Goal: Transaction & Acquisition: Purchase product/service

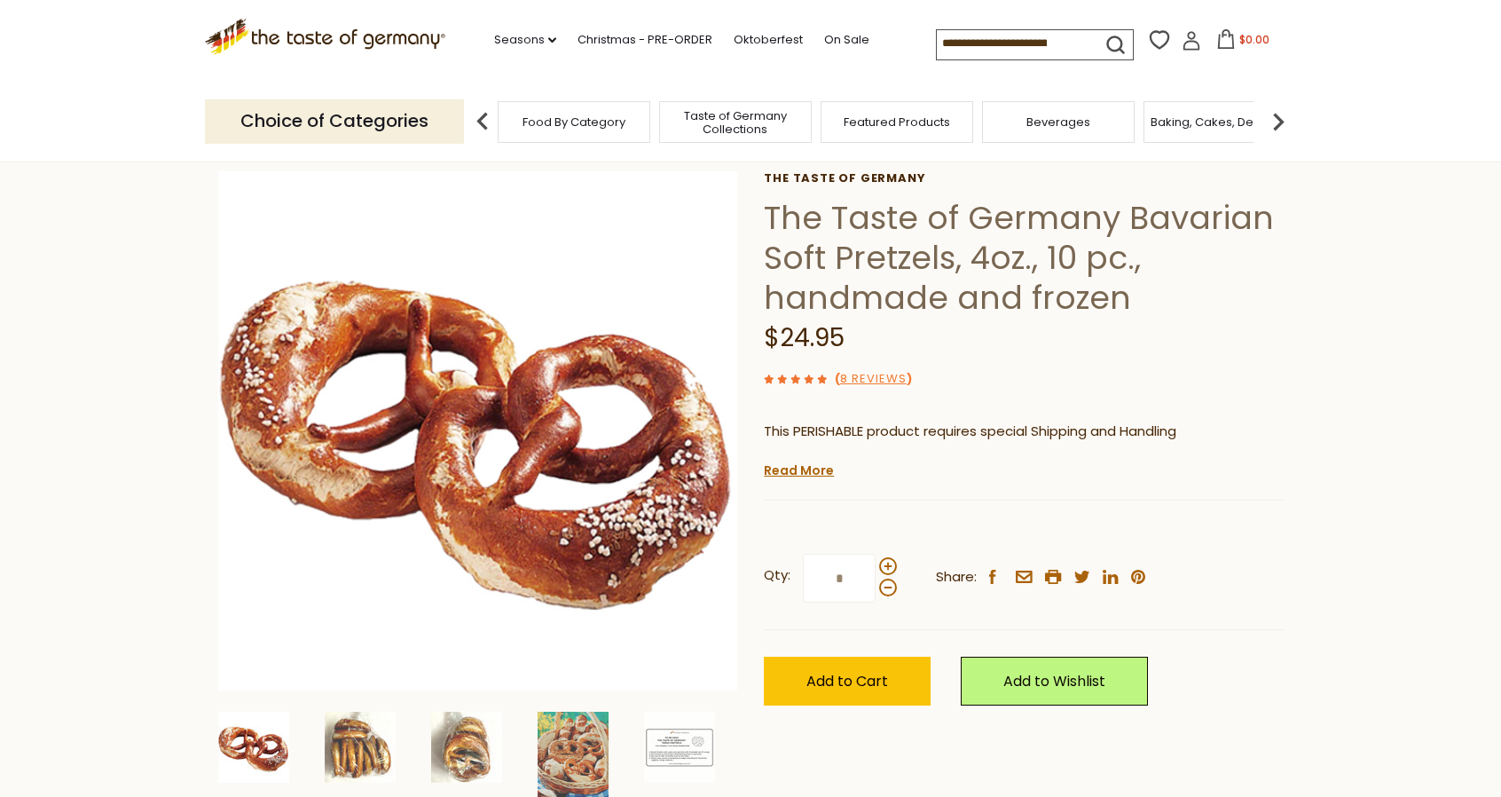
scroll to position [89, 0]
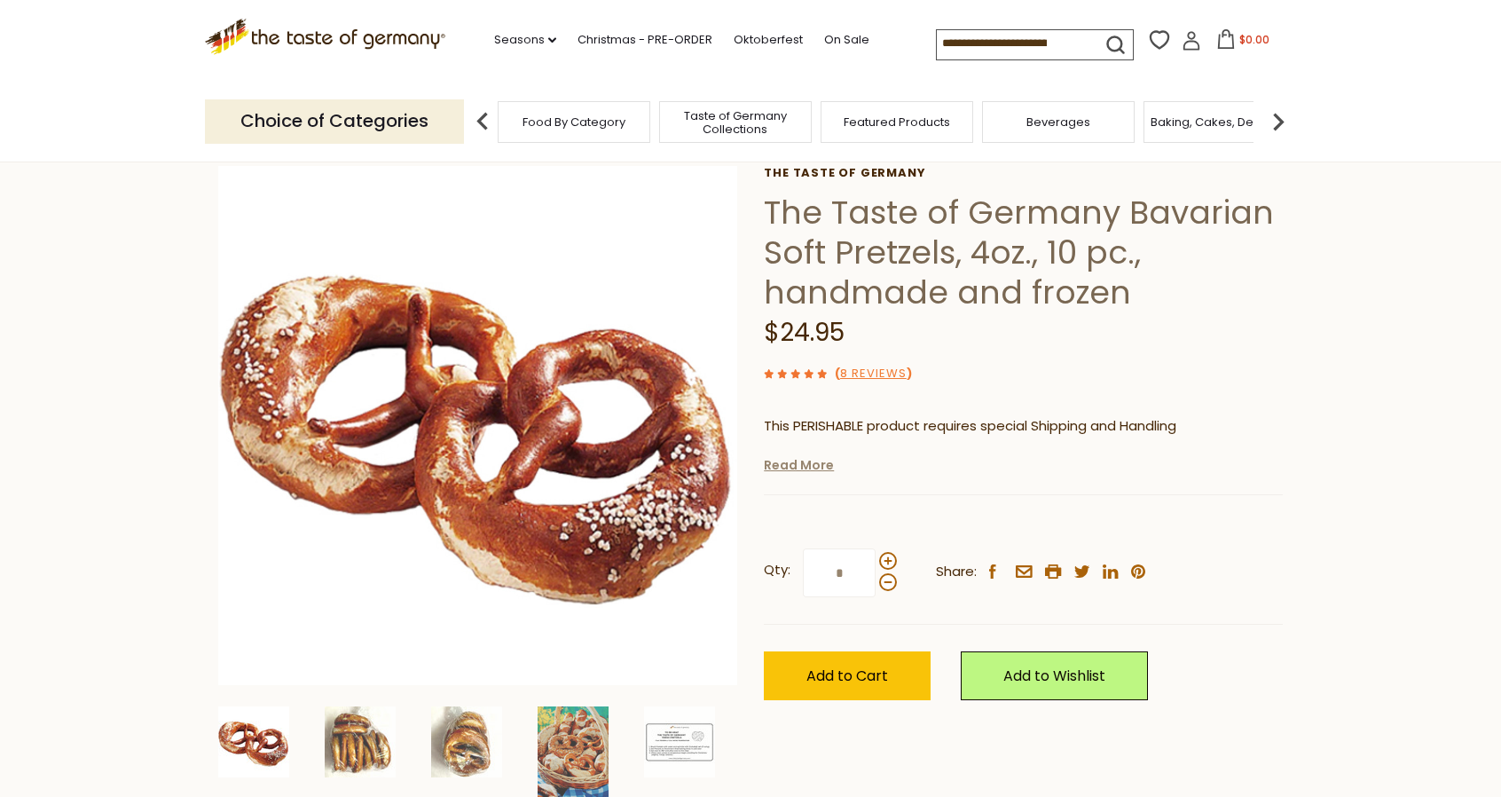
click at [805, 466] on link "Read More" at bounding box center [799, 465] width 70 height 18
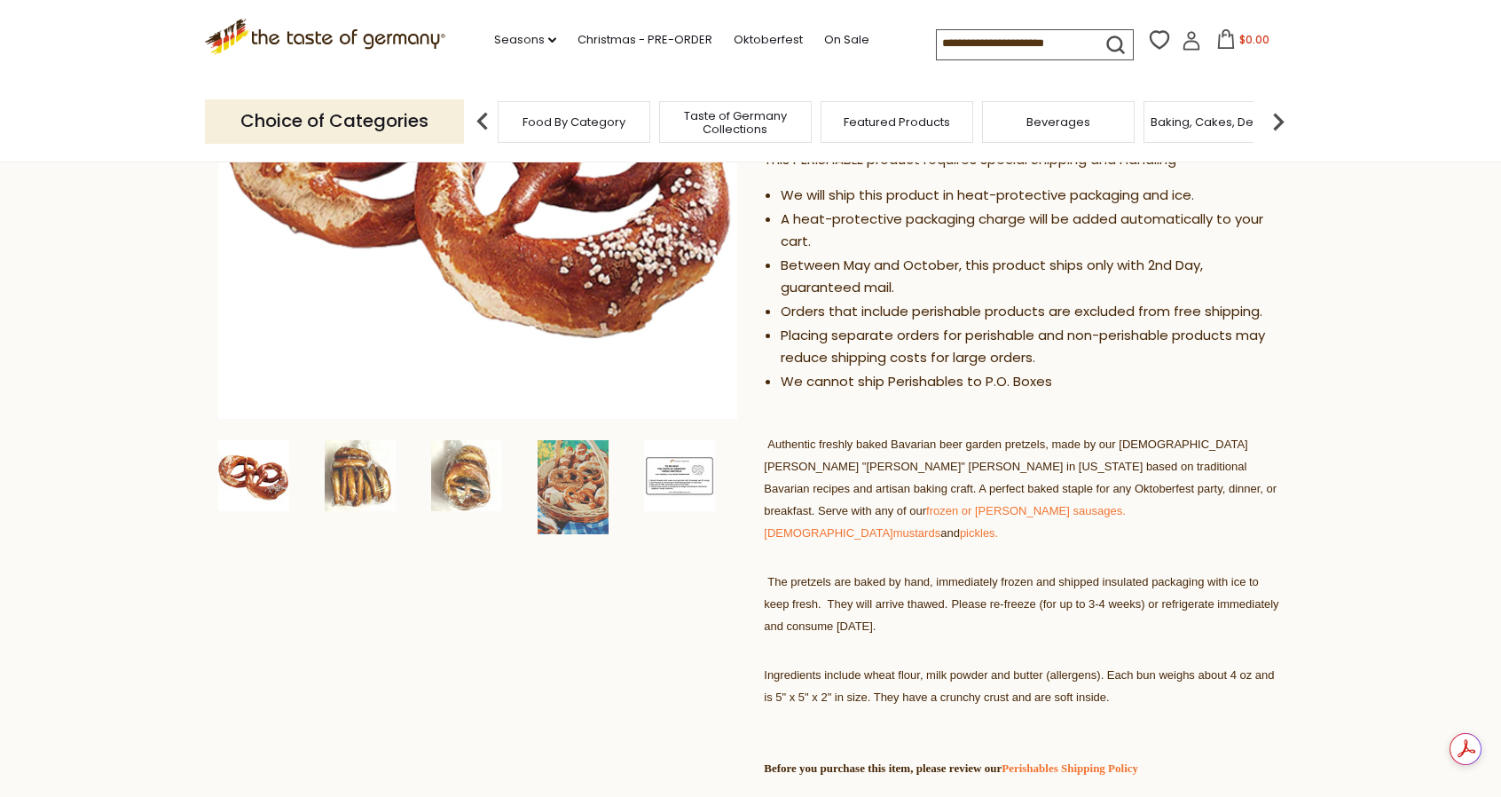
scroll to position [0, 0]
click at [700, 478] on img at bounding box center [679, 475] width 71 height 71
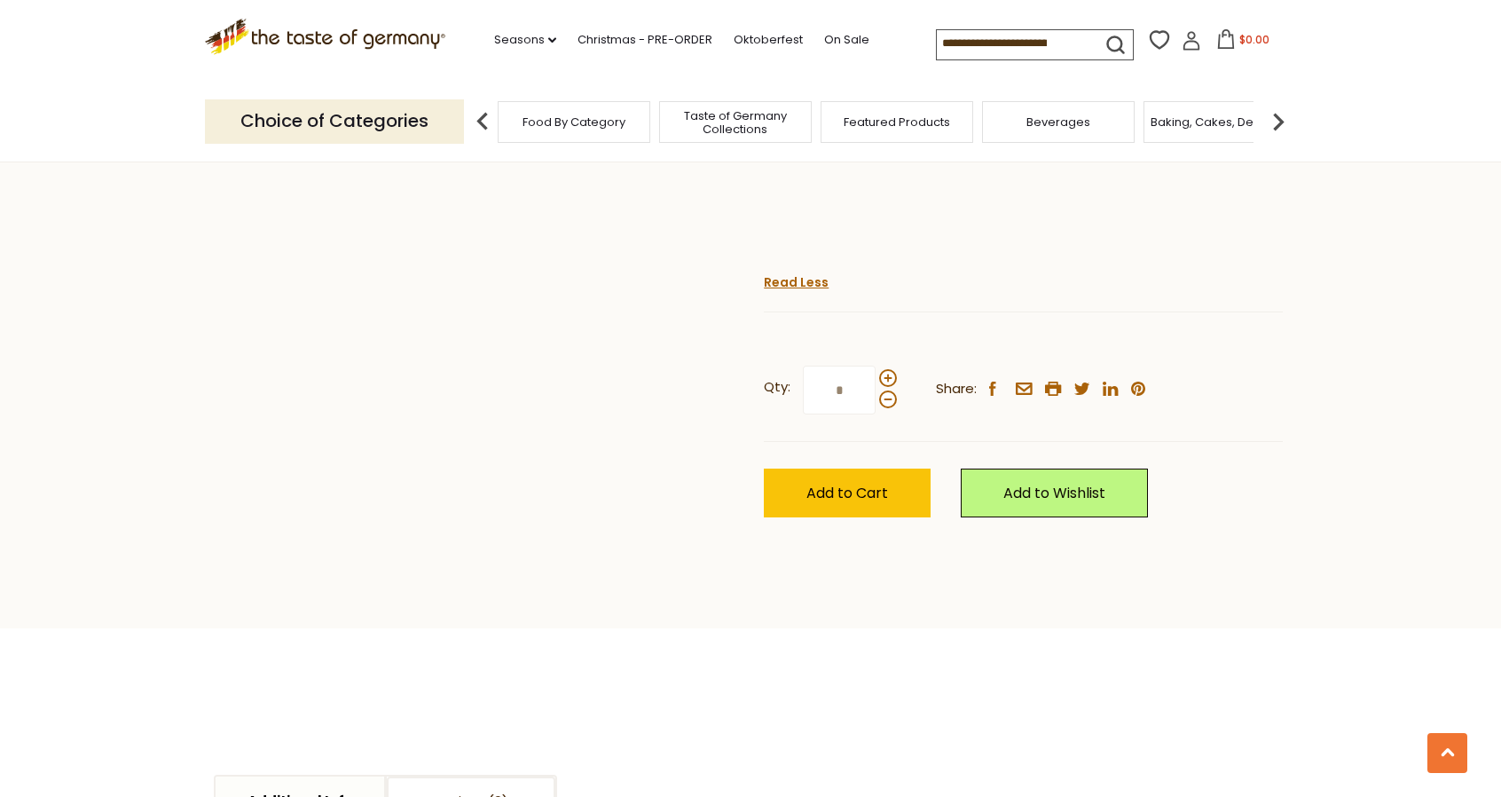
scroll to position [1242, 0]
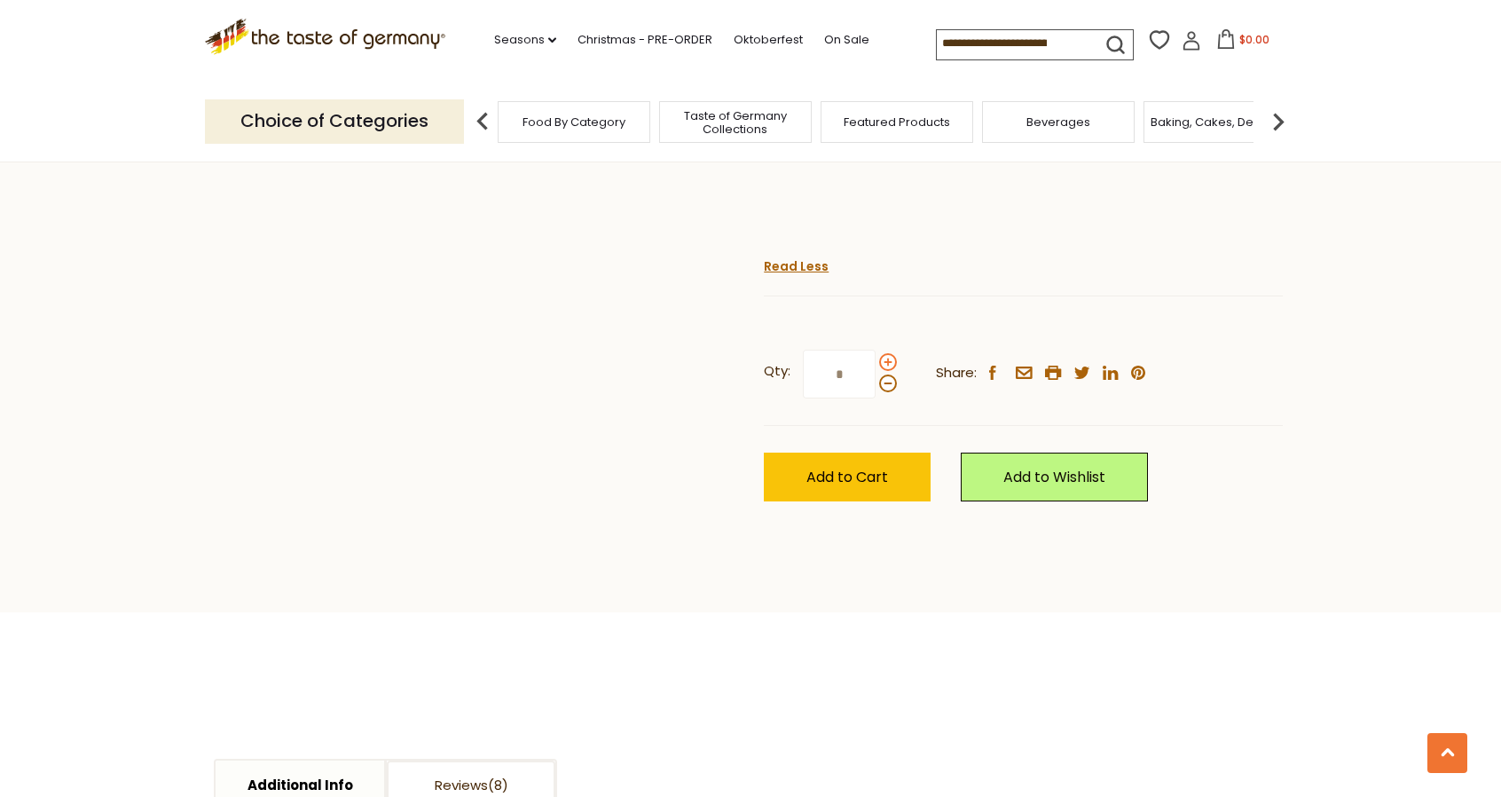
click at [886, 371] on span at bounding box center [888, 362] width 18 height 18
click at [875, 398] on input "*" at bounding box center [839, 373] width 73 height 49
click at [889, 392] on span at bounding box center [888, 383] width 18 height 18
click at [875, 398] on input "*" at bounding box center [839, 373] width 73 height 49
click at [889, 371] on span at bounding box center [888, 362] width 18 height 18
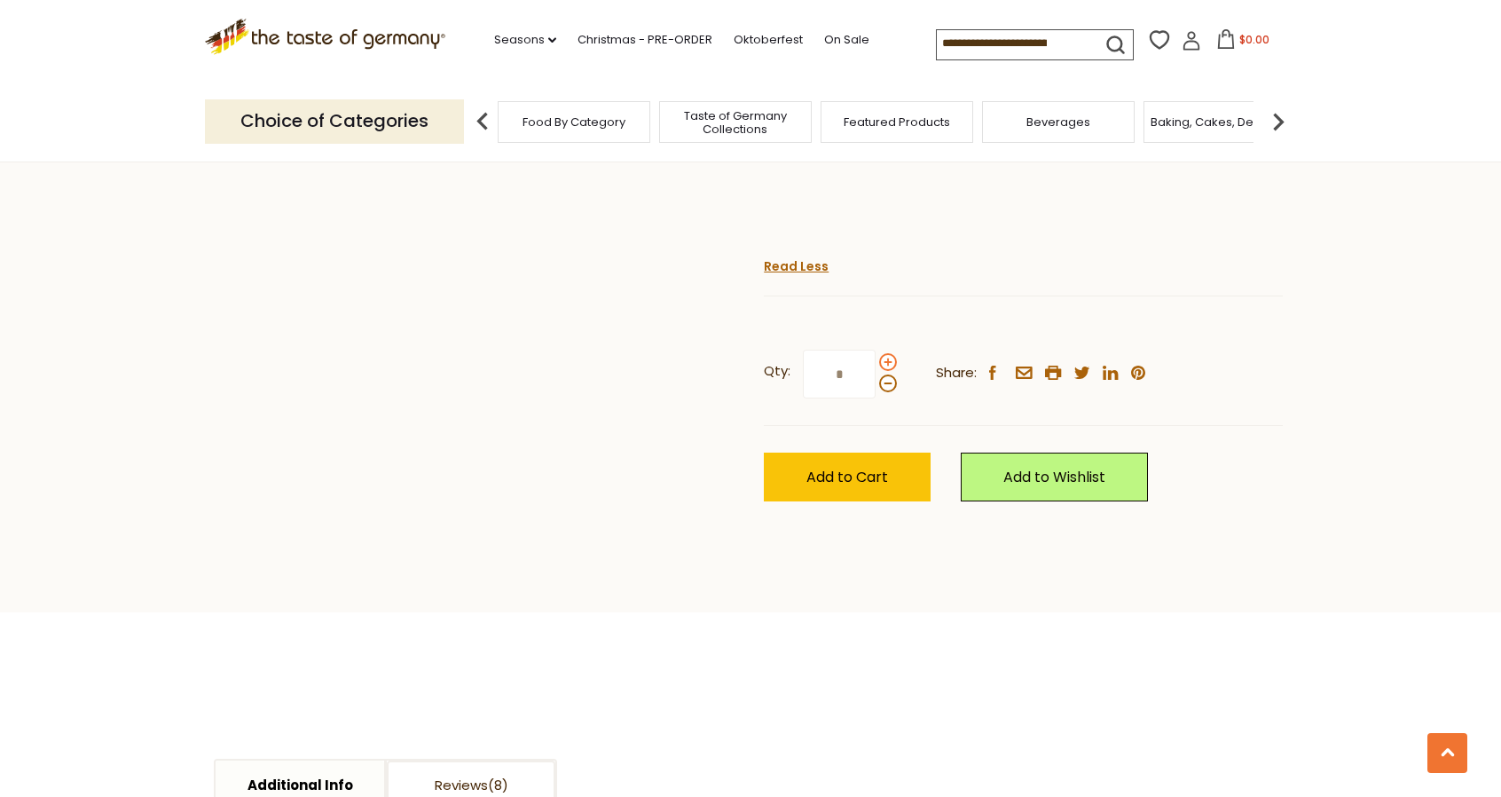
click at [875, 398] on input "*" at bounding box center [839, 373] width 73 height 49
click at [885, 392] on span at bounding box center [888, 383] width 18 height 18
click at [875, 398] on input "*" at bounding box center [839, 373] width 73 height 49
click at [889, 371] on span at bounding box center [888, 362] width 18 height 18
click at [875, 398] on input "*" at bounding box center [839, 373] width 73 height 49
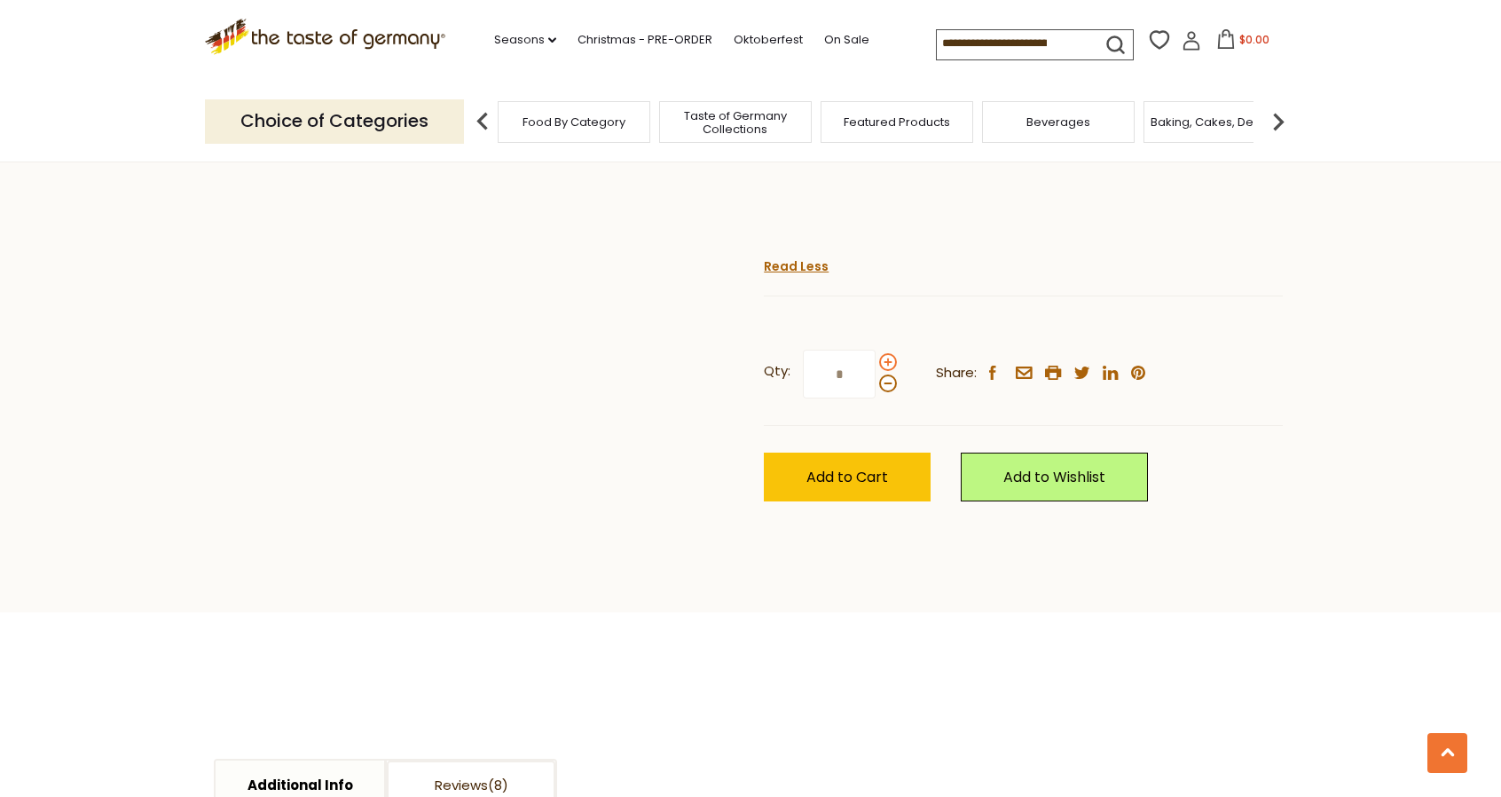
type input "*"
click at [875, 426] on div "Qty: * Share: facebook email printer twitter linkedin pinterest" at bounding box center [1023, 374] width 519 height 103
click at [863, 487] on span "Add to Cart" at bounding box center [847, 477] width 82 height 20
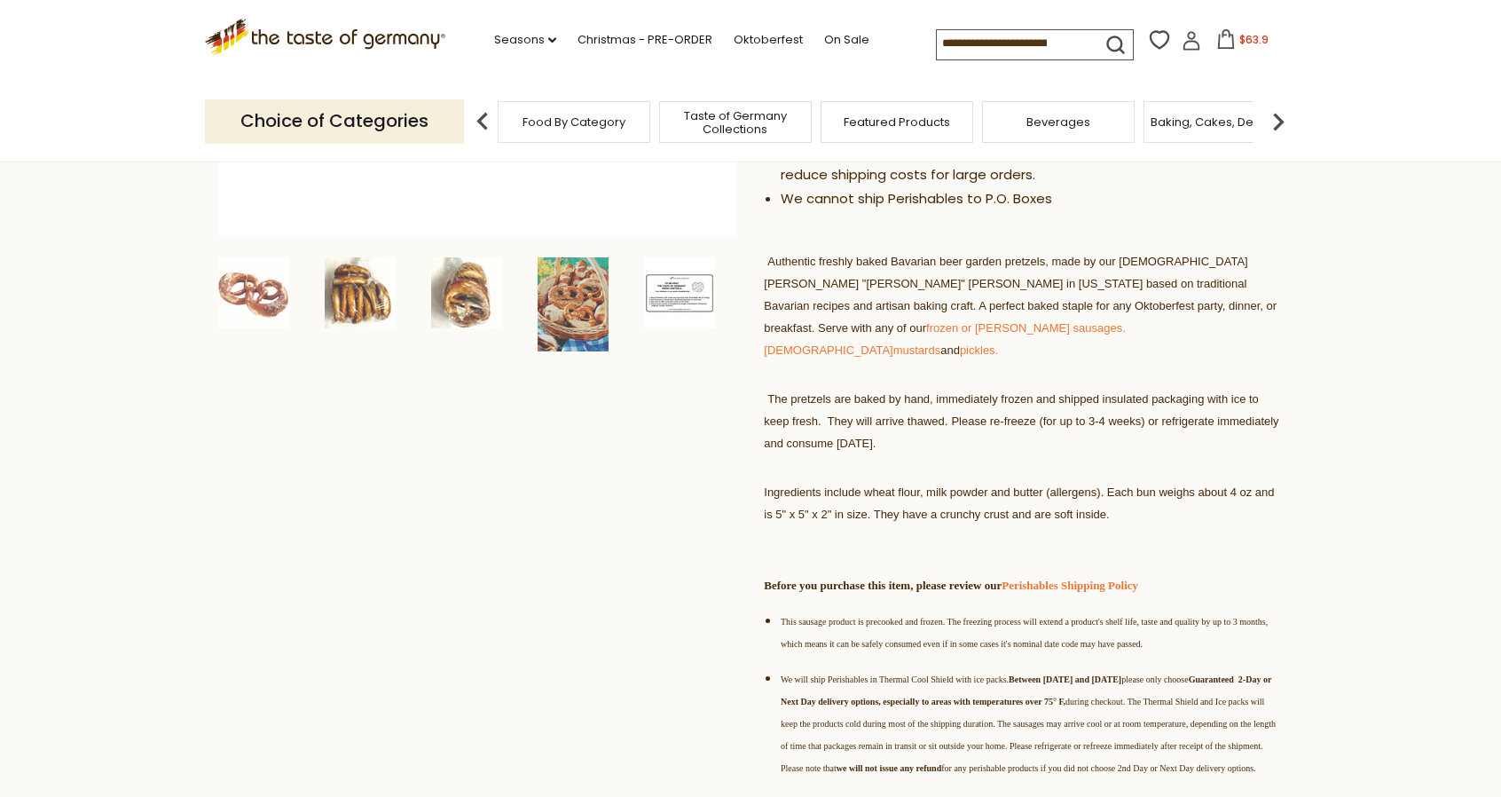
scroll to position [532, 0]
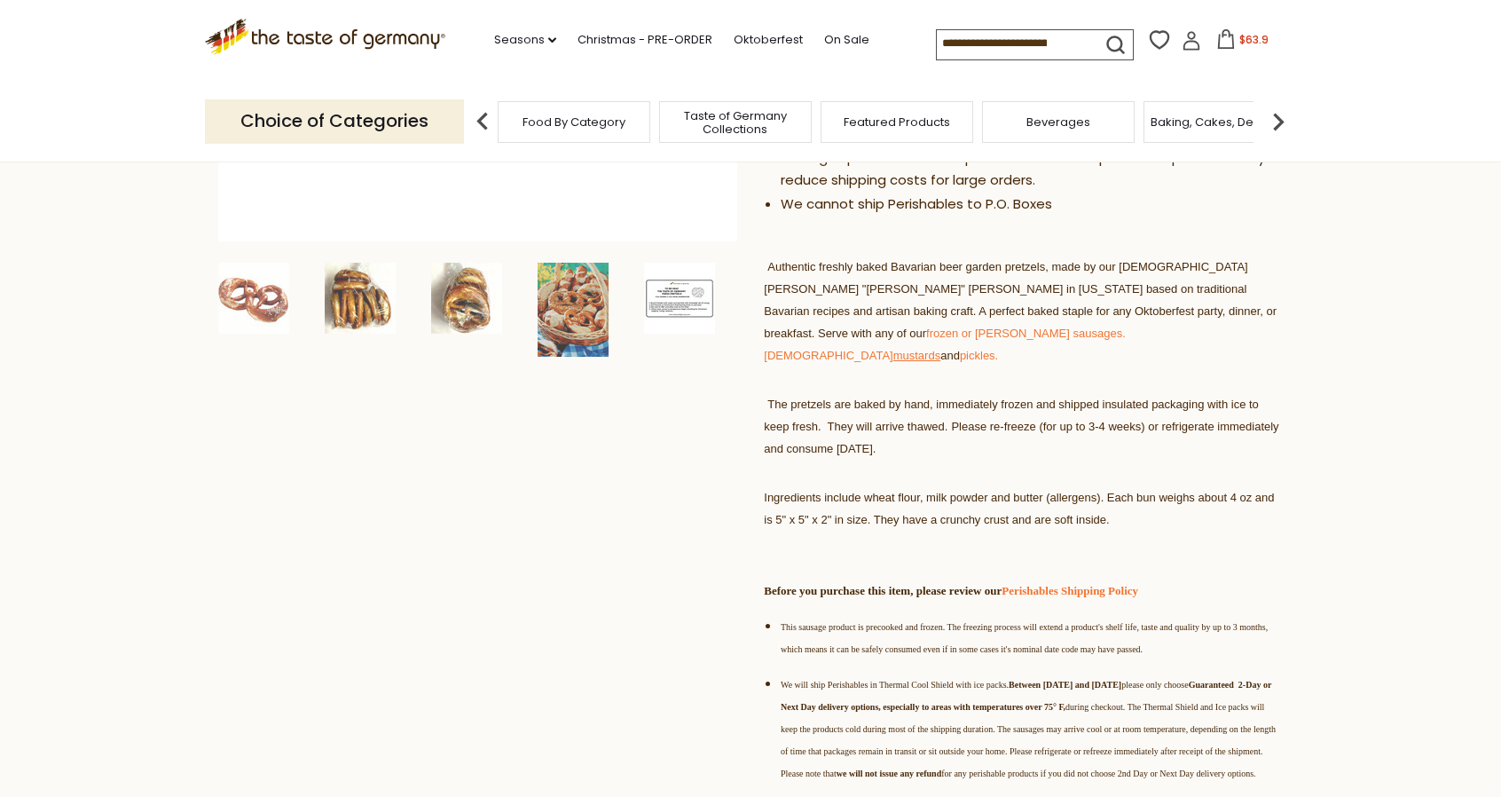
click at [898, 349] on link "mustards" at bounding box center [916, 355] width 47 height 13
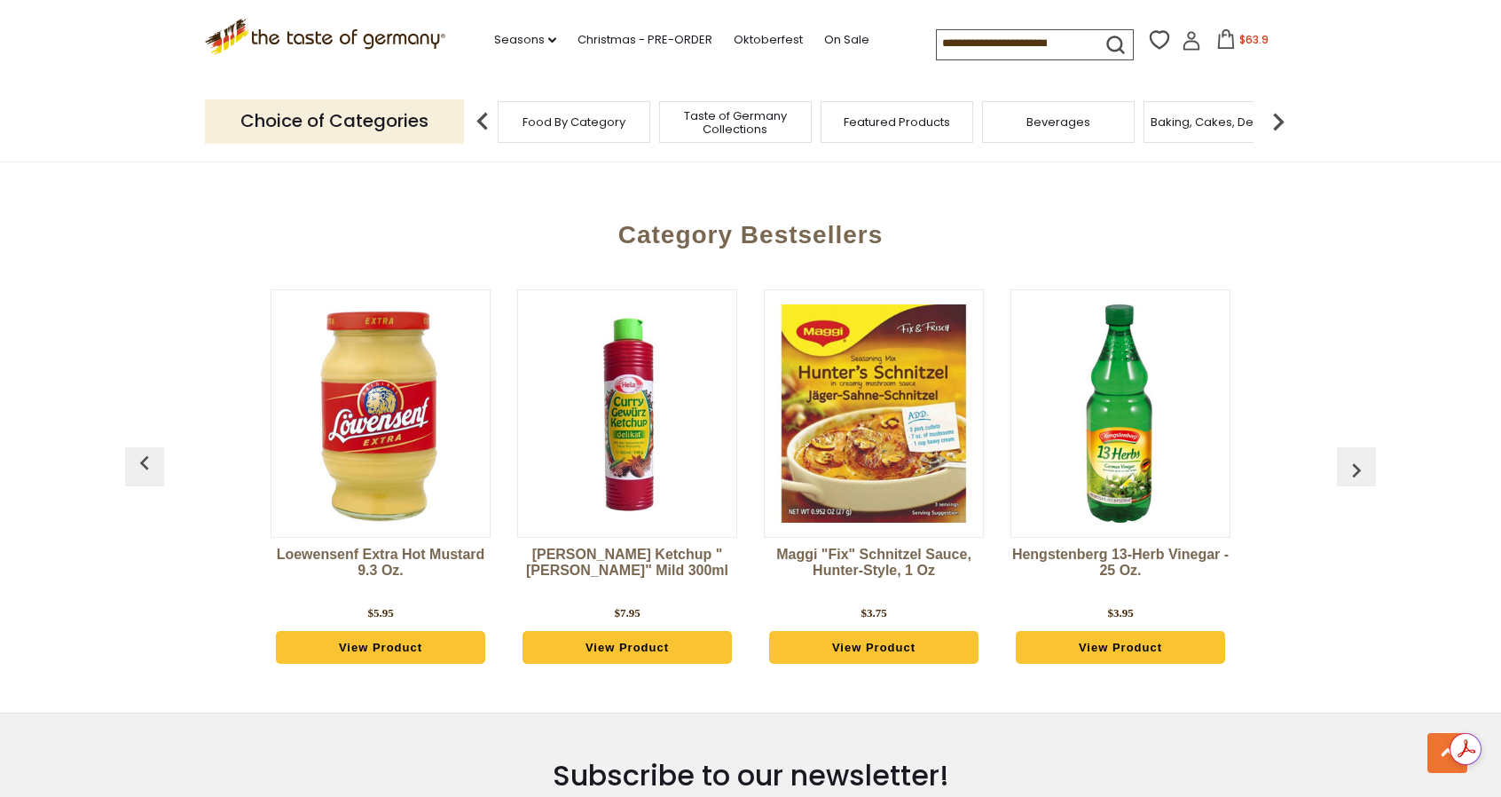
click at [150, 449] on img "button" at bounding box center [144, 463] width 28 height 28
click at [1359, 456] on img "button" at bounding box center [1356, 470] width 28 height 28
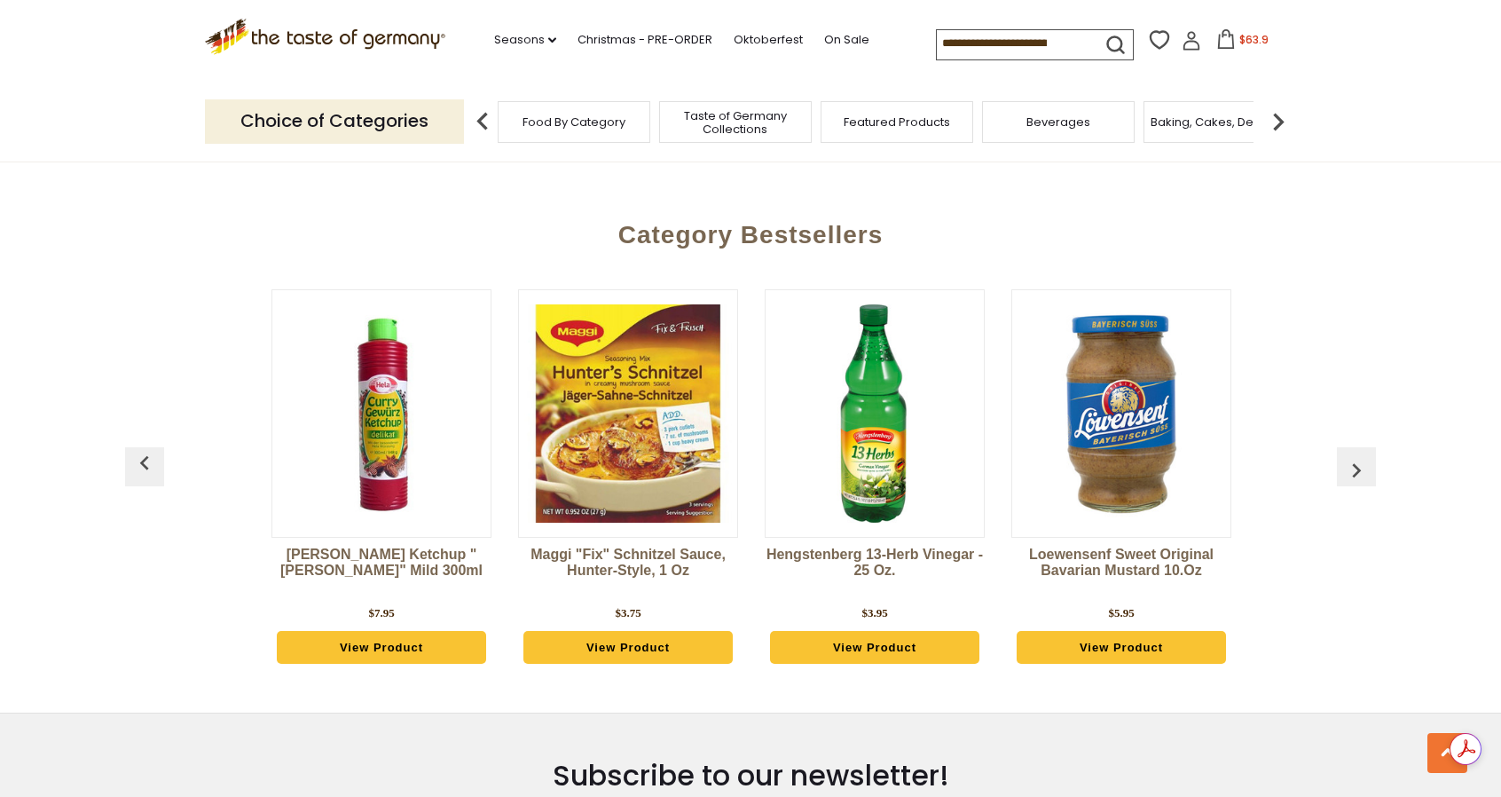
scroll to position [0, 247]
click at [1359, 456] on img "button" at bounding box center [1356, 470] width 28 height 28
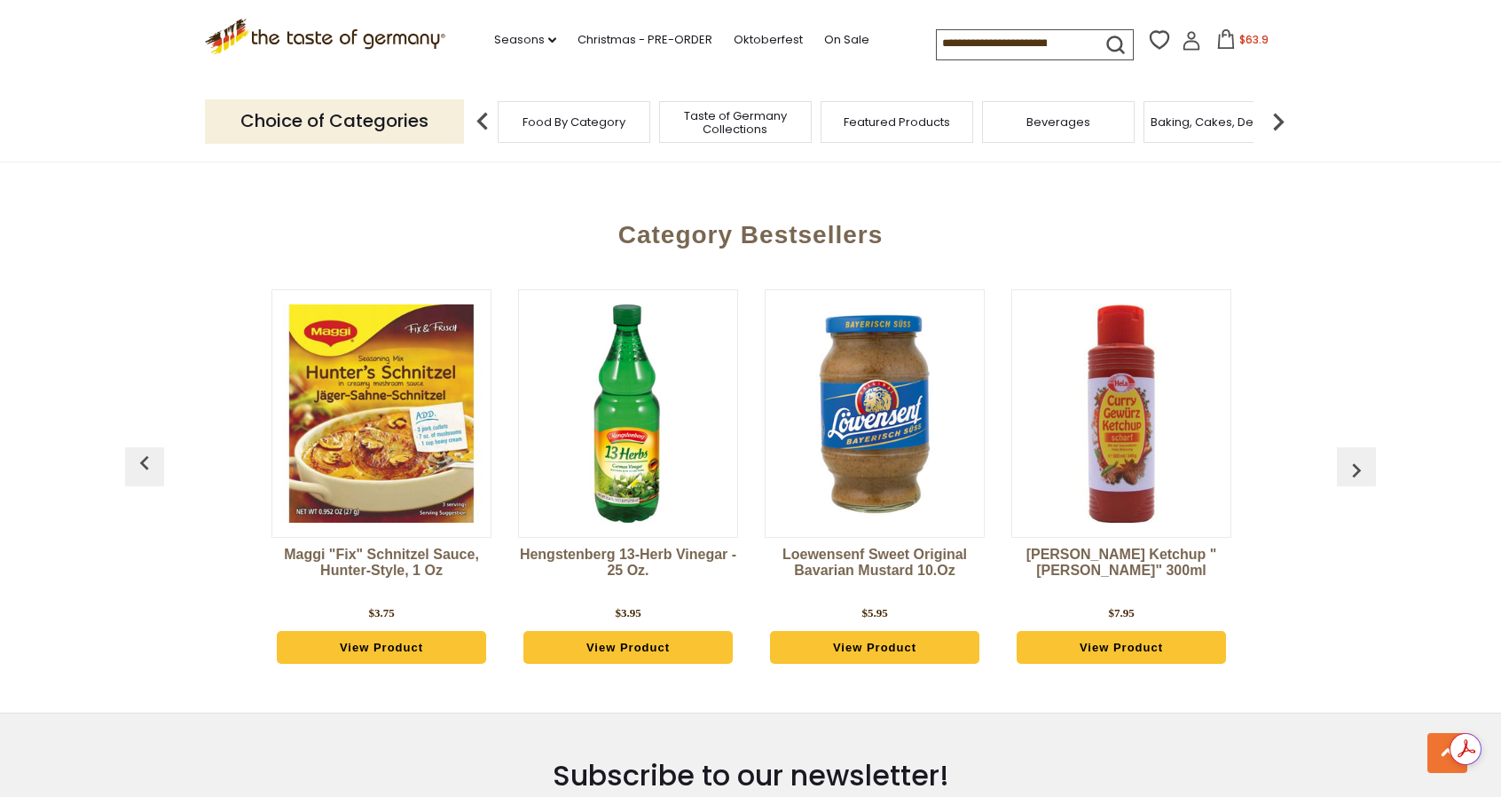
scroll to position [0, 493]
click at [1359, 456] on img "button" at bounding box center [1356, 470] width 28 height 28
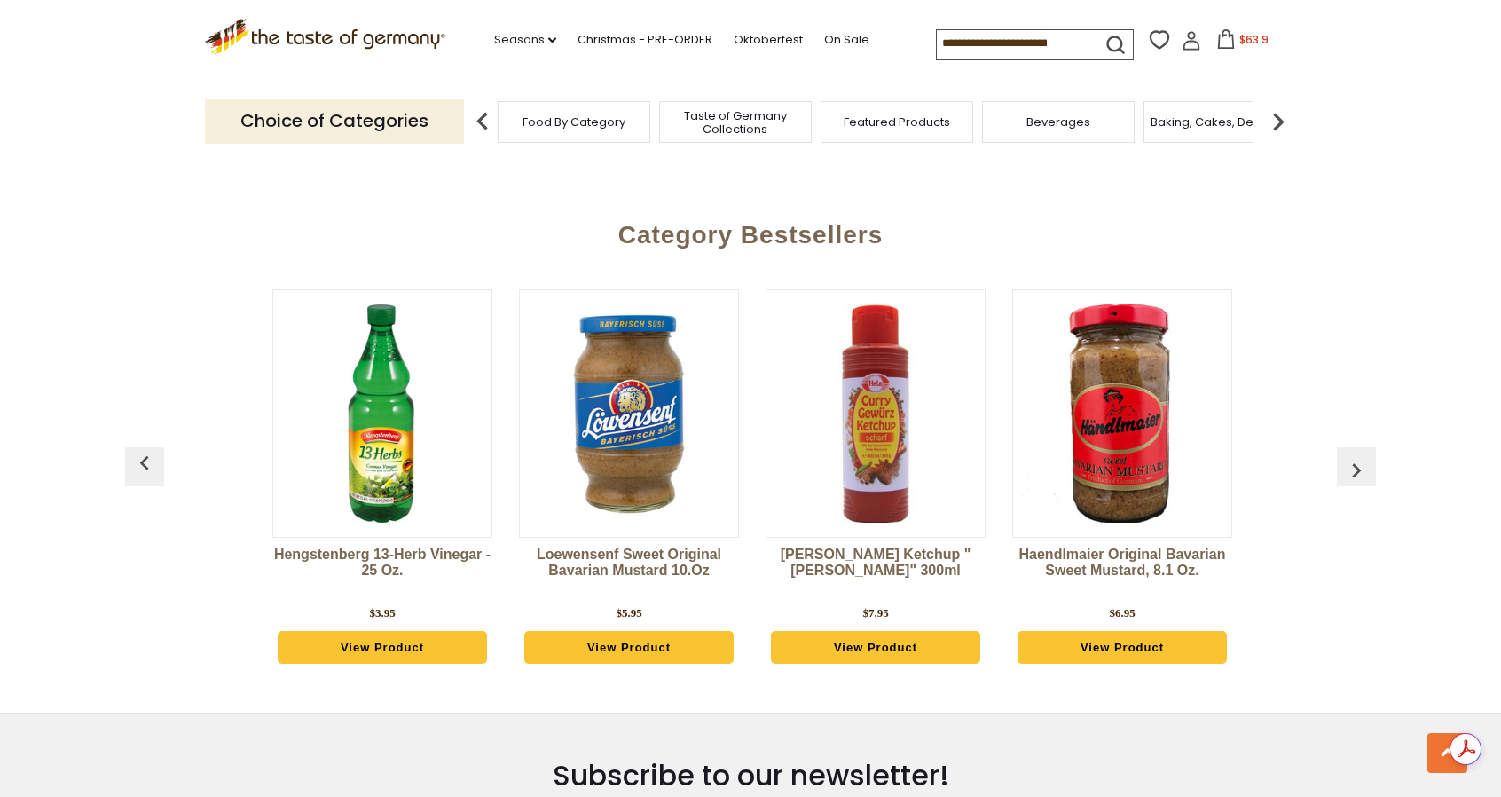
scroll to position [0, 740]
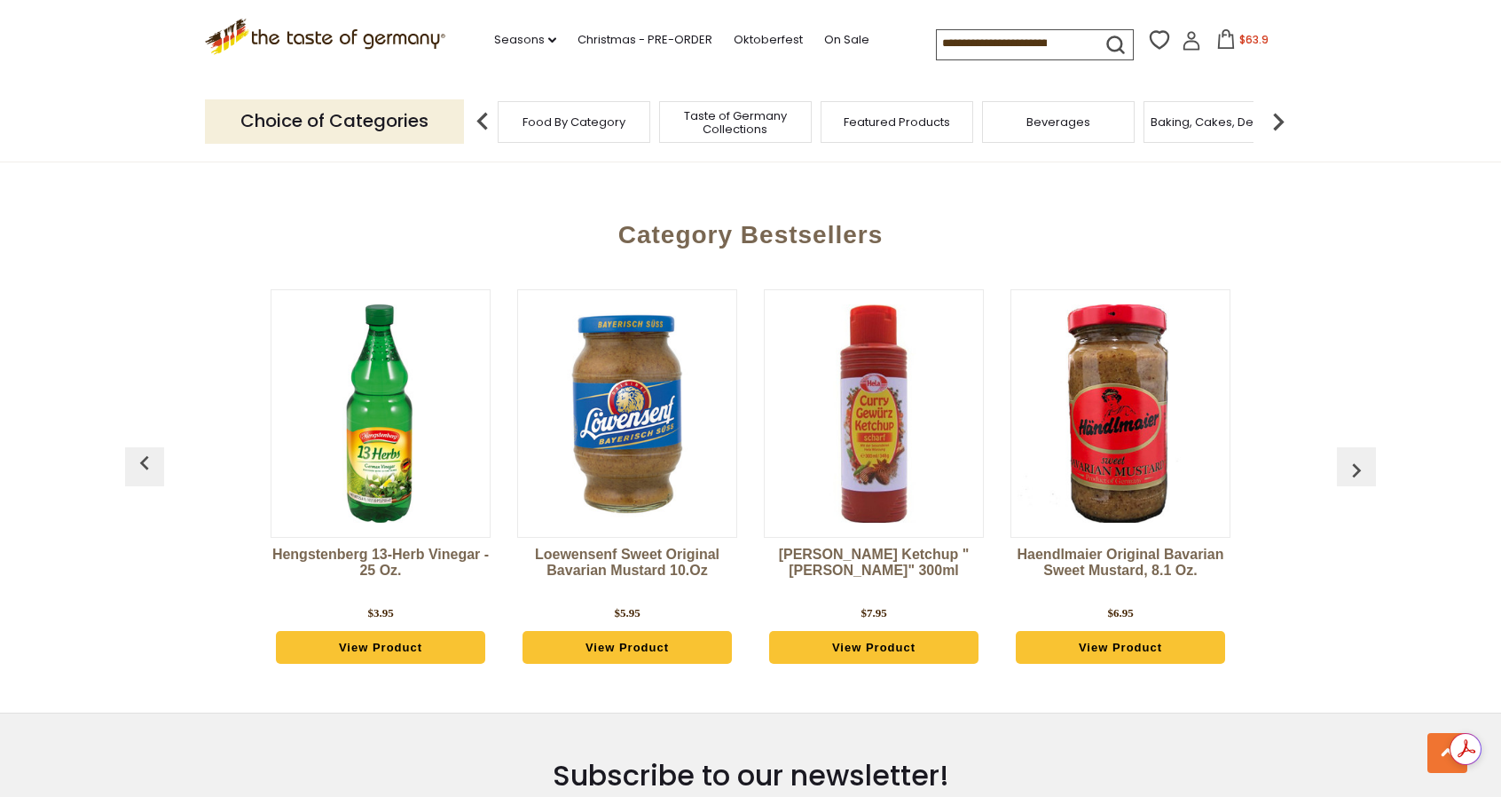
click at [1359, 456] on img "button" at bounding box center [1356, 470] width 28 height 28
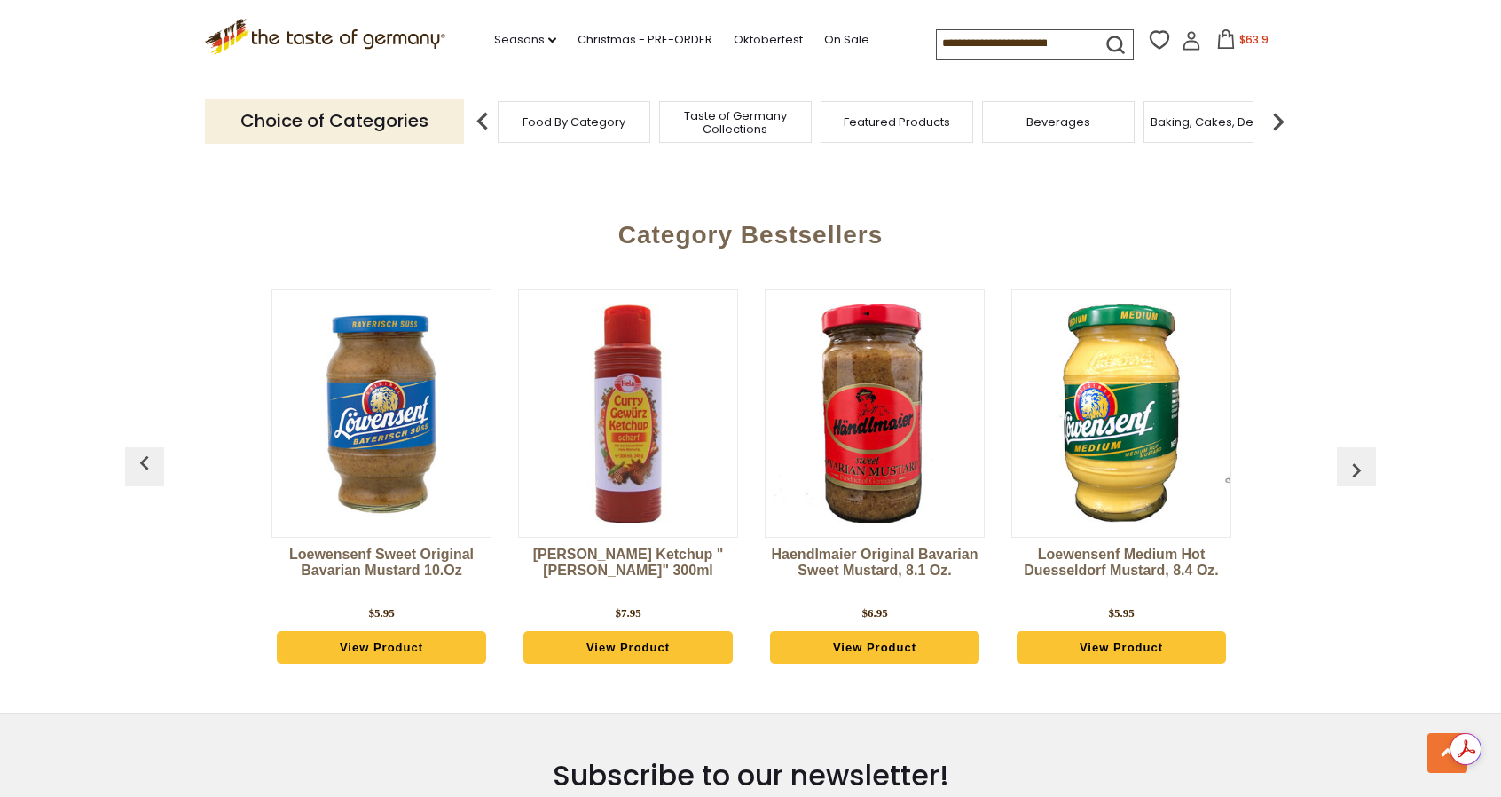
scroll to position [0, 986]
click at [1359, 456] on img "button" at bounding box center [1356, 470] width 28 height 28
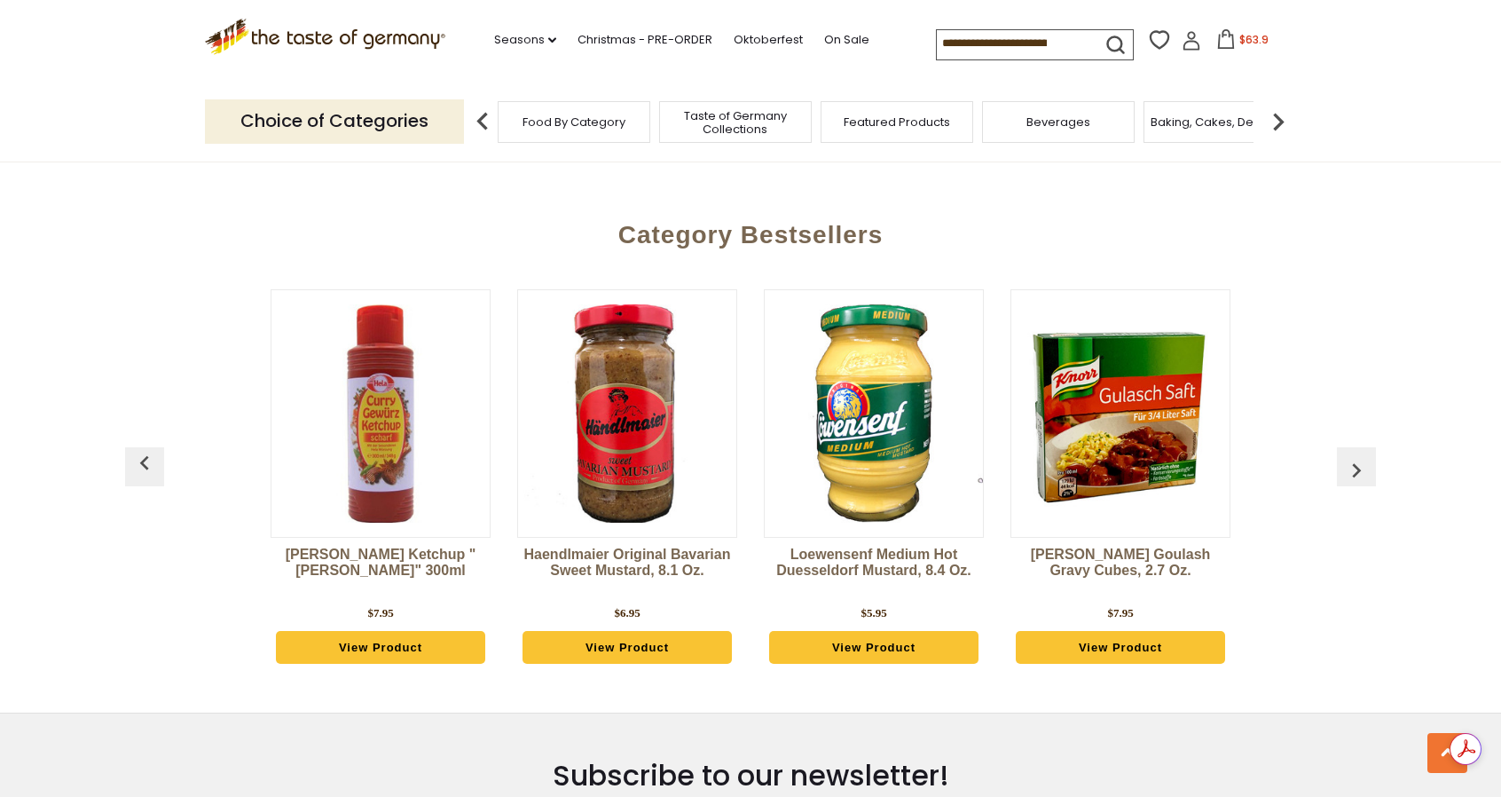
click at [1359, 456] on img "button" at bounding box center [1356, 470] width 28 height 28
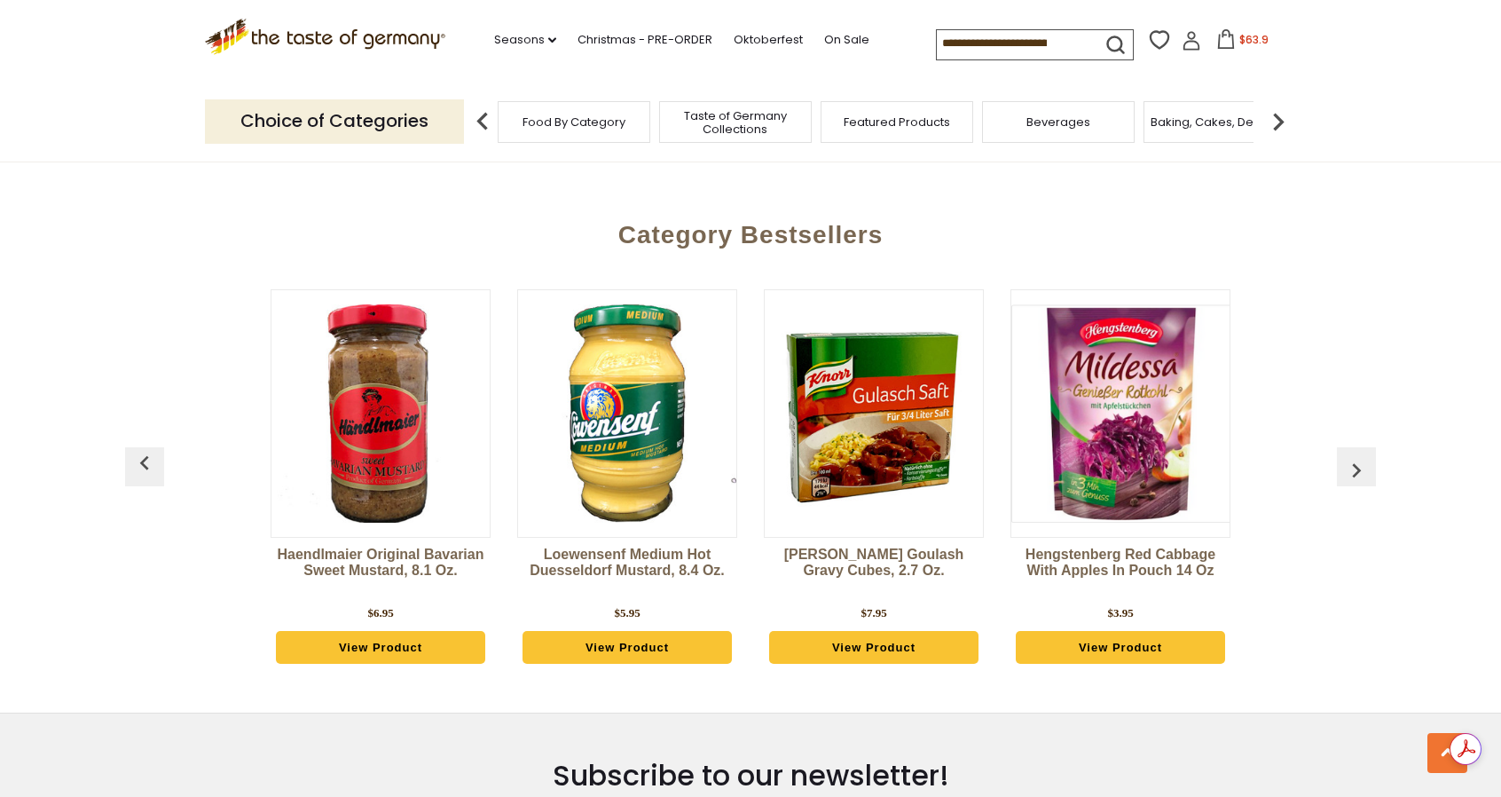
click at [1359, 456] on img "button" at bounding box center [1356, 470] width 28 height 28
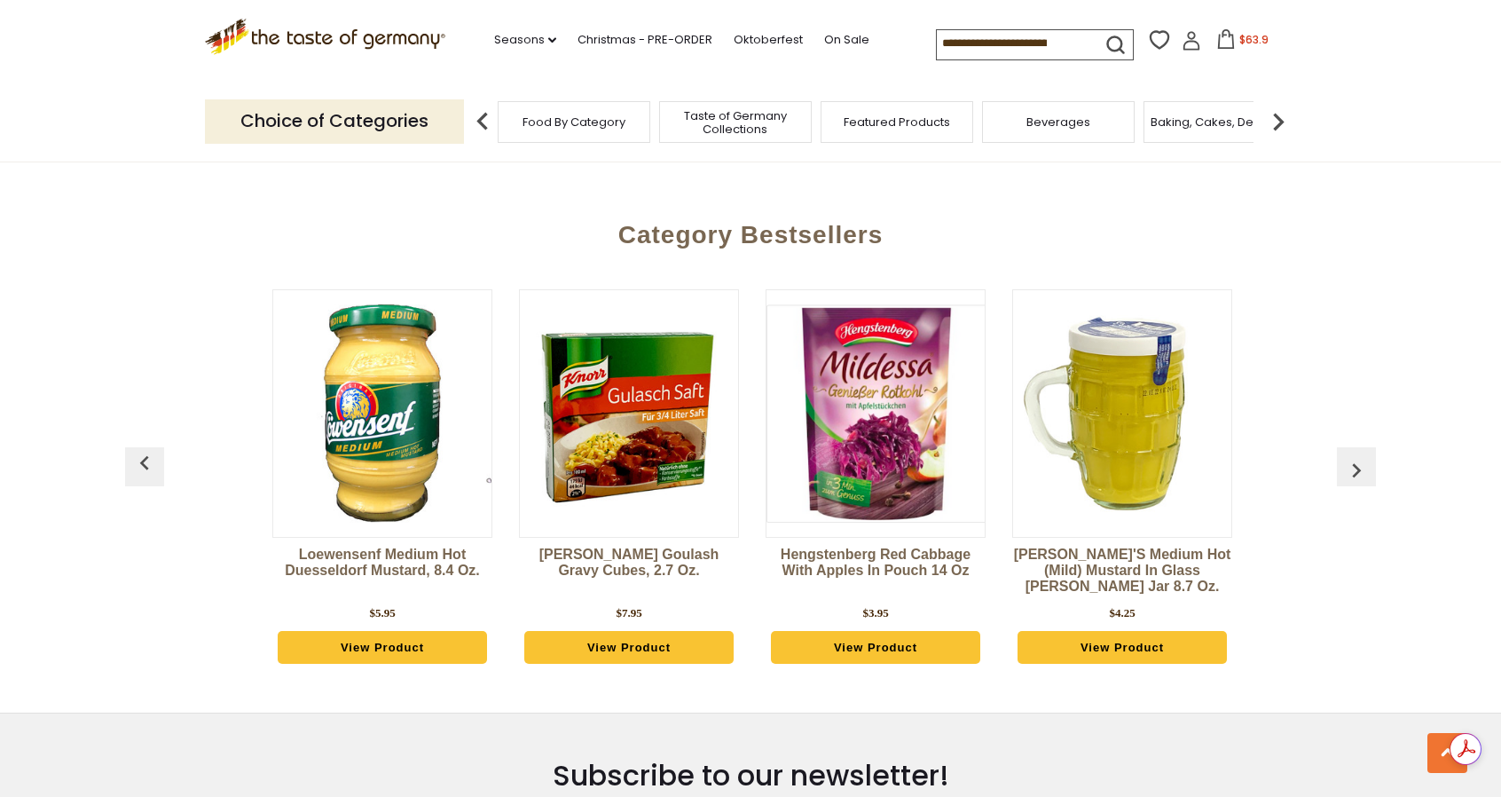
scroll to position [0, 1726]
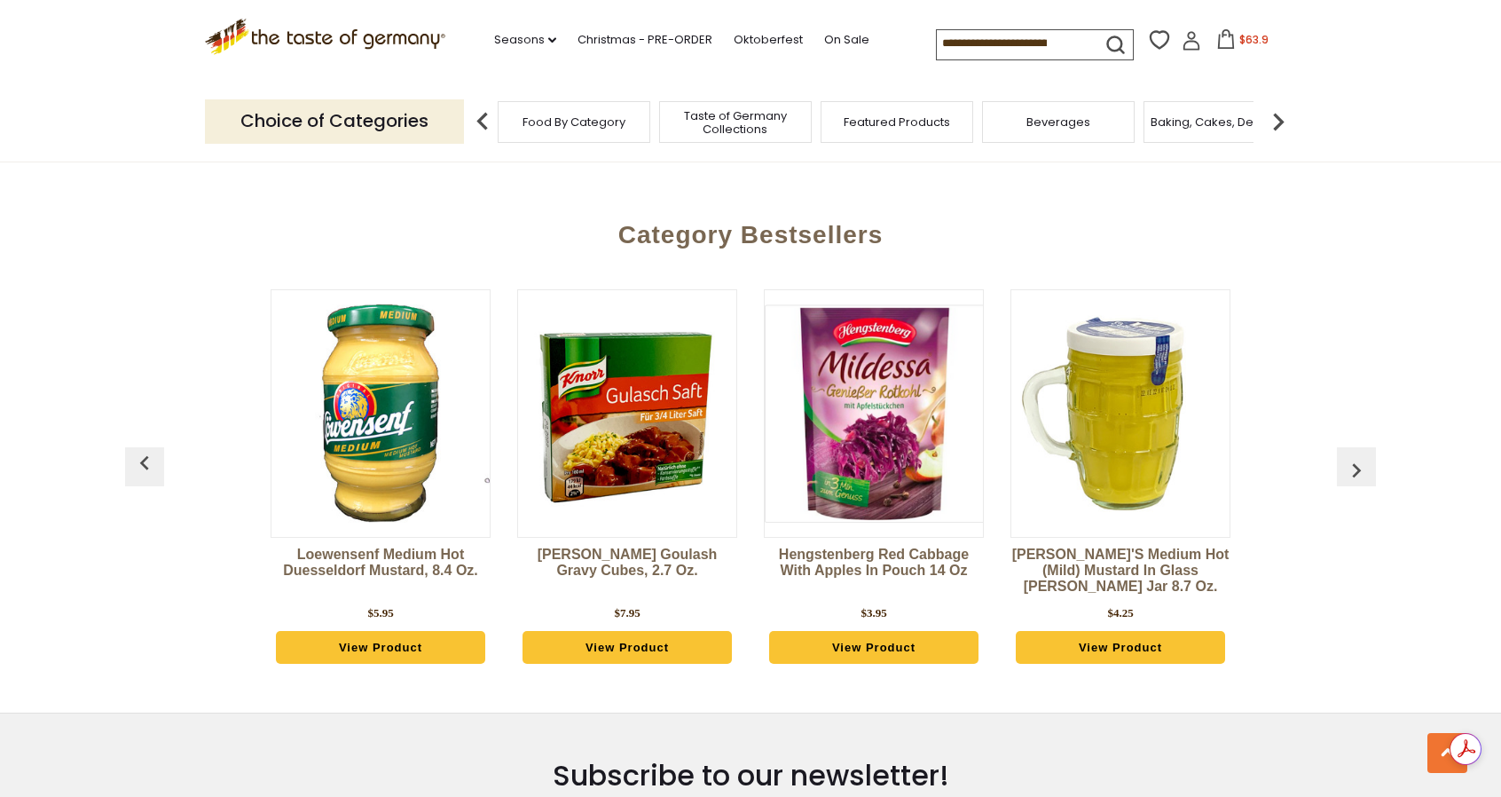
click at [1357, 456] on img "button" at bounding box center [1356, 470] width 28 height 28
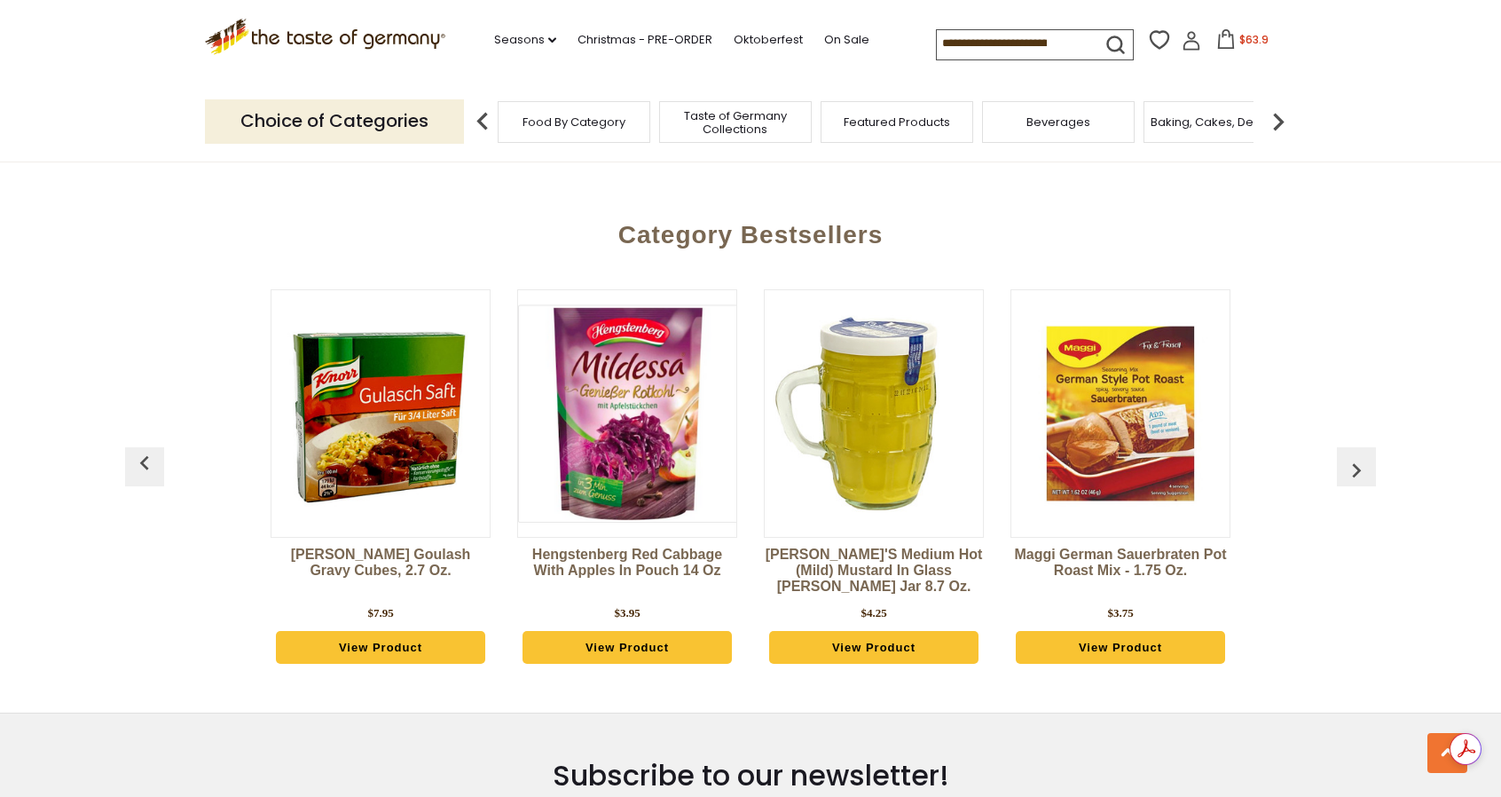
click at [1357, 456] on img "button" at bounding box center [1356, 470] width 28 height 28
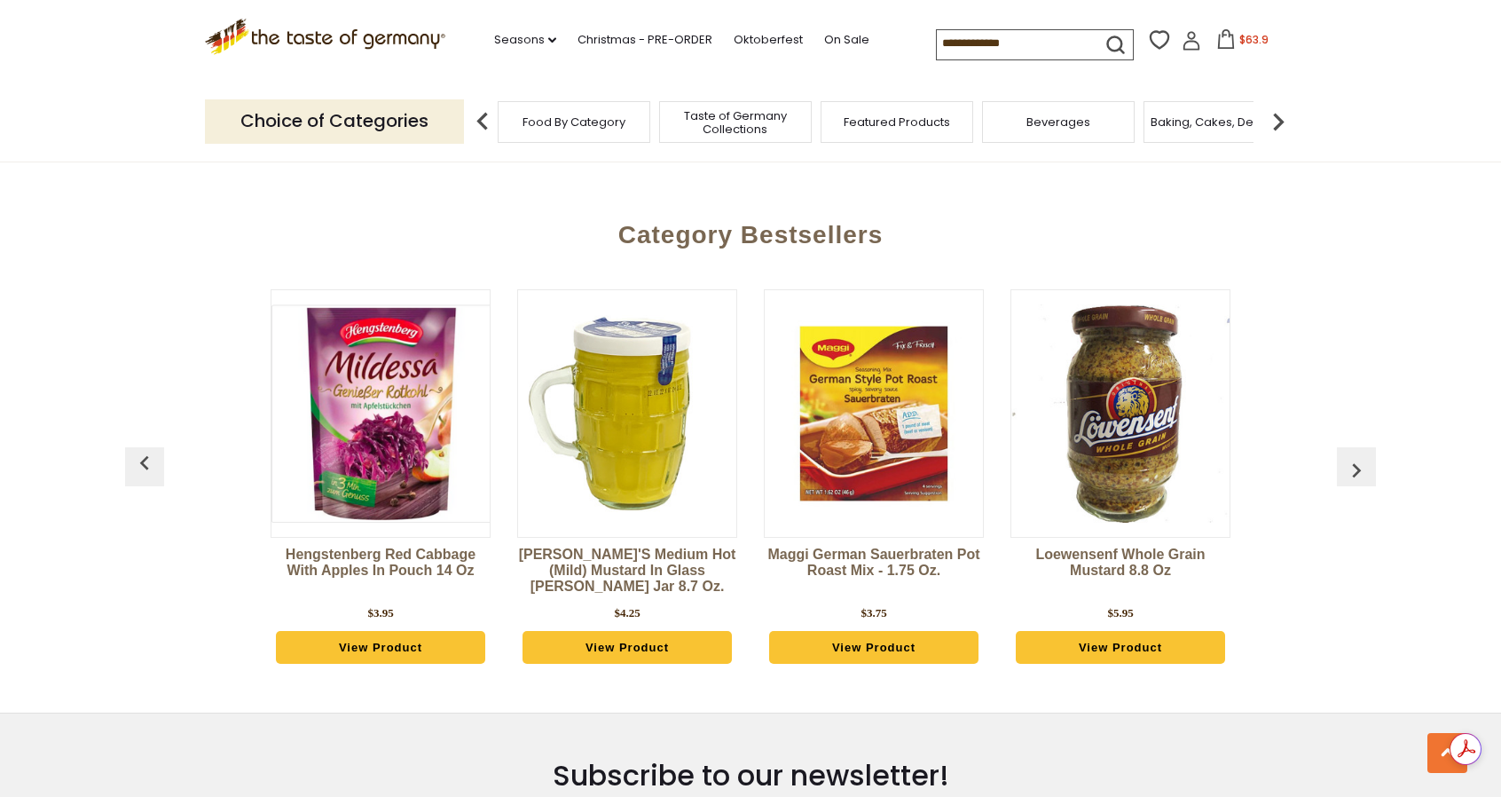
click at [1357, 456] on img "button" at bounding box center [1356, 470] width 28 height 28
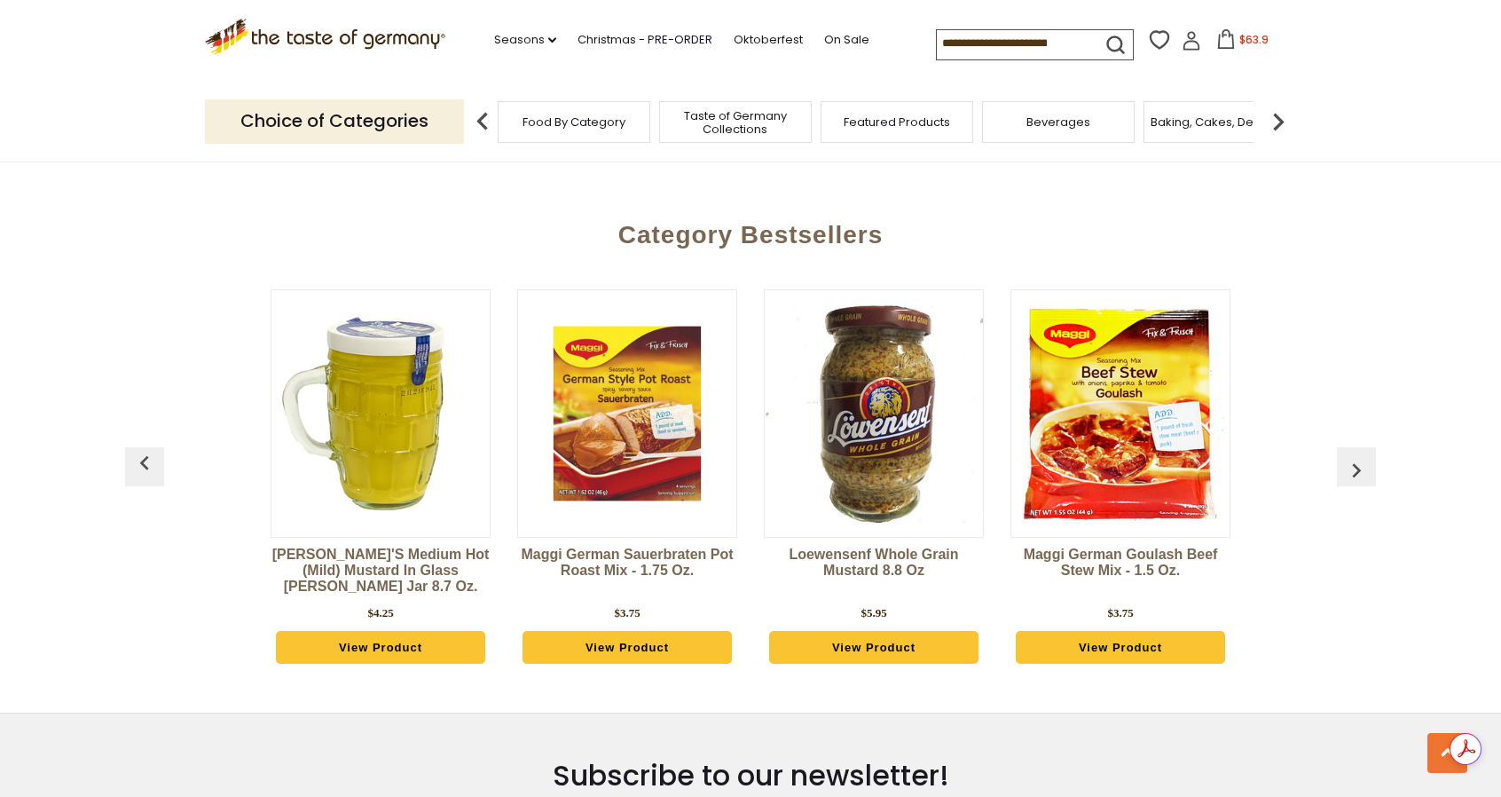
click at [1357, 456] on img "button" at bounding box center [1356, 470] width 28 height 28
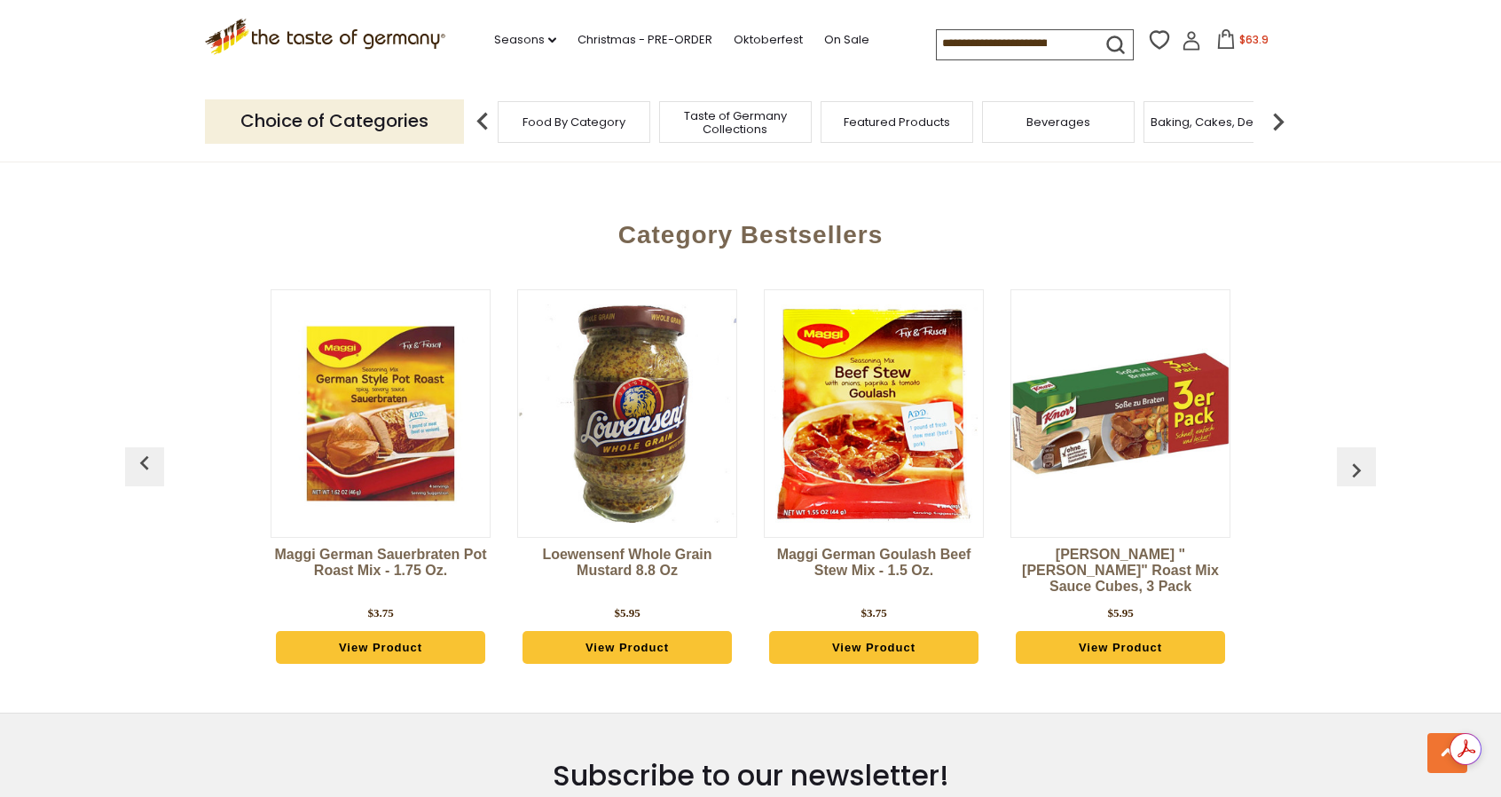
click at [1357, 456] on img "button" at bounding box center [1356, 470] width 28 height 28
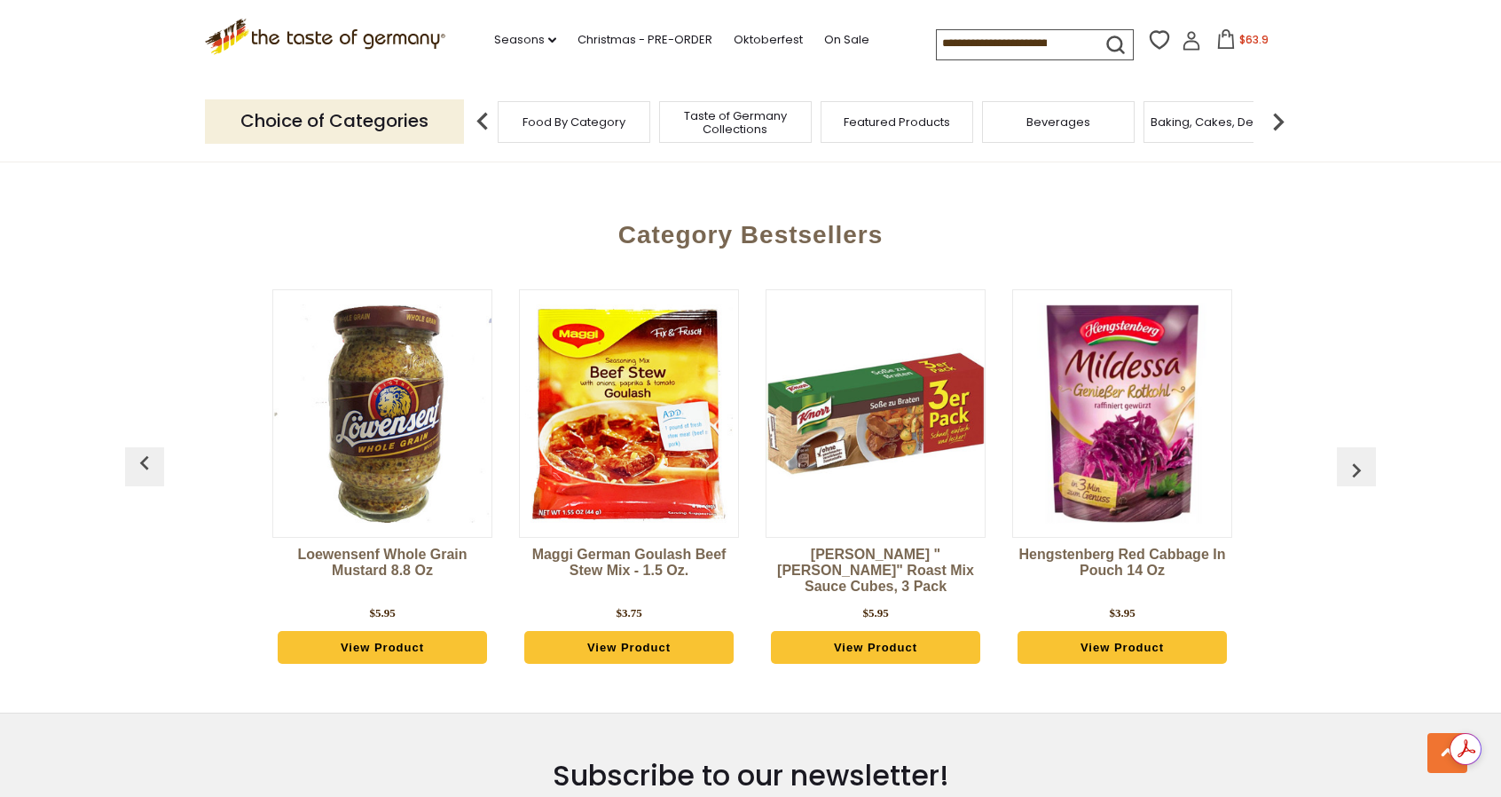
scroll to position [0, 2959]
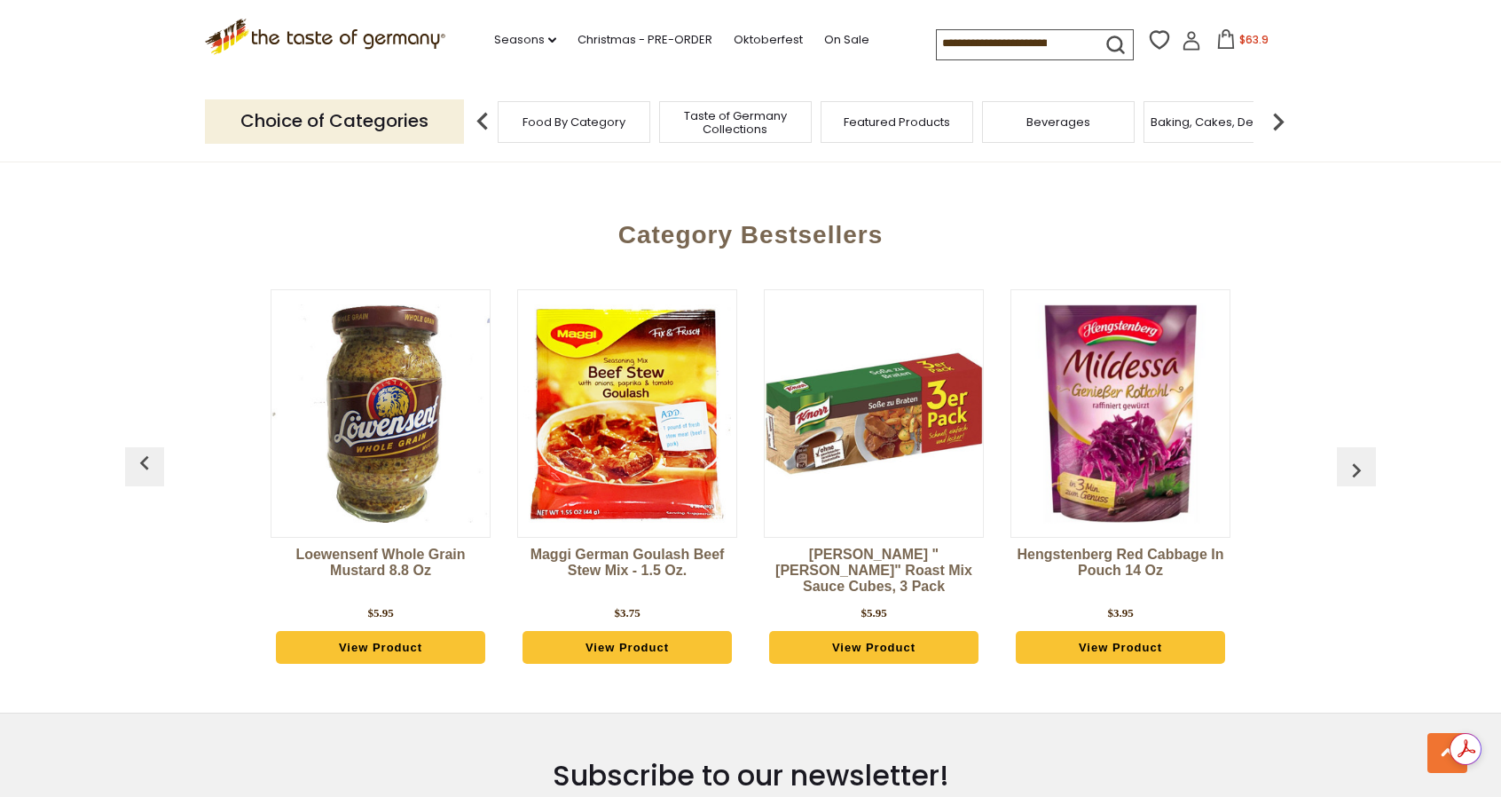
click at [1357, 456] on img "button" at bounding box center [1356, 470] width 28 height 28
click at [145, 449] on img "button" at bounding box center [144, 463] width 28 height 28
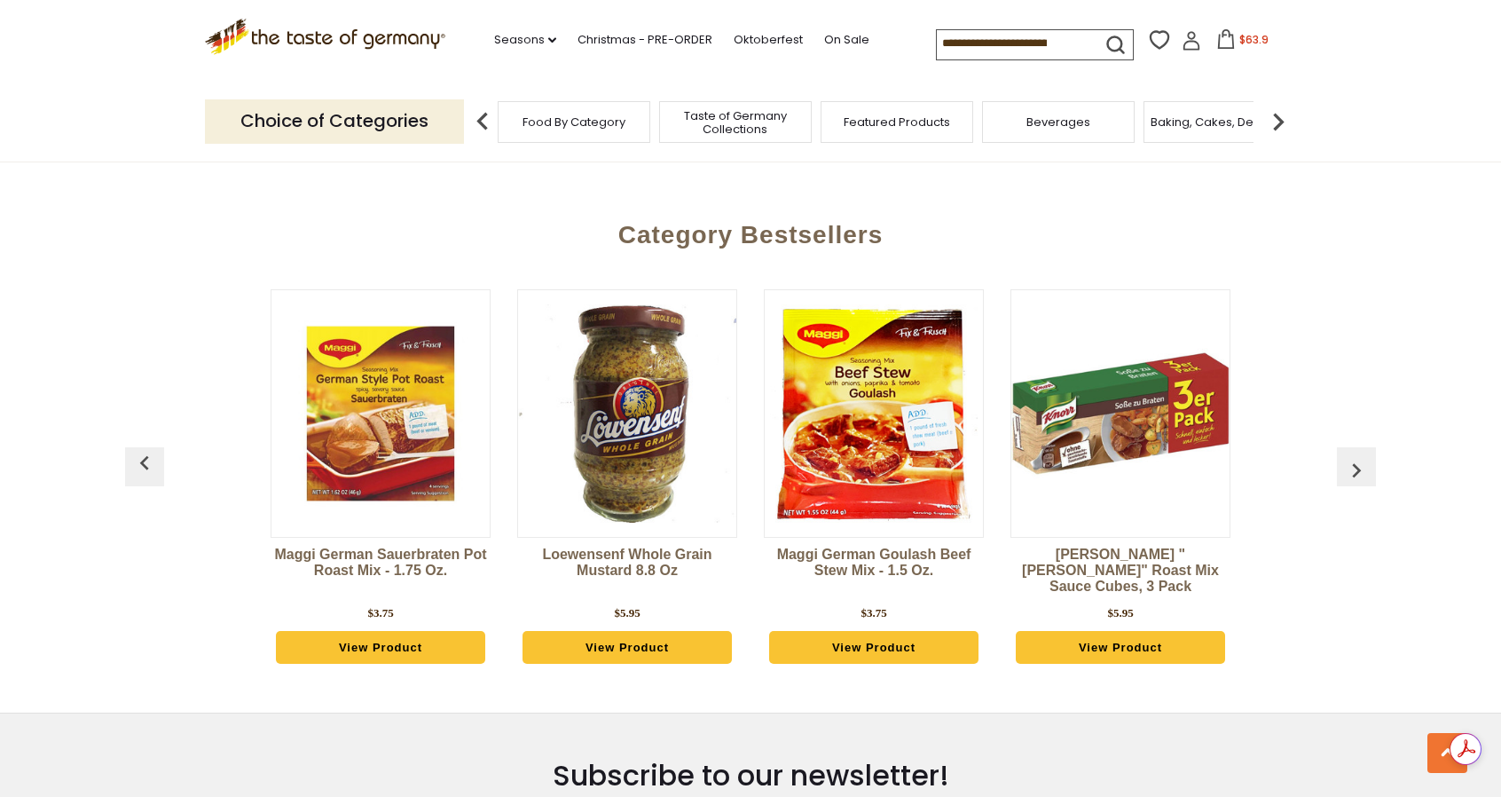
click at [145, 449] on img "button" at bounding box center [144, 463] width 28 height 28
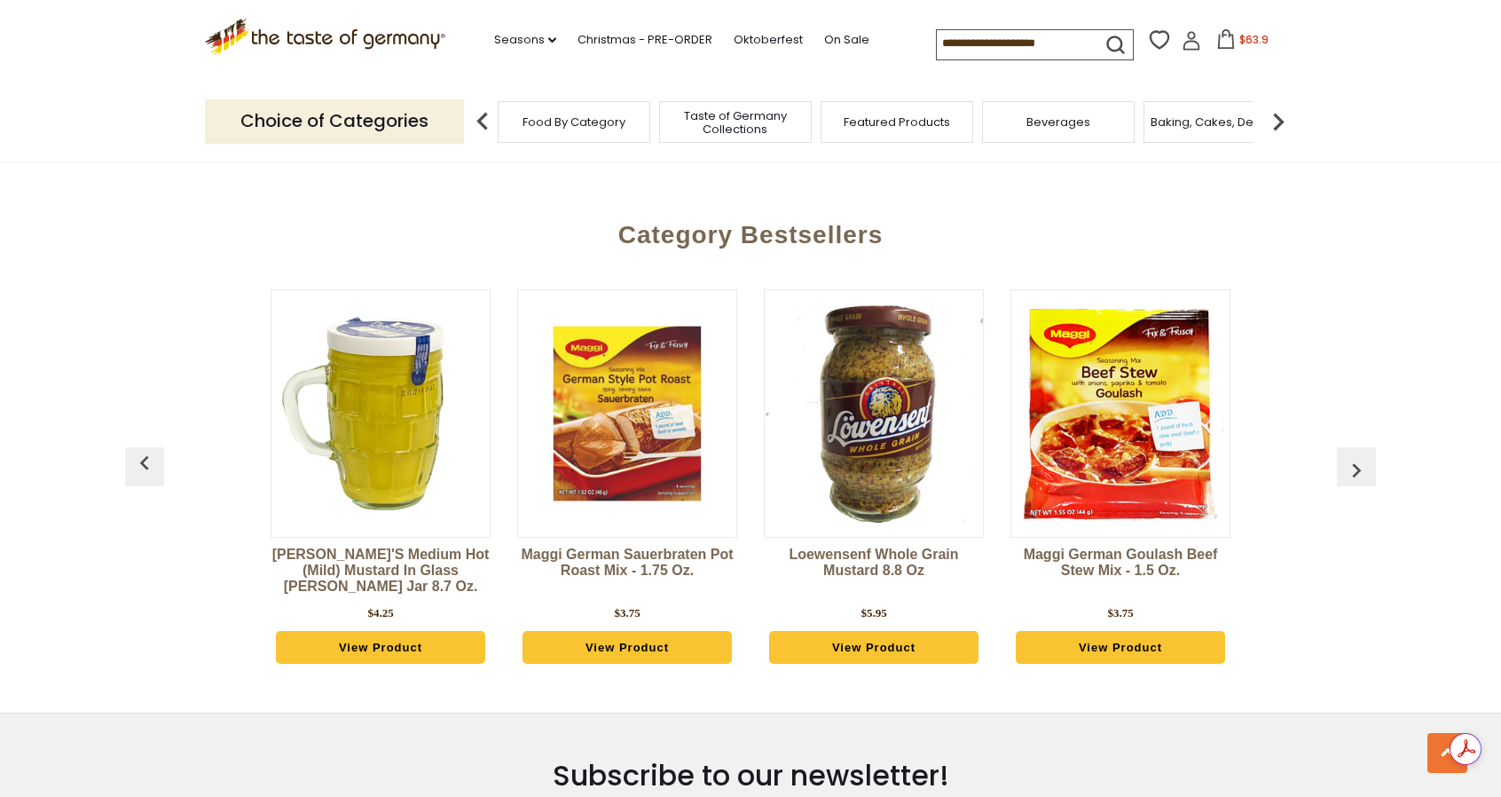
click at [145, 449] on img "button" at bounding box center [144, 463] width 28 height 28
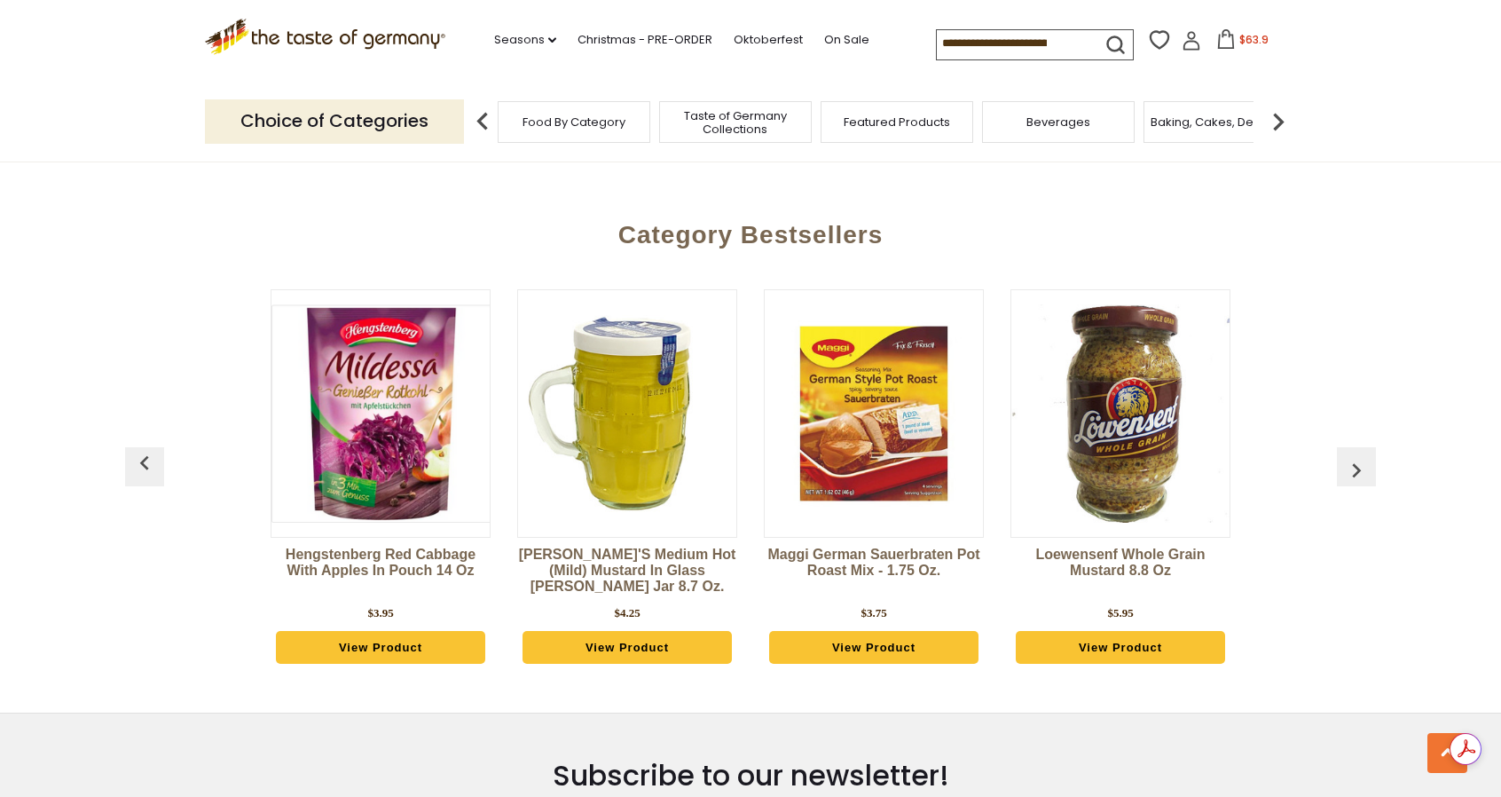
click at [145, 449] on img "button" at bounding box center [144, 463] width 28 height 28
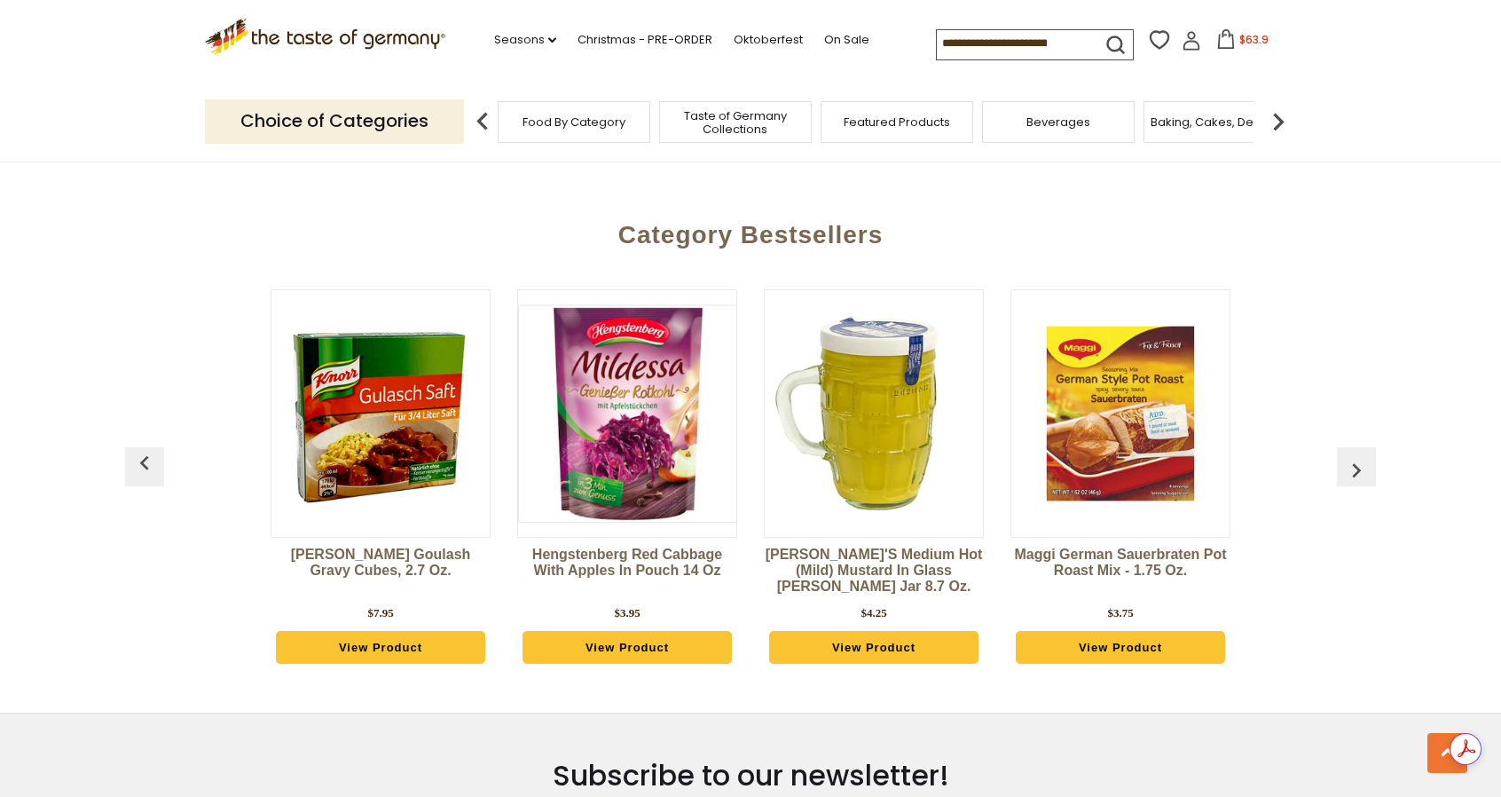
click at [145, 449] on img "button" at bounding box center [144, 463] width 28 height 28
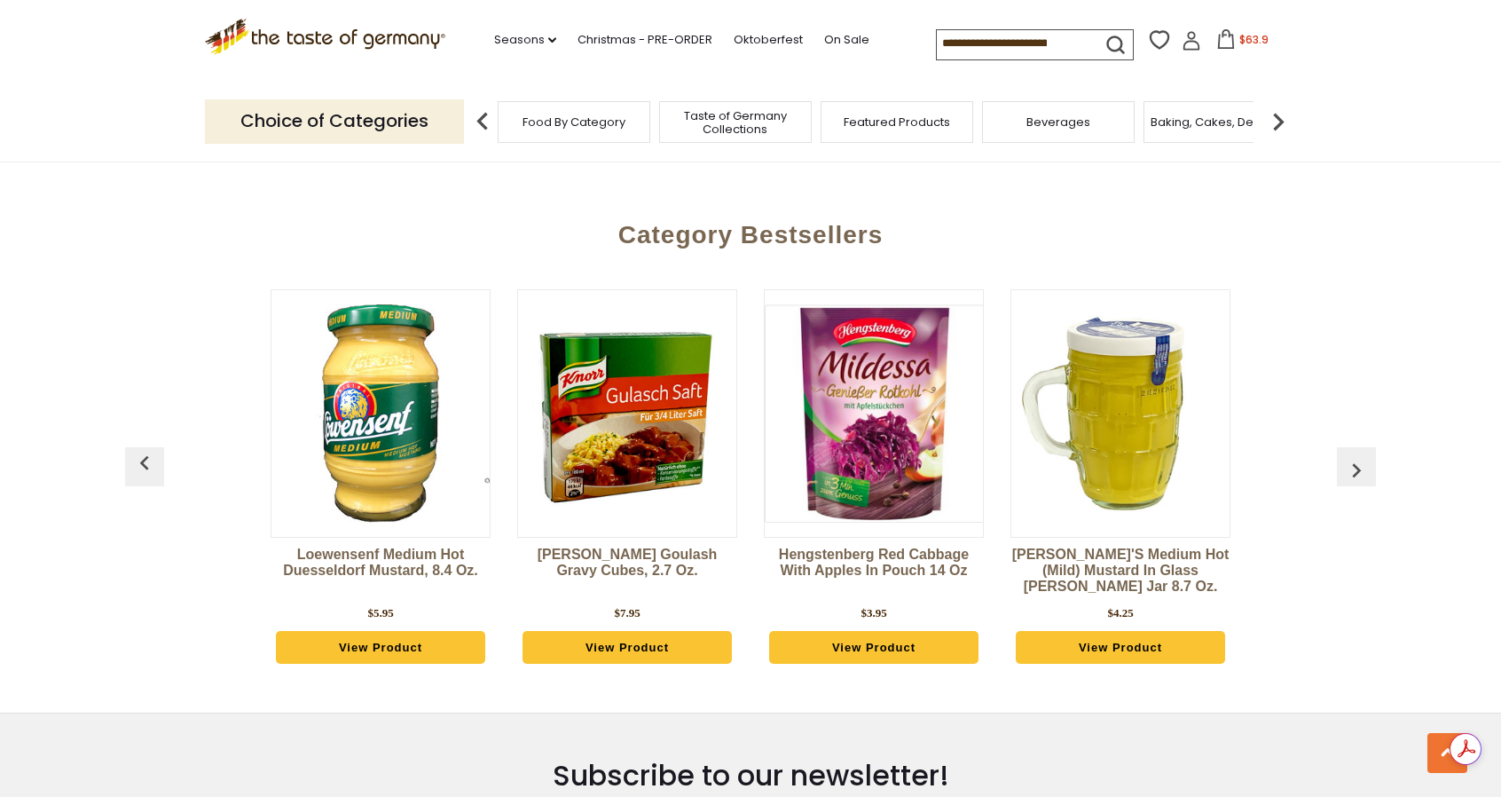
click at [145, 449] on img "button" at bounding box center [144, 463] width 28 height 28
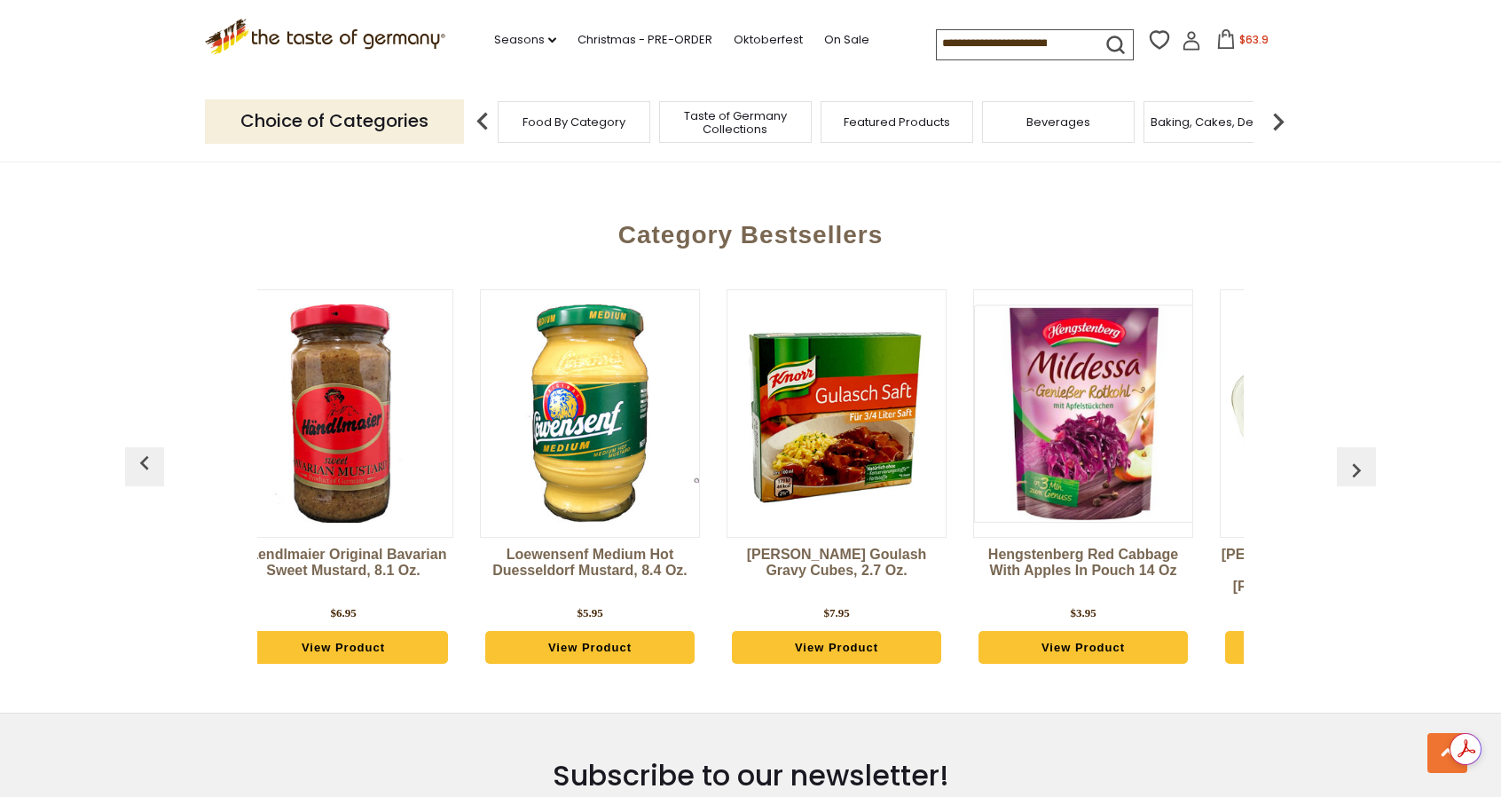
scroll to position [0, 1479]
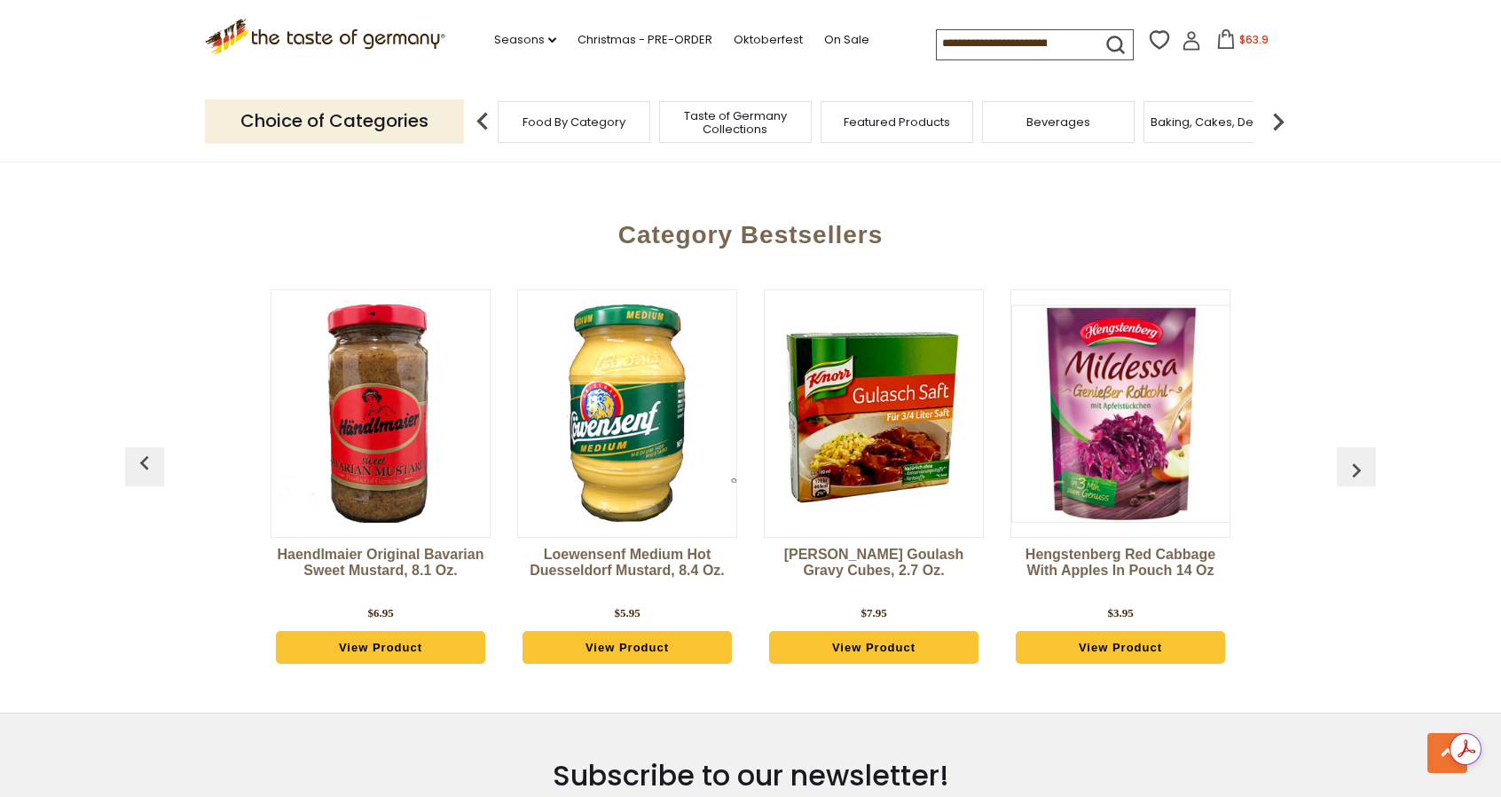
click at [609, 546] on link "Loewensenf Medium Hot Duesseldorf Mustard, 8.4 oz." at bounding box center [627, 572] width 220 height 53
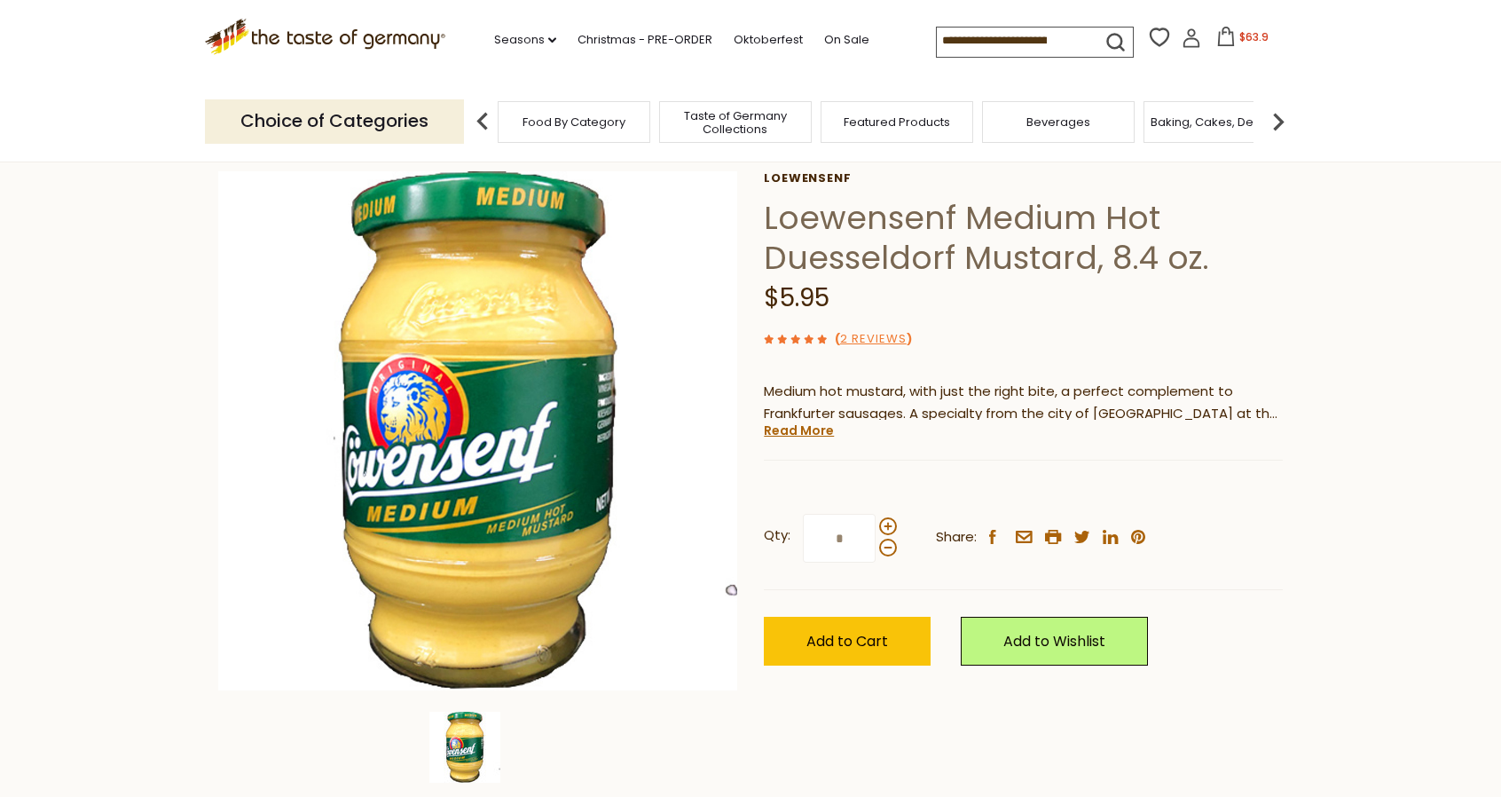
scroll to position [89, 0]
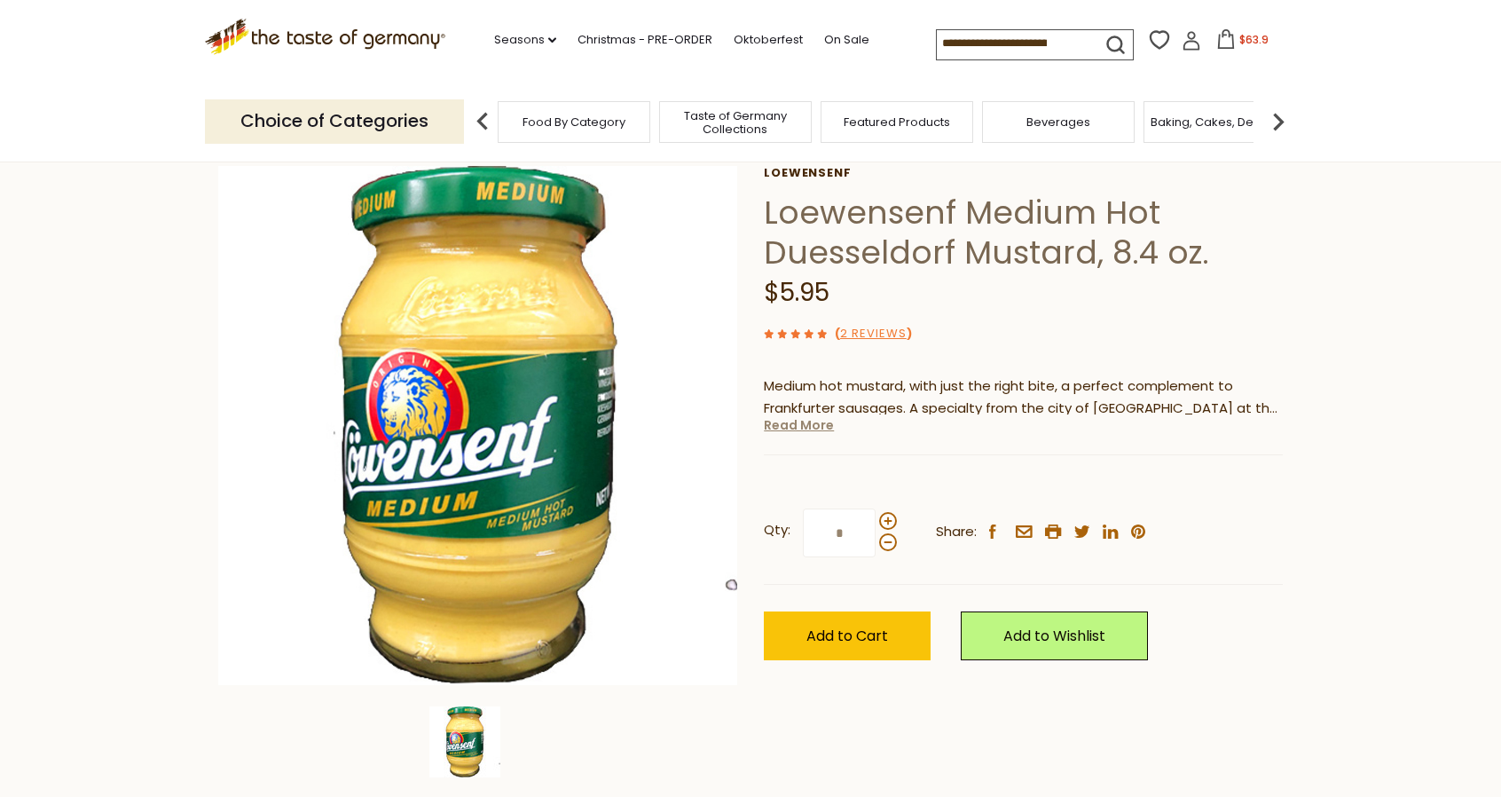
click at [820, 424] on link "Read More" at bounding box center [799, 425] width 70 height 18
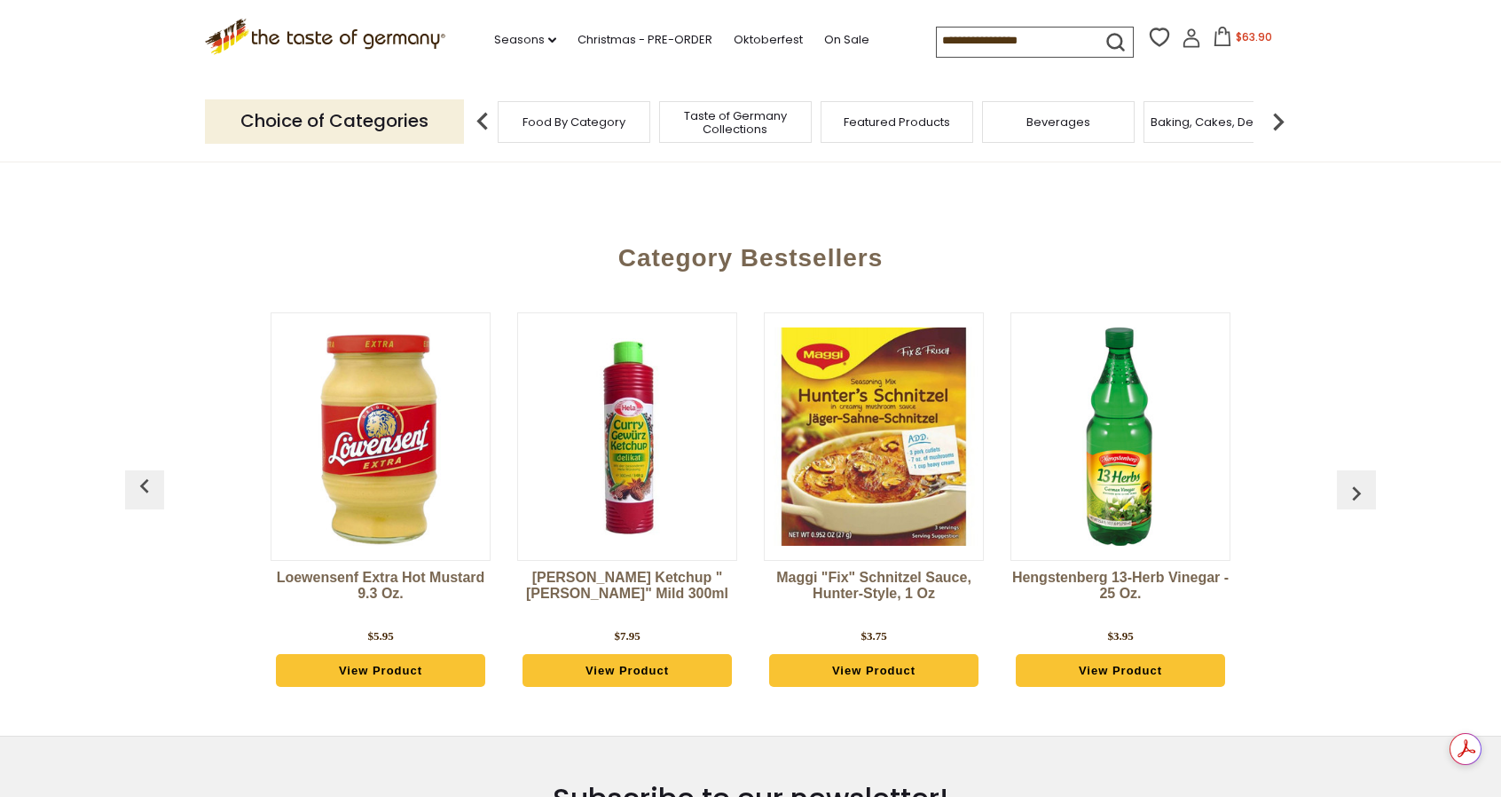
scroll to position [4701, 0]
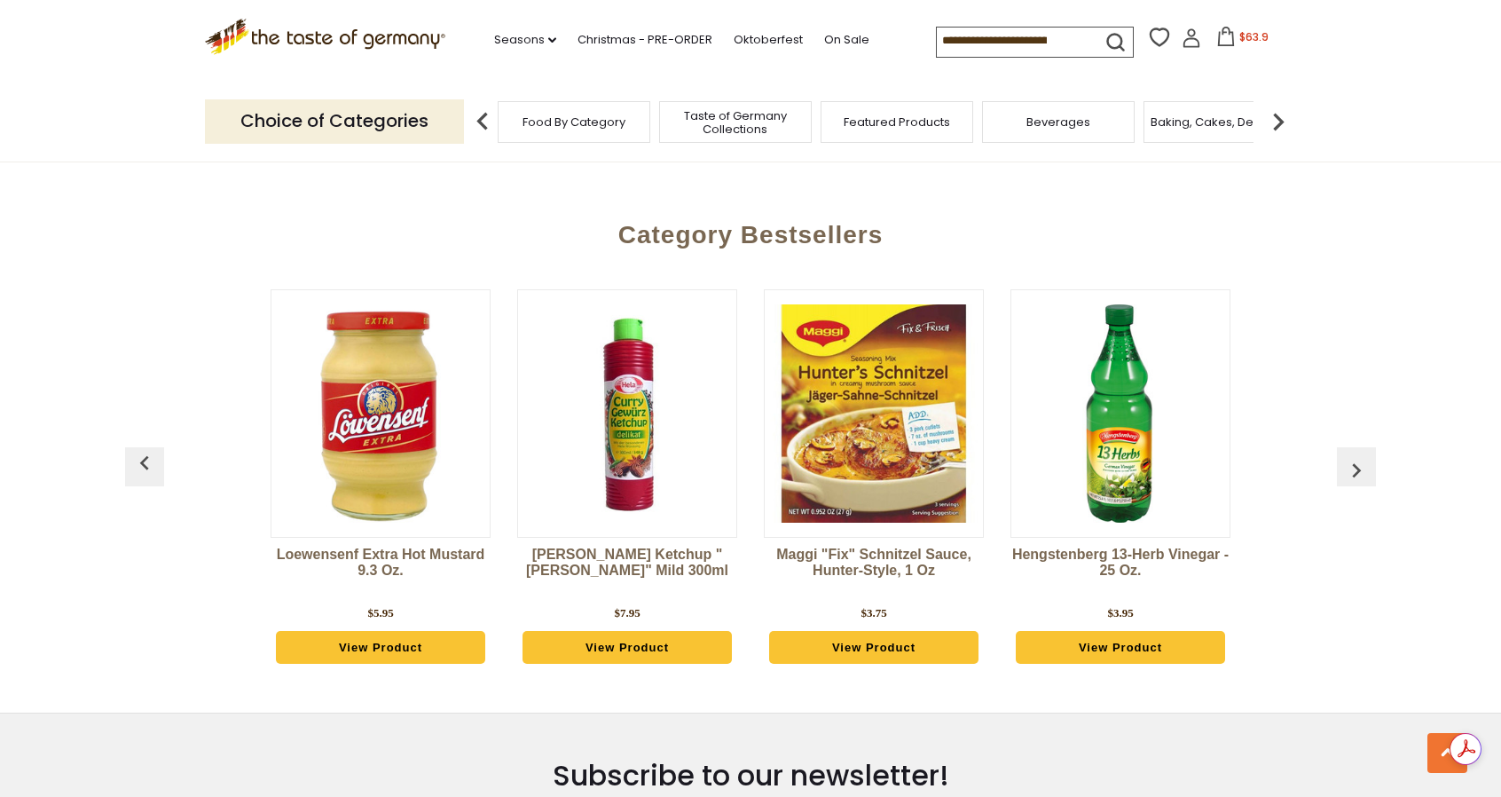
click at [140, 449] on img "button" at bounding box center [144, 463] width 28 height 28
click at [147, 449] on img "button" at bounding box center [144, 463] width 28 height 28
click at [394, 631] on link "View Product" at bounding box center [380, 648] width 209 height 34
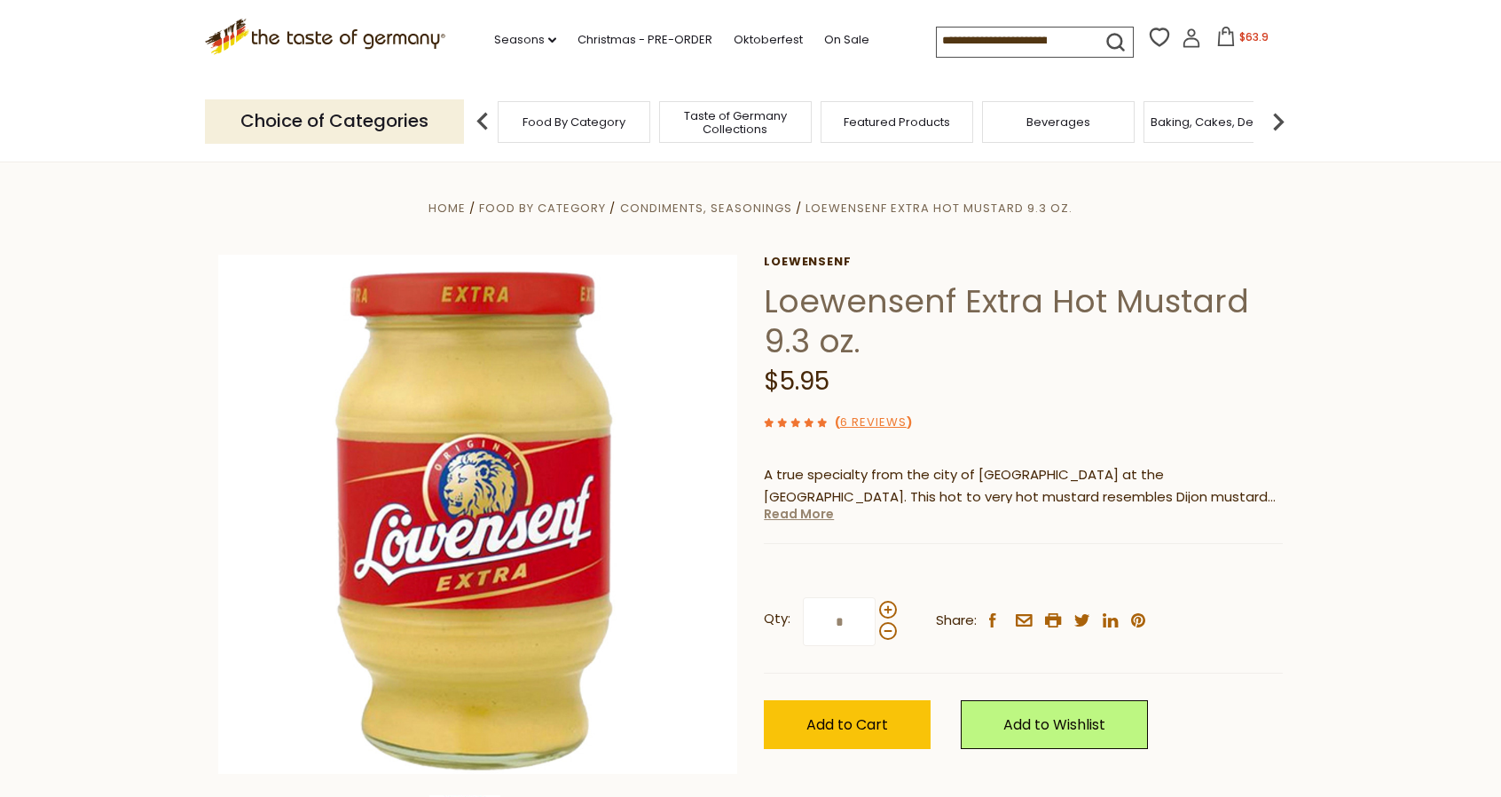
click at [805, 519] on link "Read More" at bounding box center [799, 514] width 70 height 18
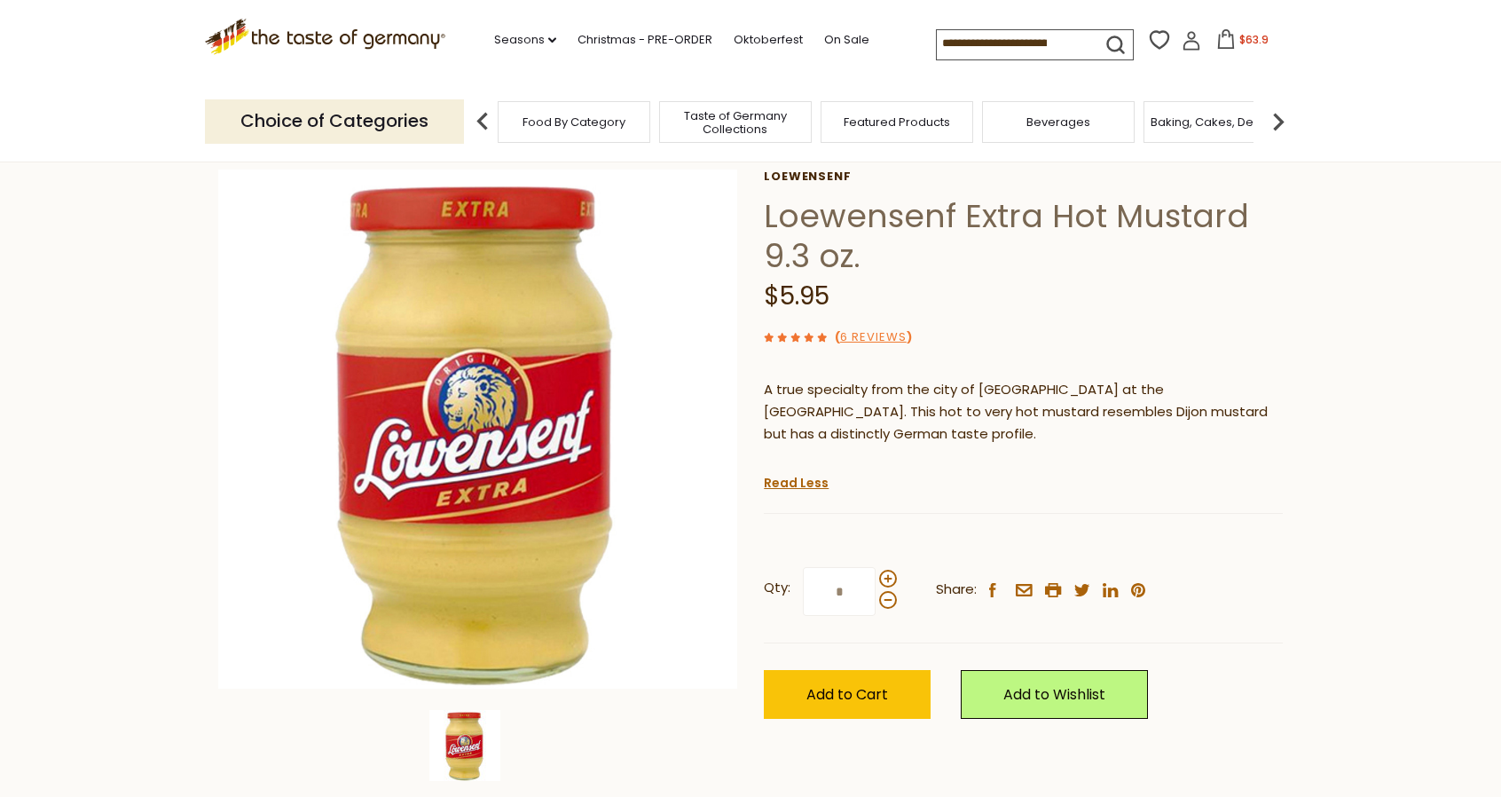
scroll to position [89, 0]
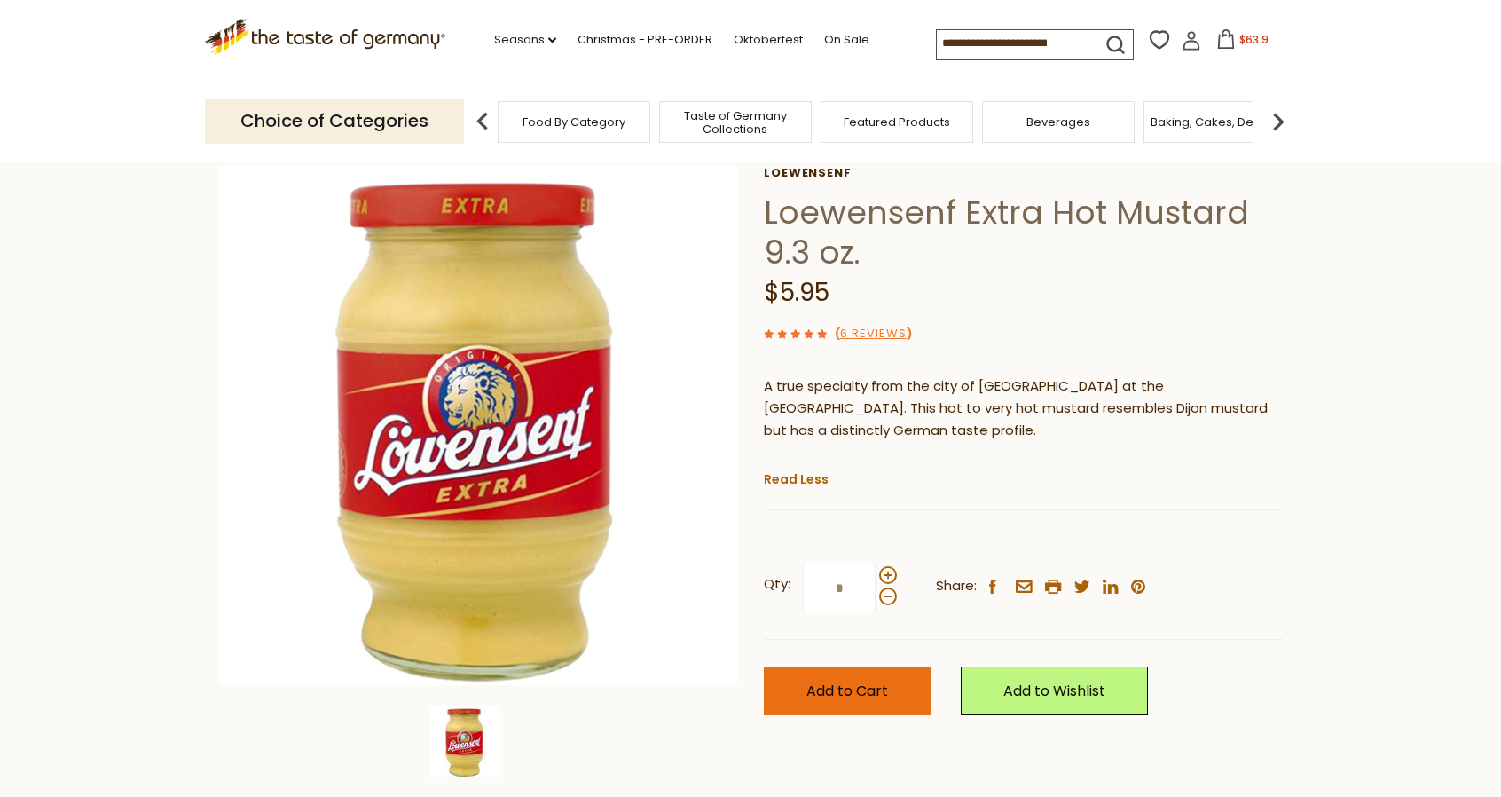
click at [869, 684] on span "Add to Cart" at bounding box center [847, 690] width 82 height 20
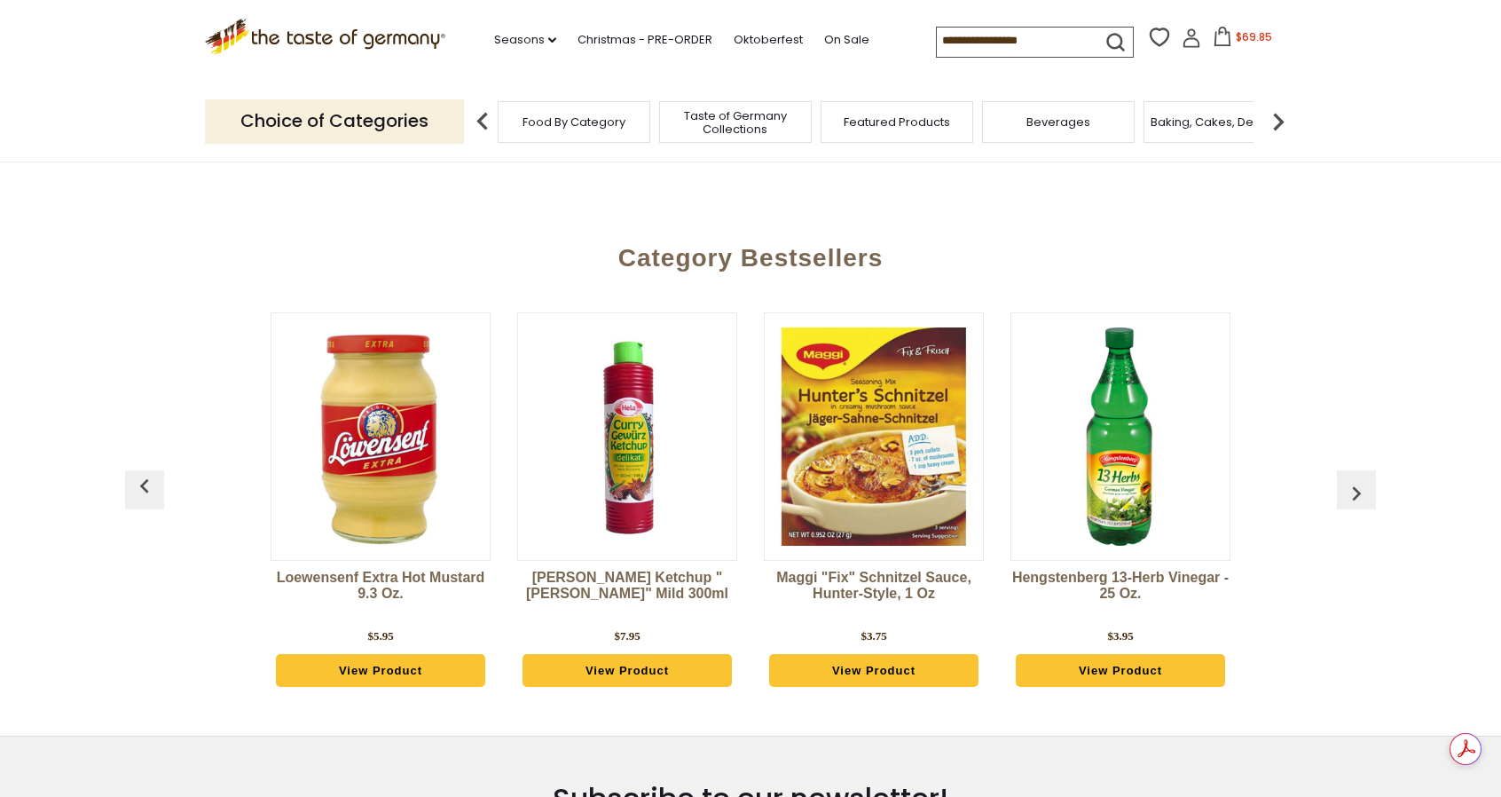
scroll to position [4701, 0]
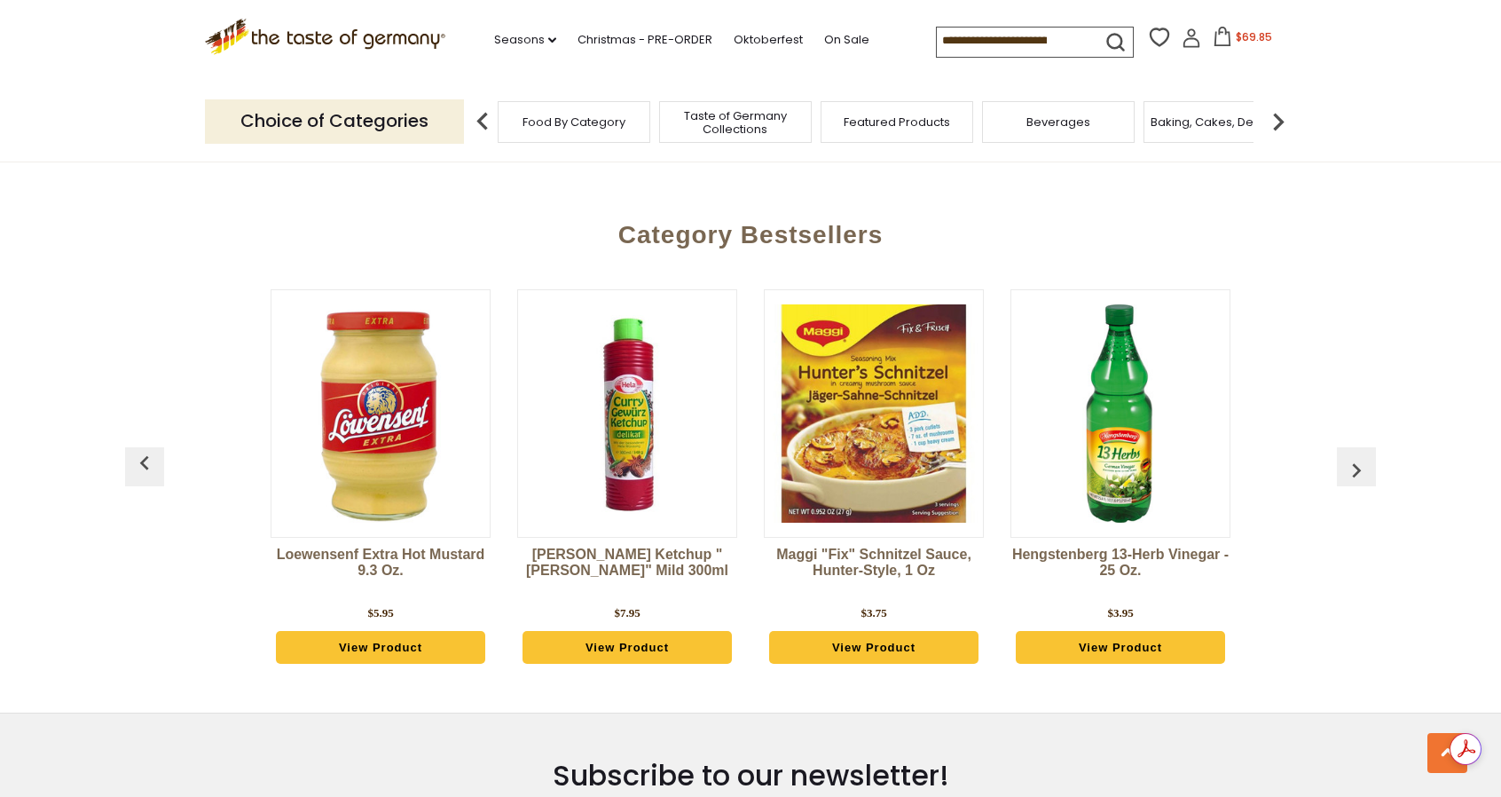
click at [1358, 456] on img "button" at bounding box center [1356, 470] width 28 height 28
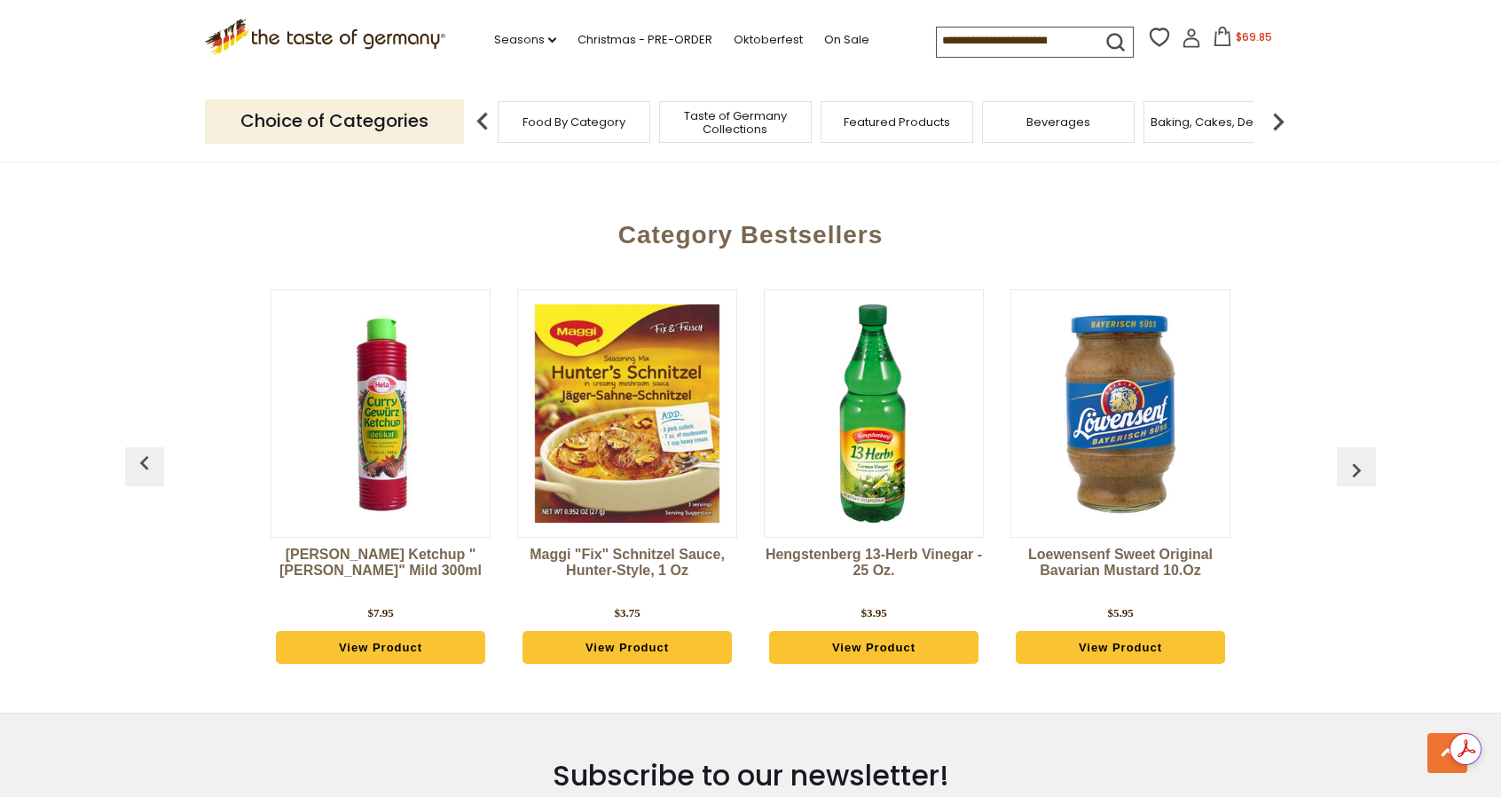
click at [1358, 456] on img "button" at bounding box center [1356, 470] width 28 height 28
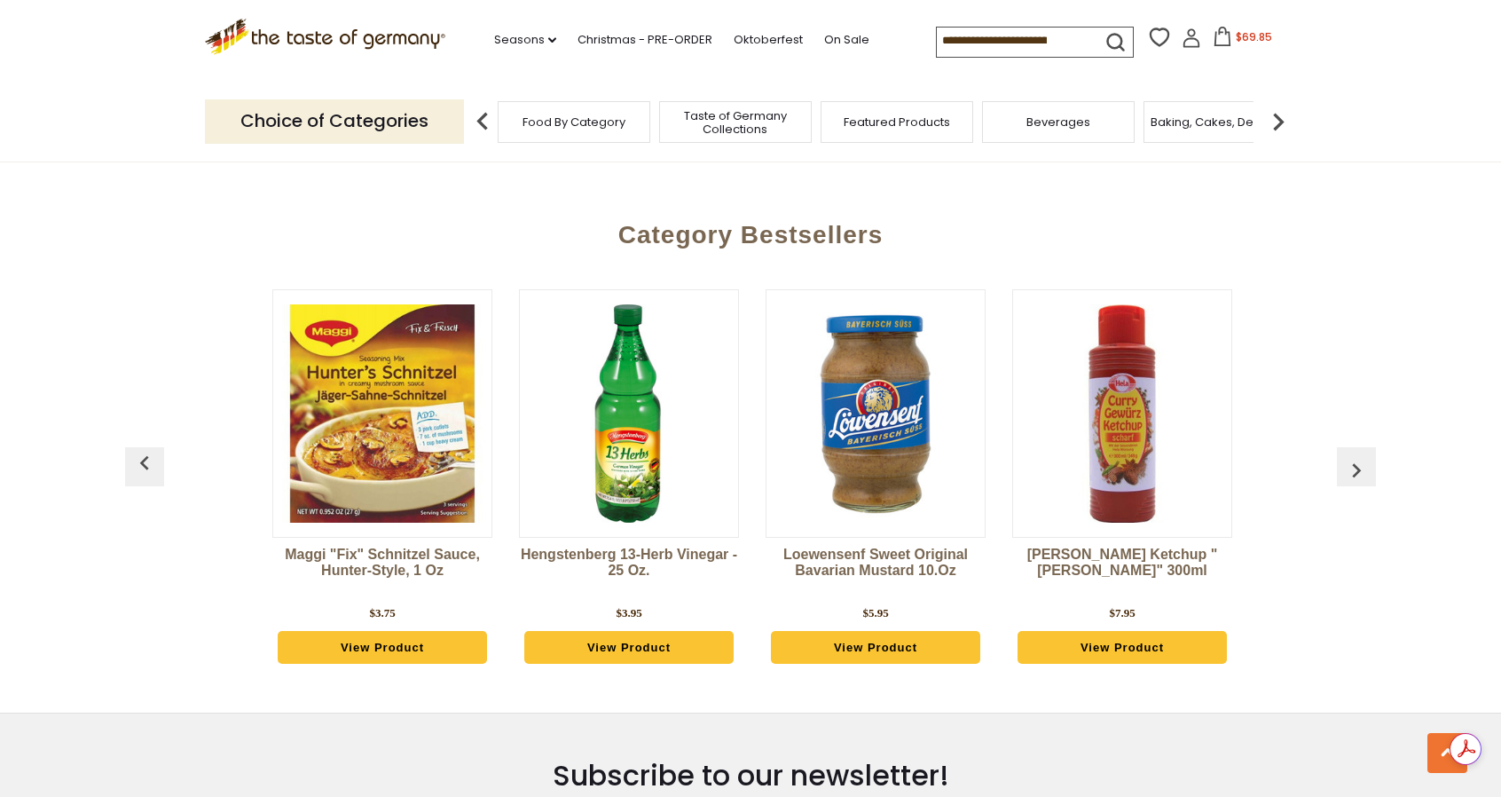
scroll to position [0, 493]
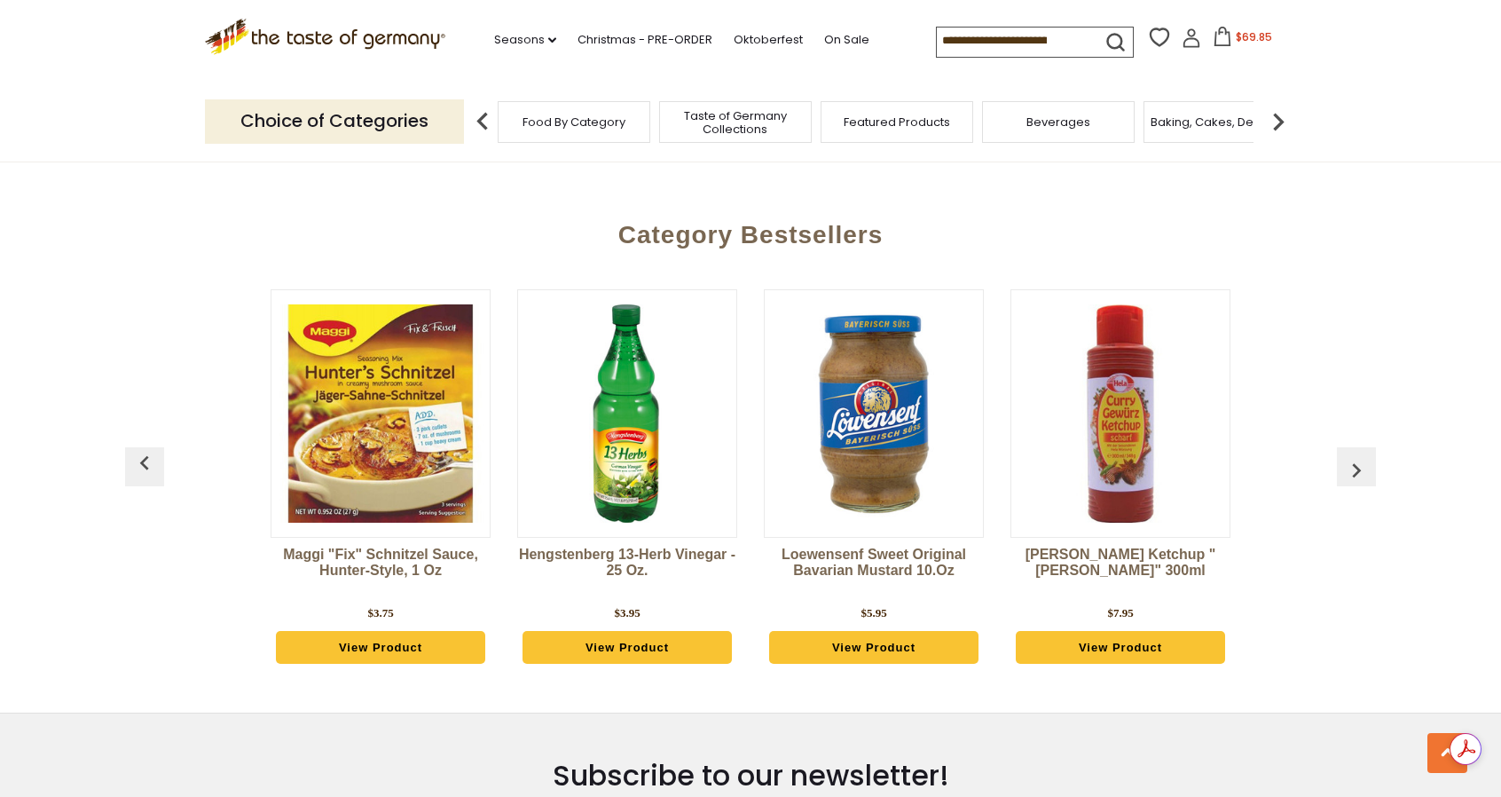
click at [879, 631] on link "View Product" at bounding box center [873, 648] width 209 height 34
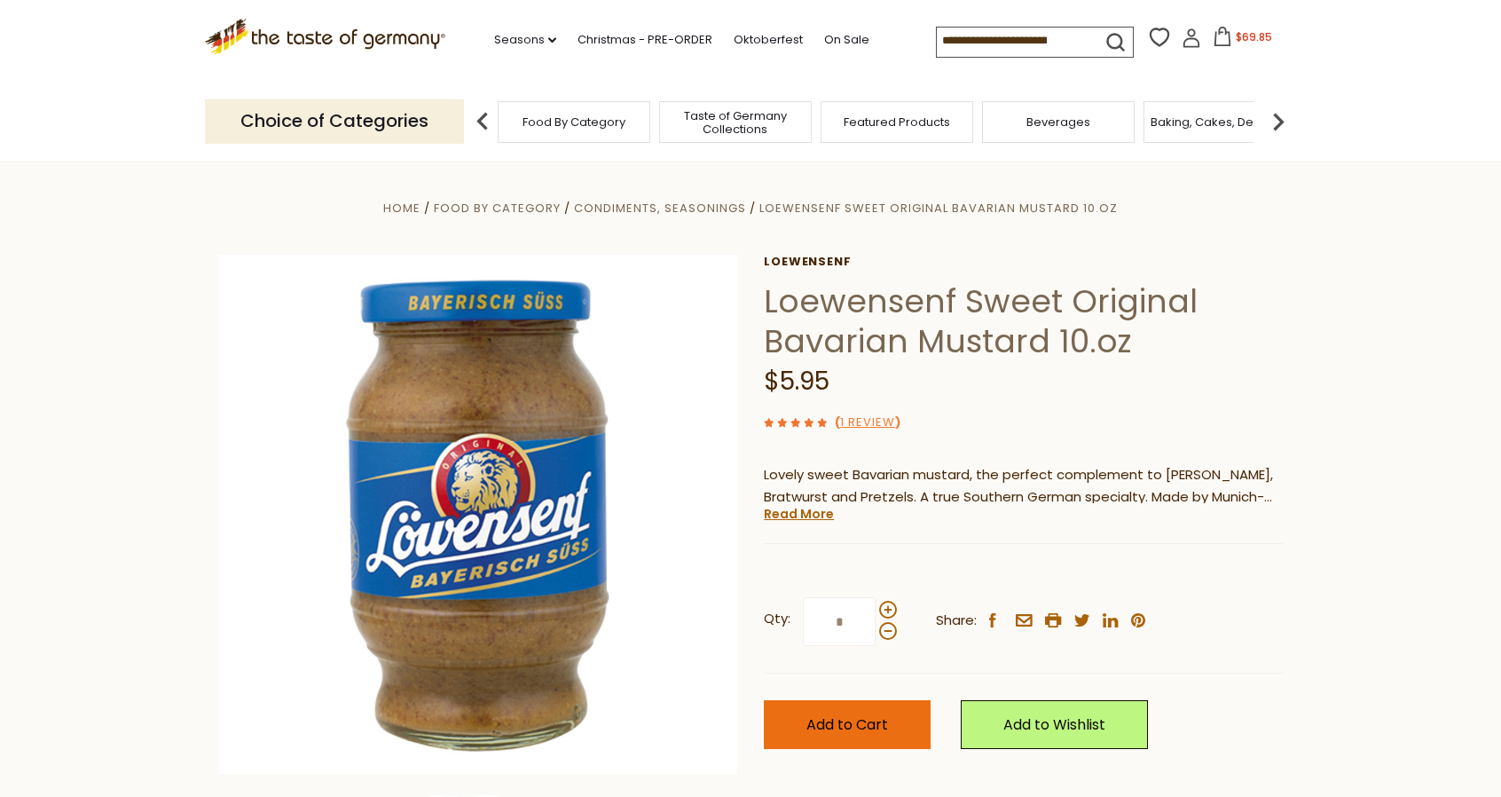
click at [857, 723] on span "Add to Cart" at bounding box center [847, 724] width 82 height 20
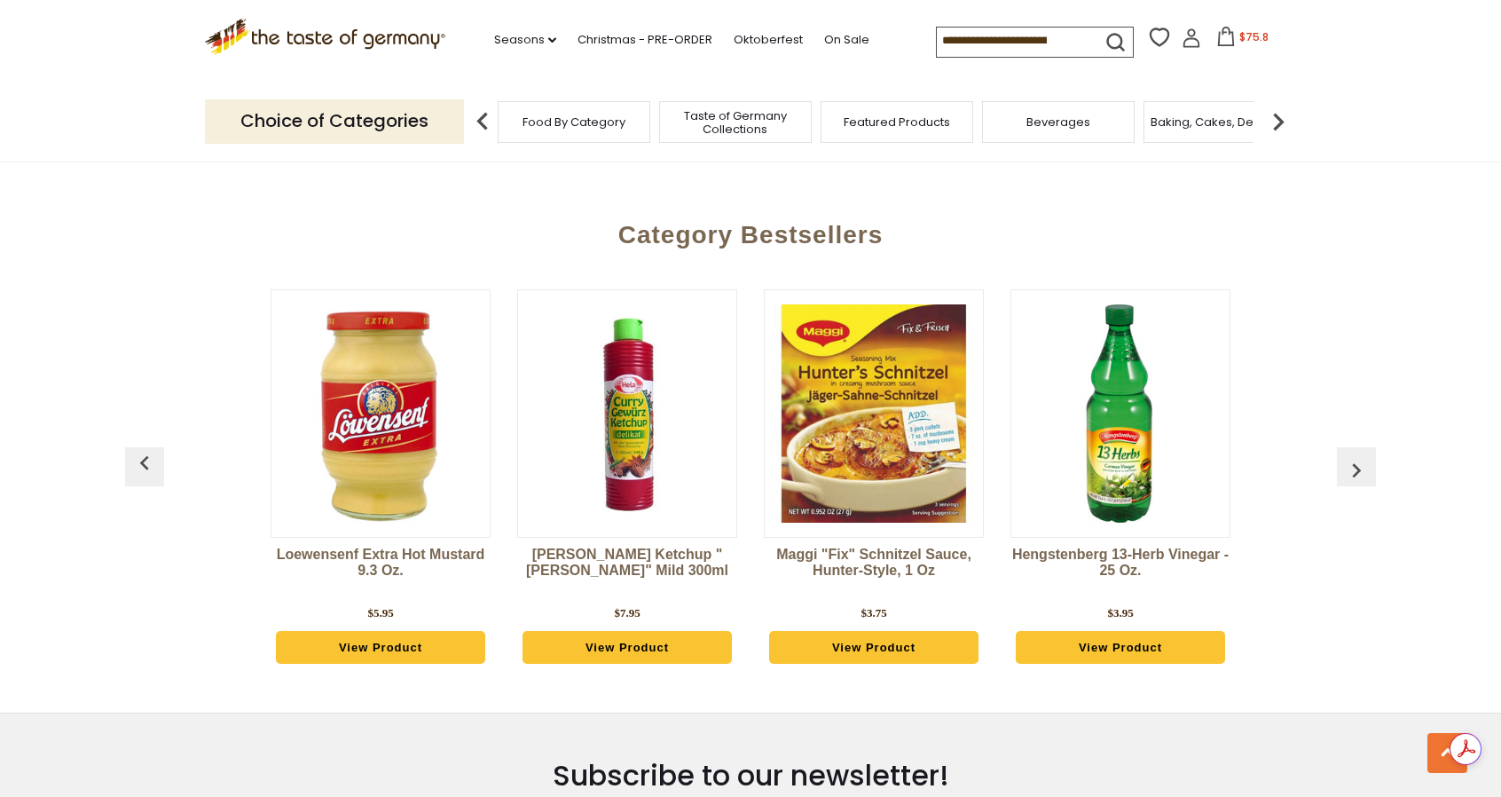
click at [1354, 456] on img "button" at bounding box center [1356, 470] width 28 height 28
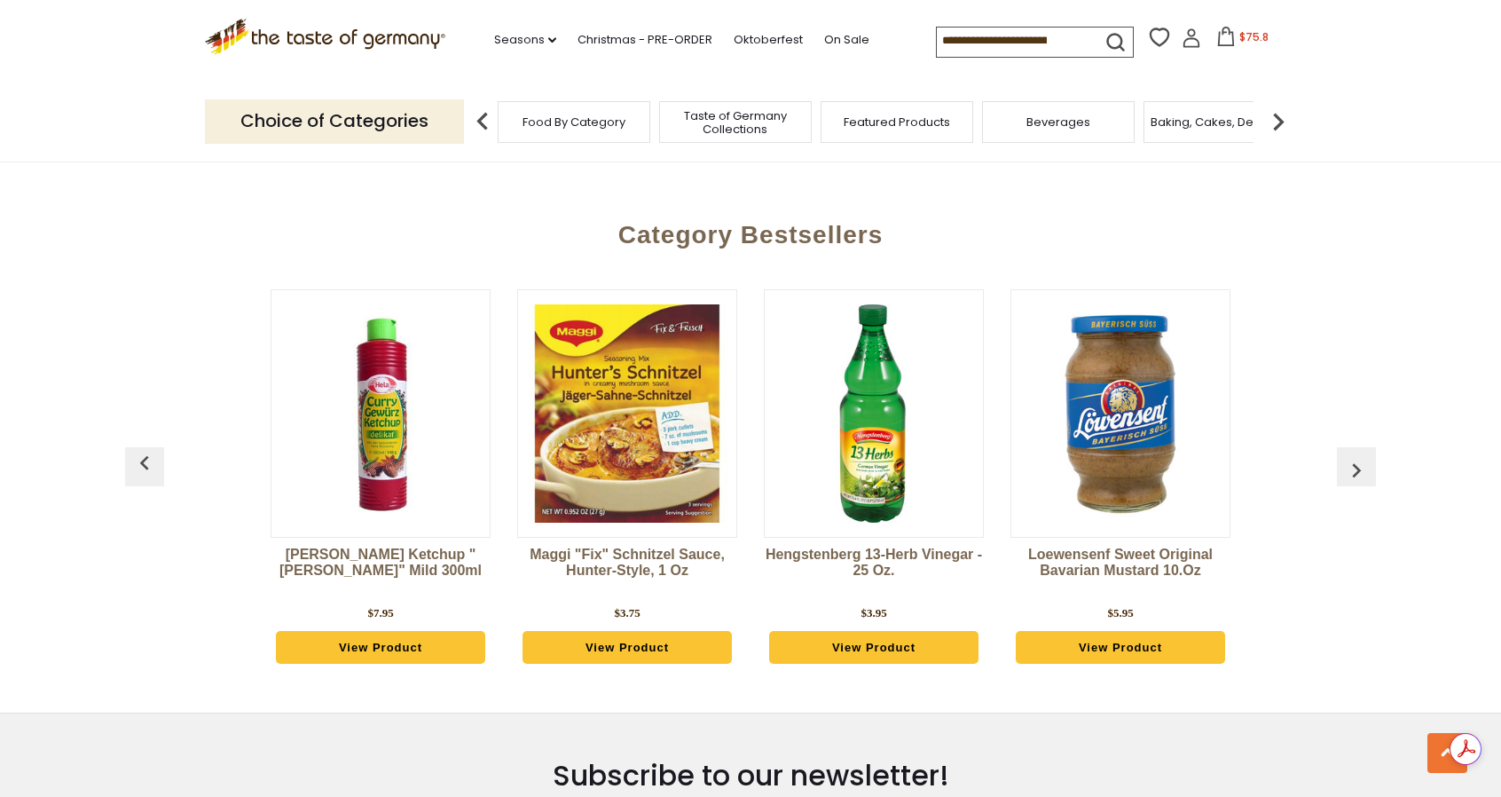
click at [1354, 456] on img "button" at bounding box center [1356, 470] width 28 height 28
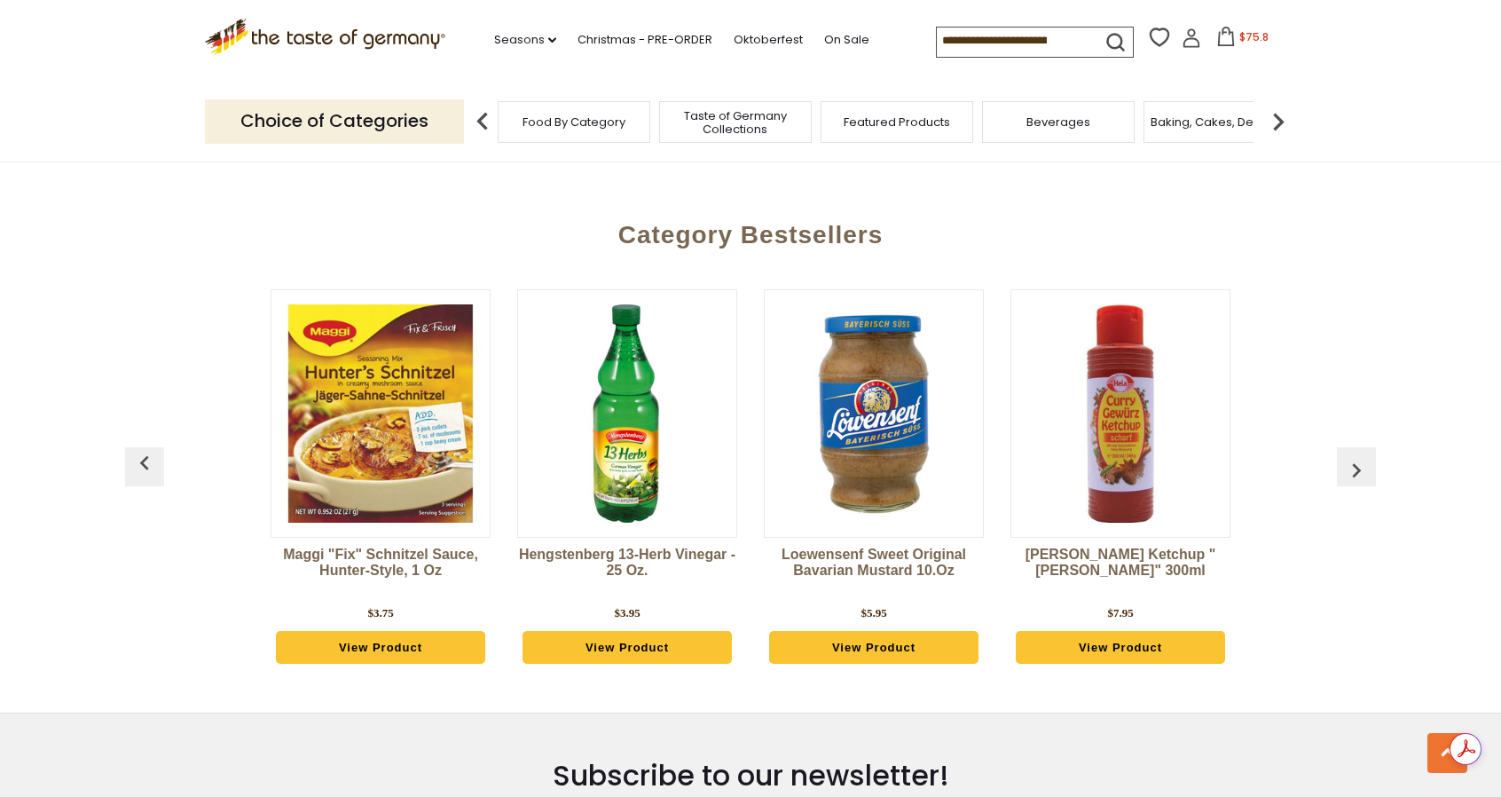
click at [1354, 456] on img "button" at bounding box center [1356, 470] width 28 height 28
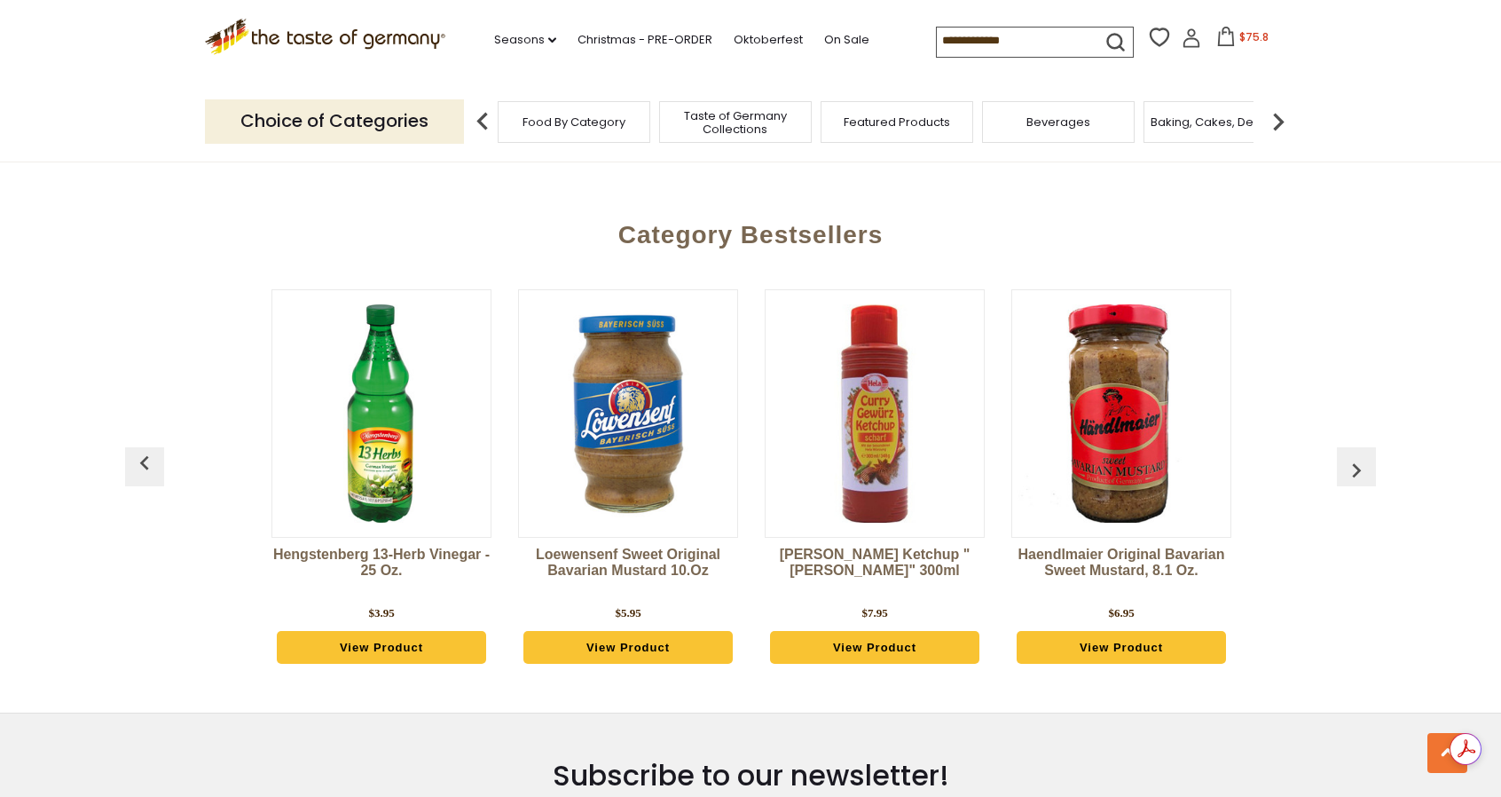
scroll to position [0, 740]
click at [1354, 456] on img "button" at bounding box center [1356, 470] width 28 height 28
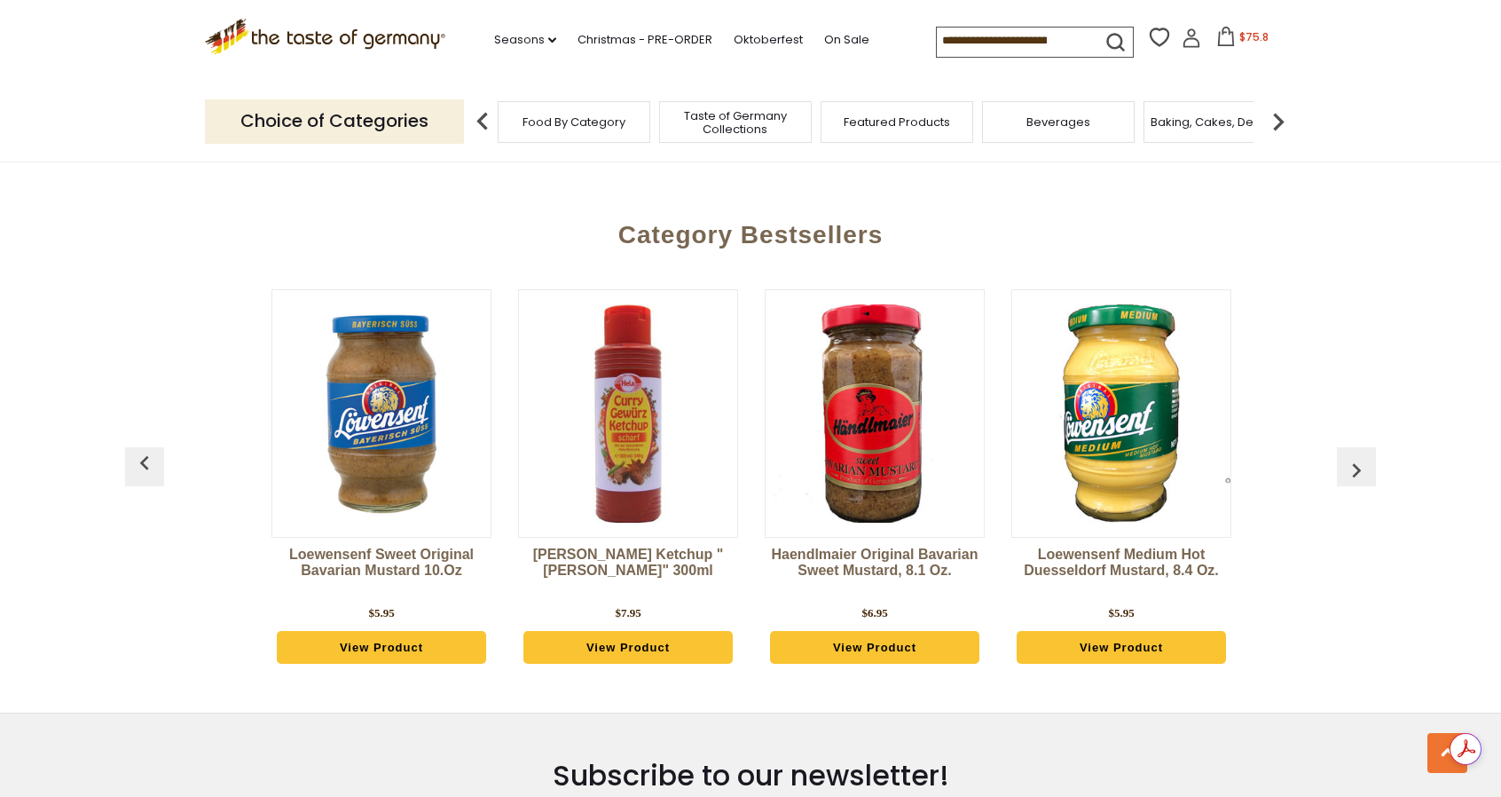
scroll to position [0, 986]
click at [1354, 456] on img "button" at bounding box center [1356, 470] width 28 height 28
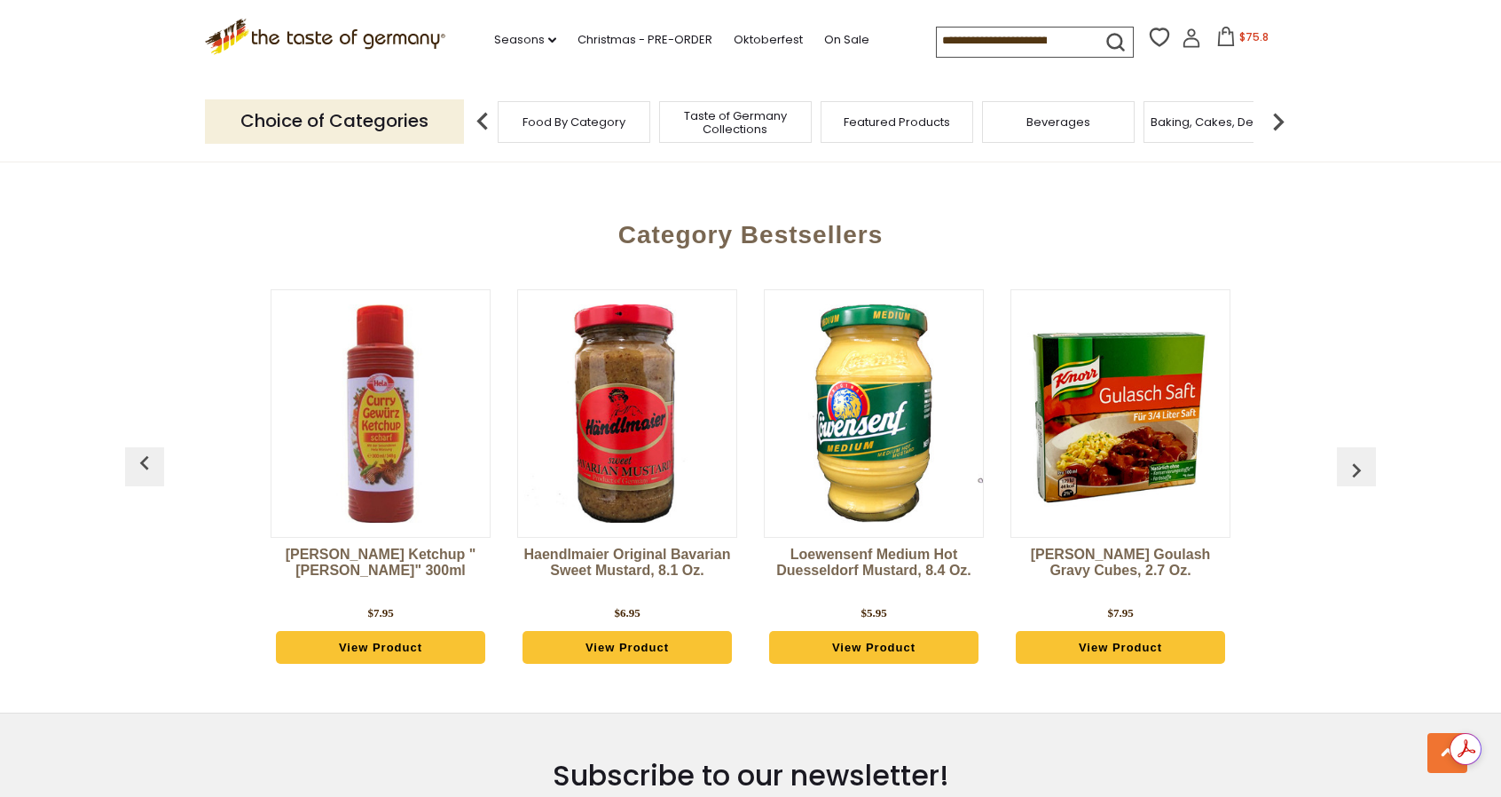
click at [1354, 456] on img "button" at bounding box center [1356, 470] width 28 height 28
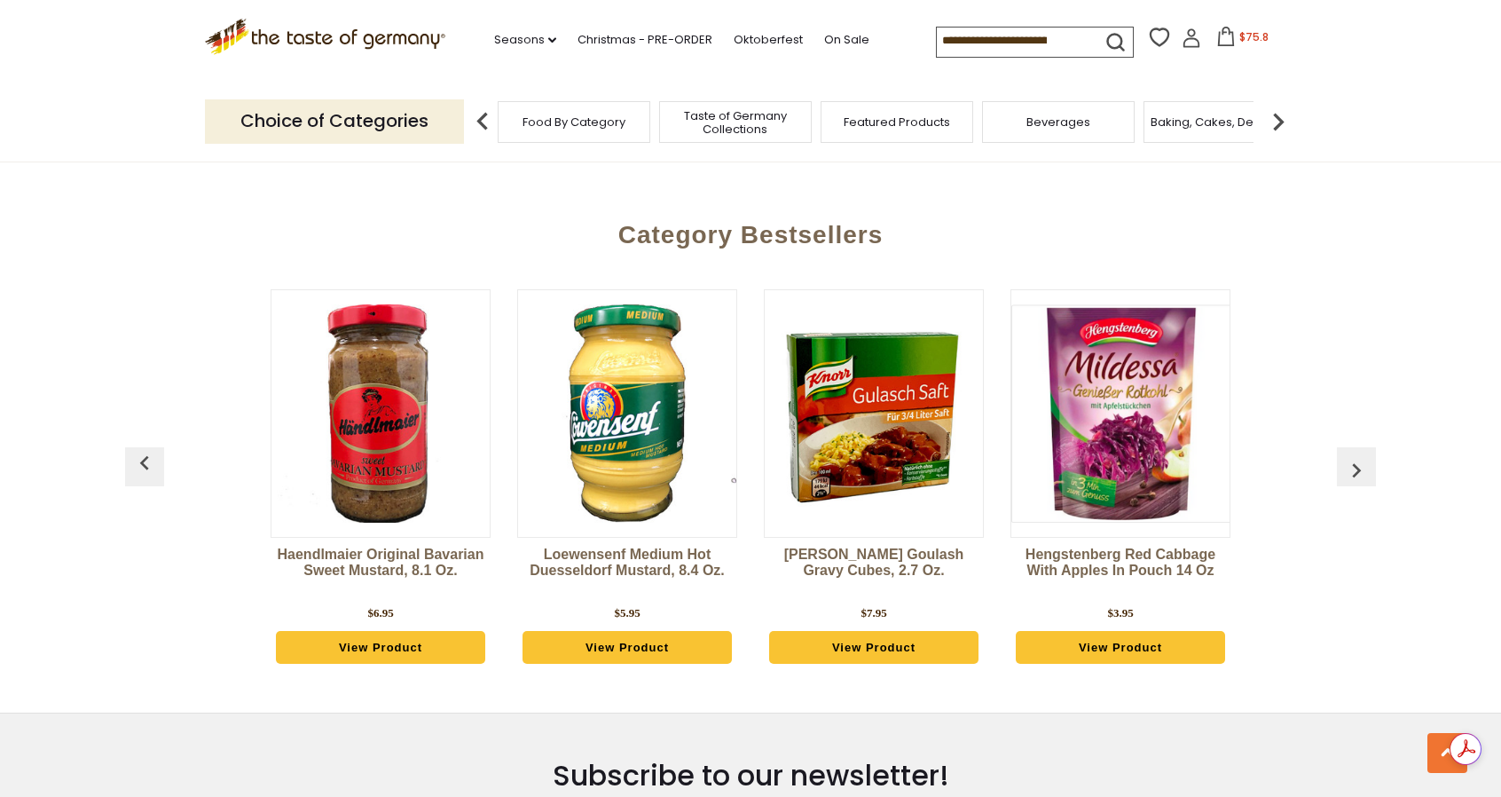
click at [1354, 456] on img "button" at bounding box center [1356, 470] width 28 height 28
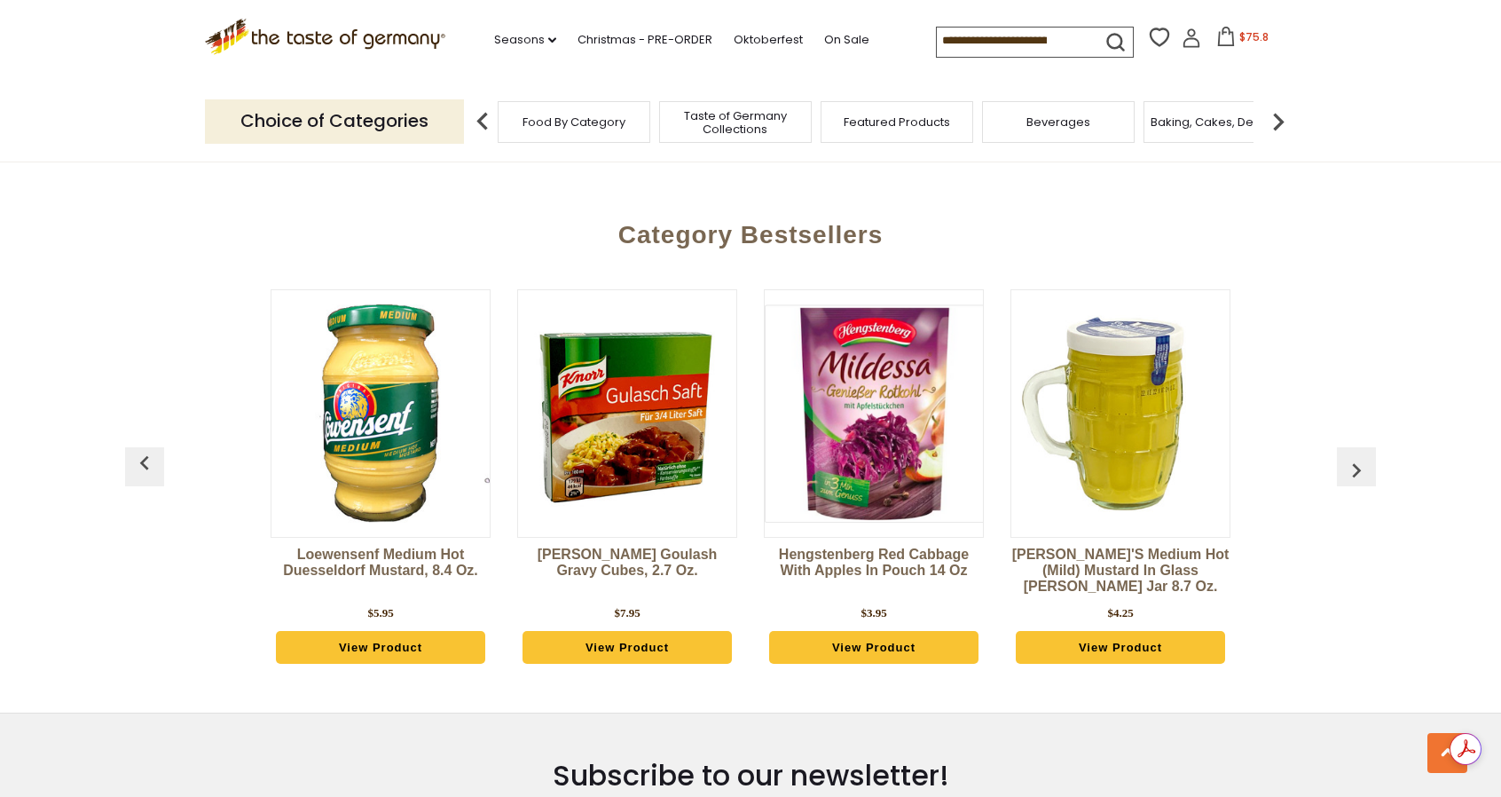
click at [1354, 456] on img "button" at bounding box center [1356, 470] width 28 height 28
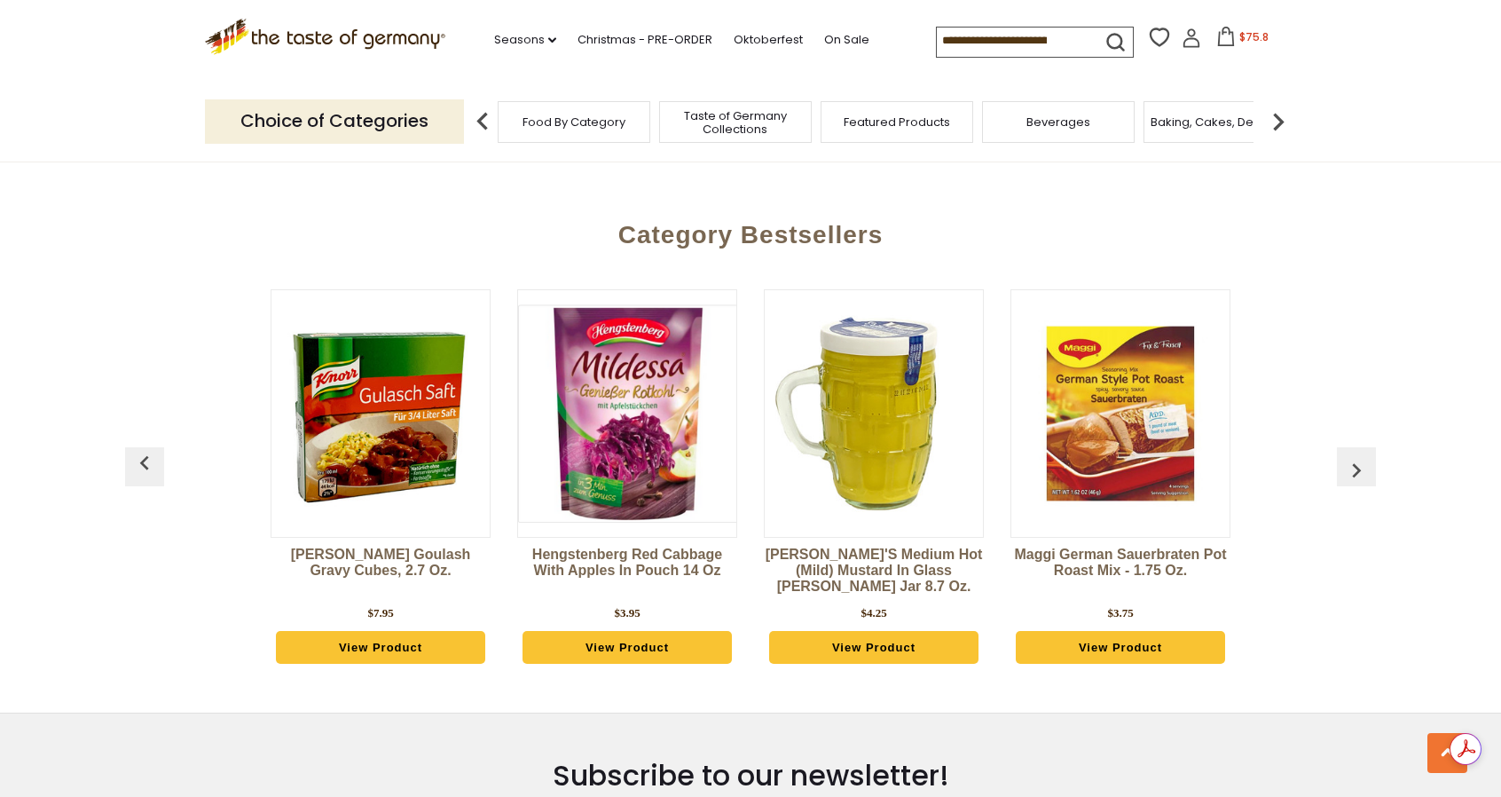
click at [1354, 456] on img "button" at bounding box center [1356, 470] width 28 height 28
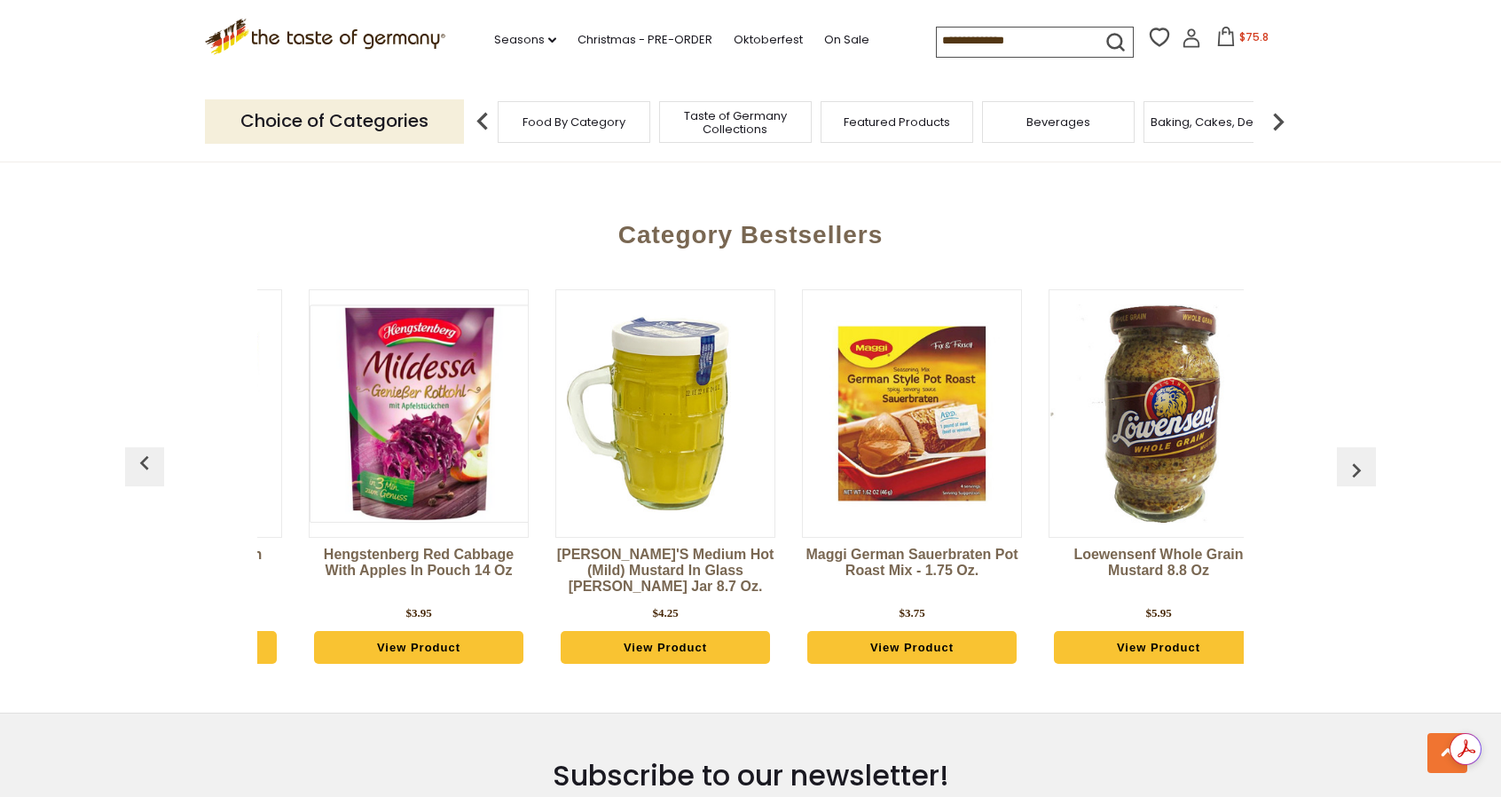
scroll to position [0, 2219]
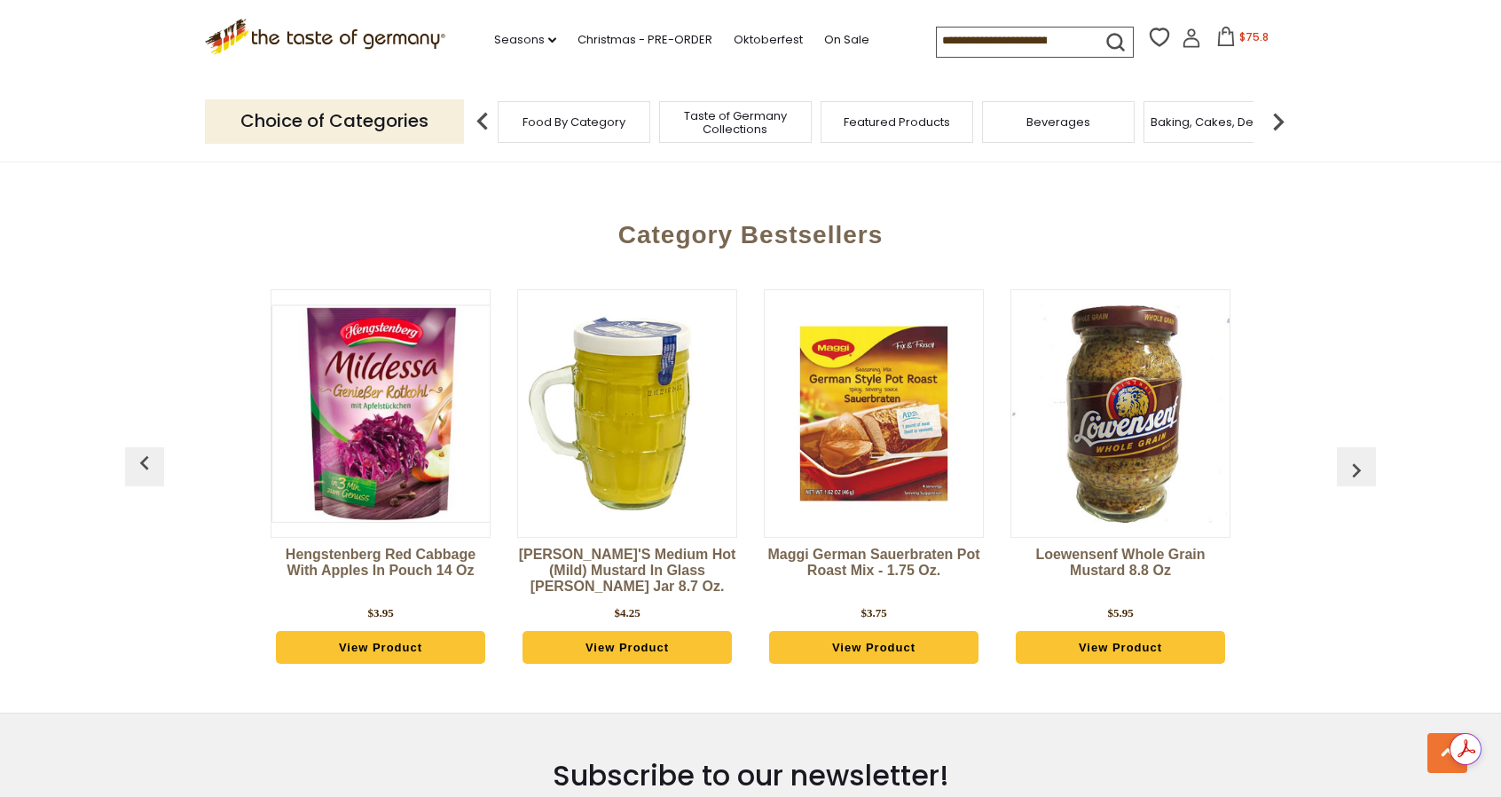
click at [152, 449] on img "button" at bounding box center [144, 463] width 28 height 28
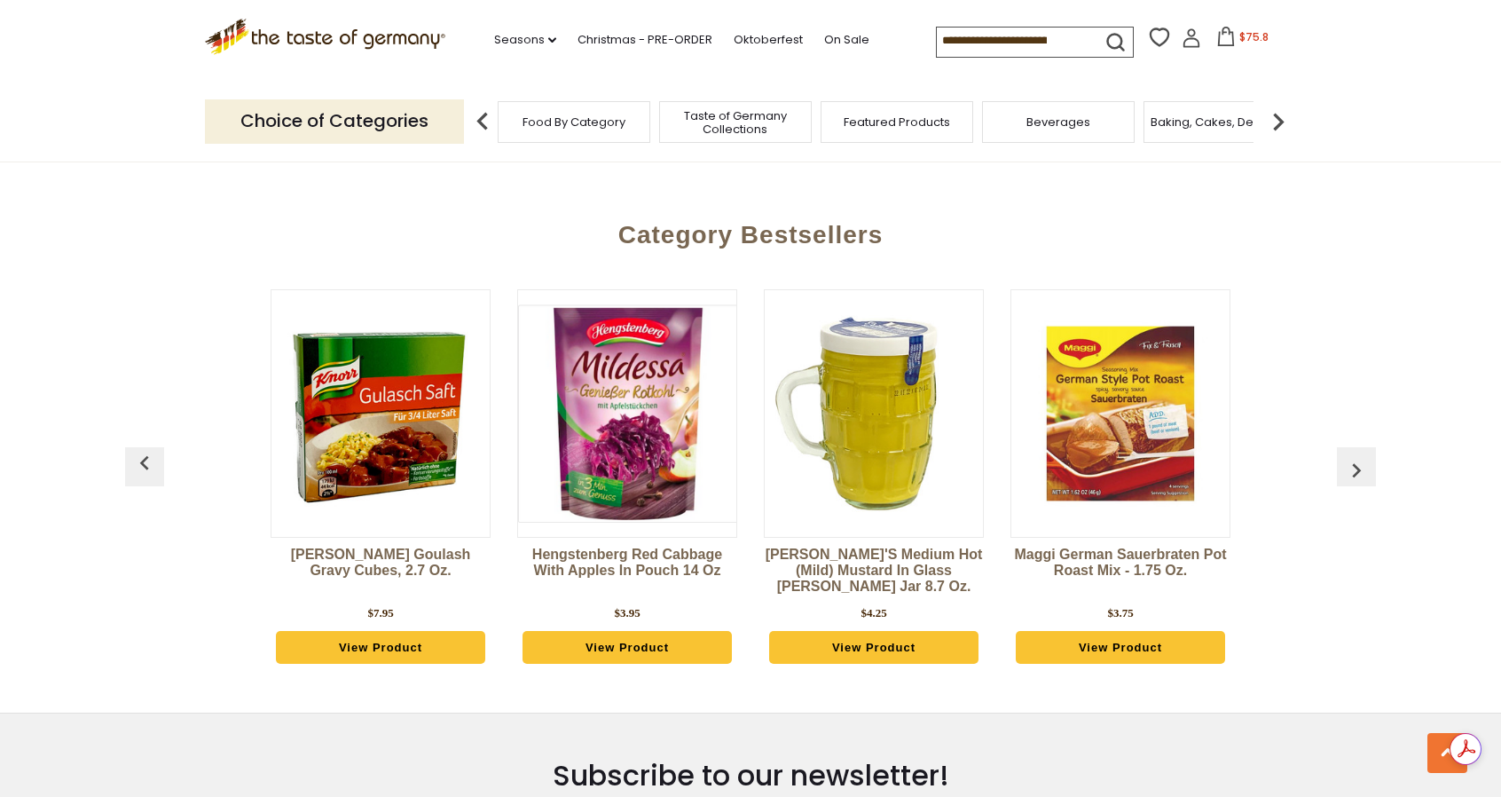
click at [152, 449] on img "button" at bounding box center [144, 463] width 28 height 28
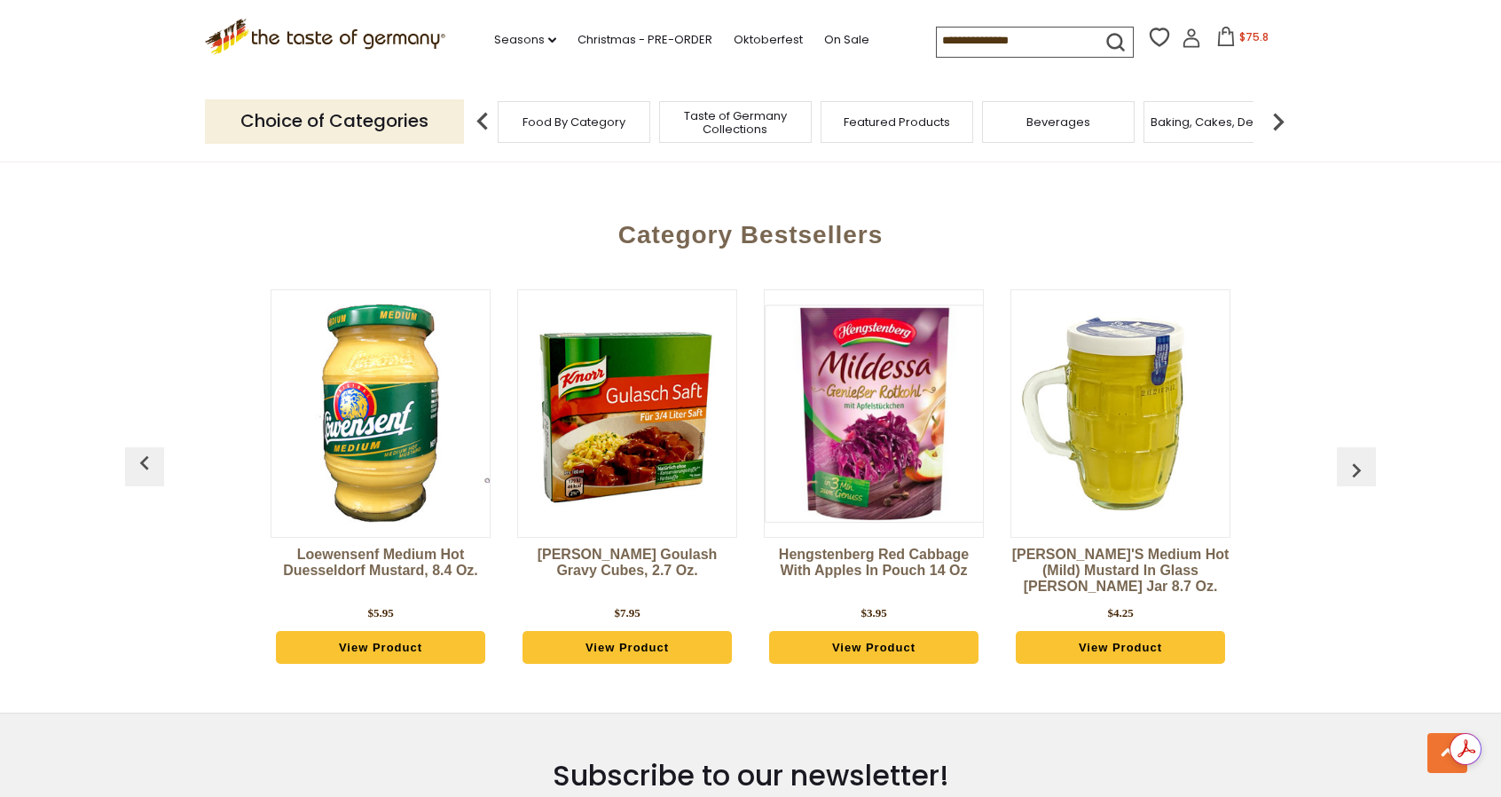
click at [152, 449] on img "button" at bounding box center [144, 463] width 28 height 28
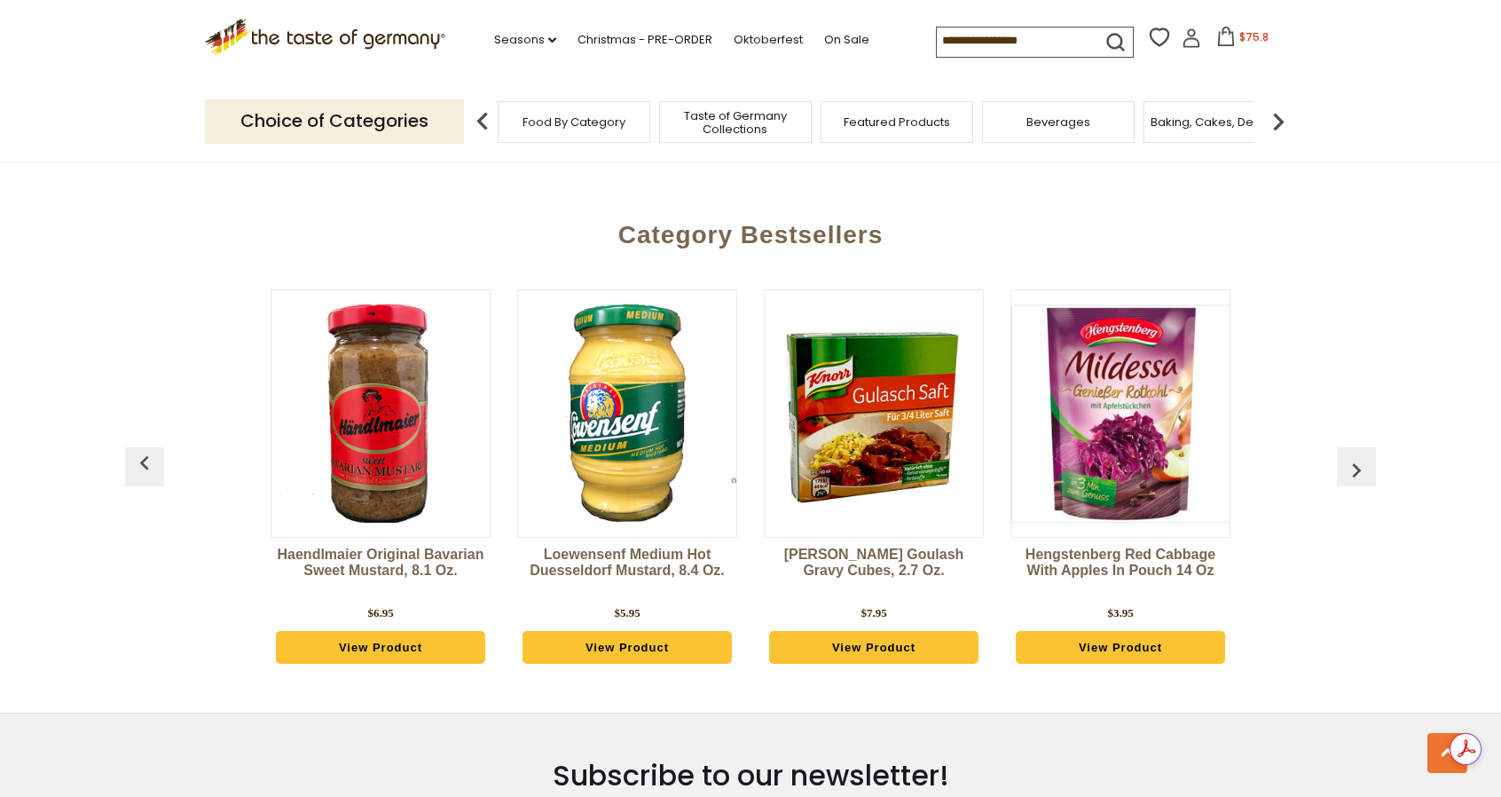
click at [152, 449] on img "button" at bounding box center [144, 463] width 28 height 28
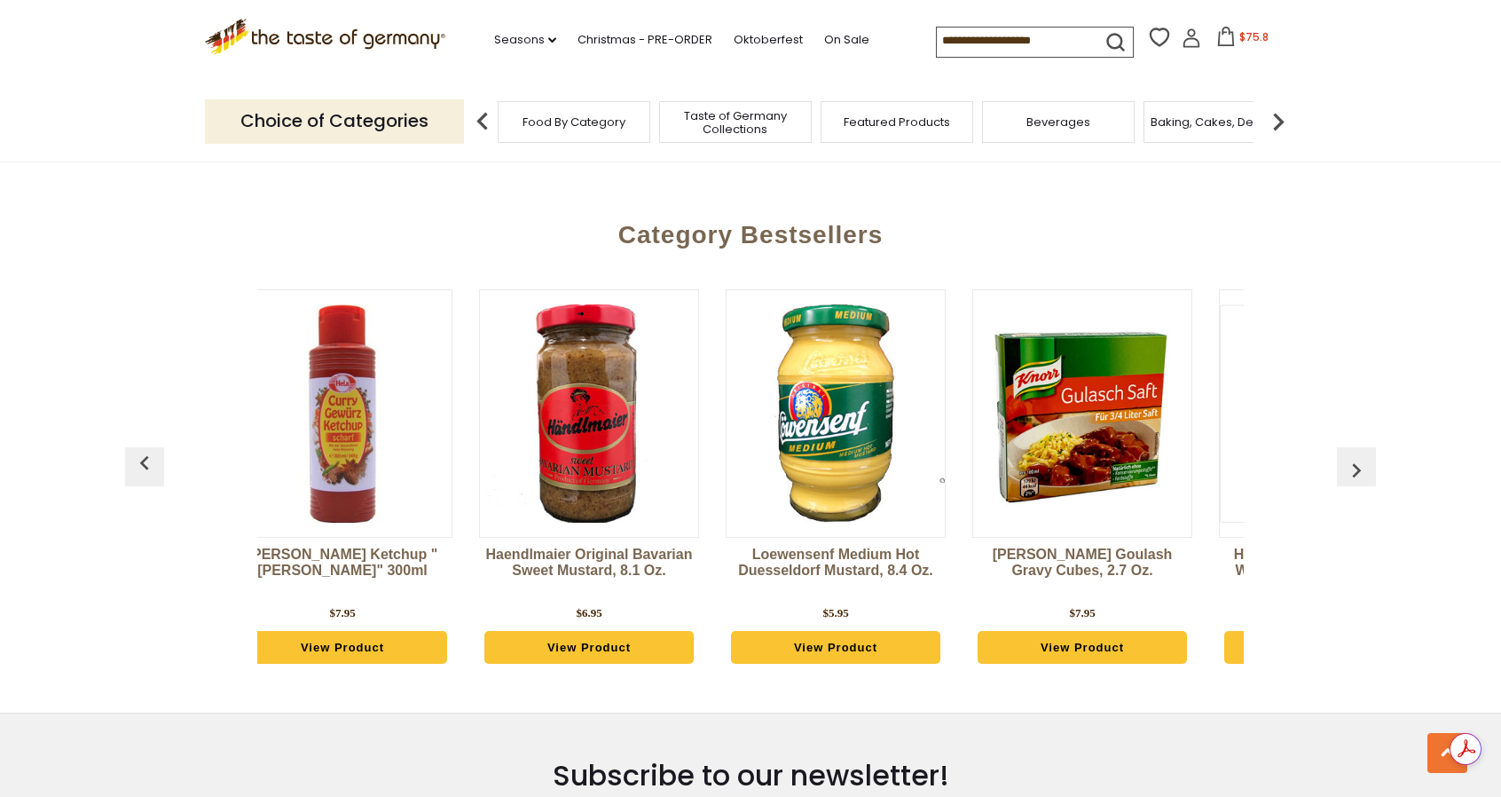
click at [152, 449] on img "button" at bounding box center [144, 463] width 28 height 28
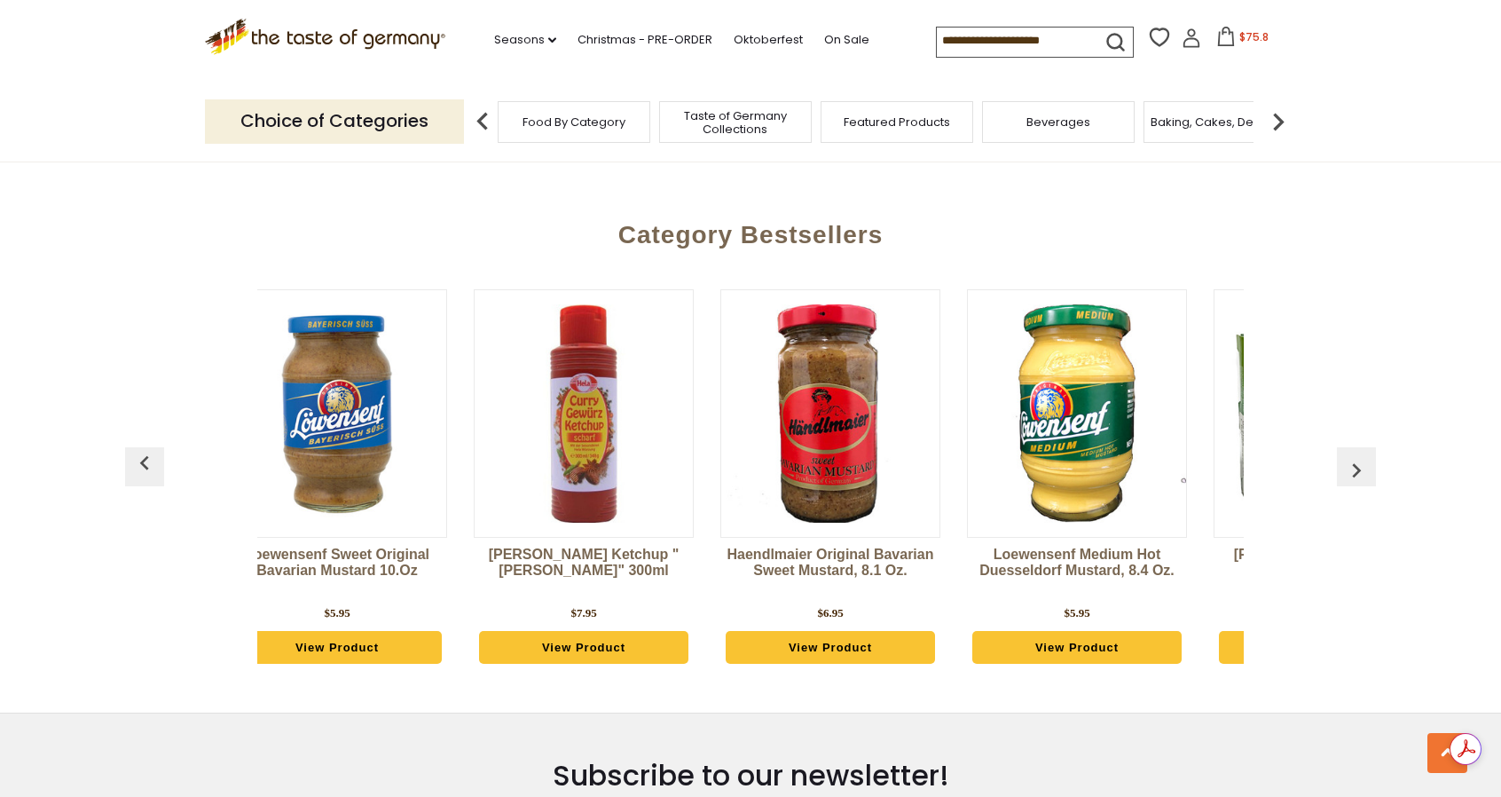
click at [152, 449] on img "button" at bounding box center [144, 463] width 28 height 28
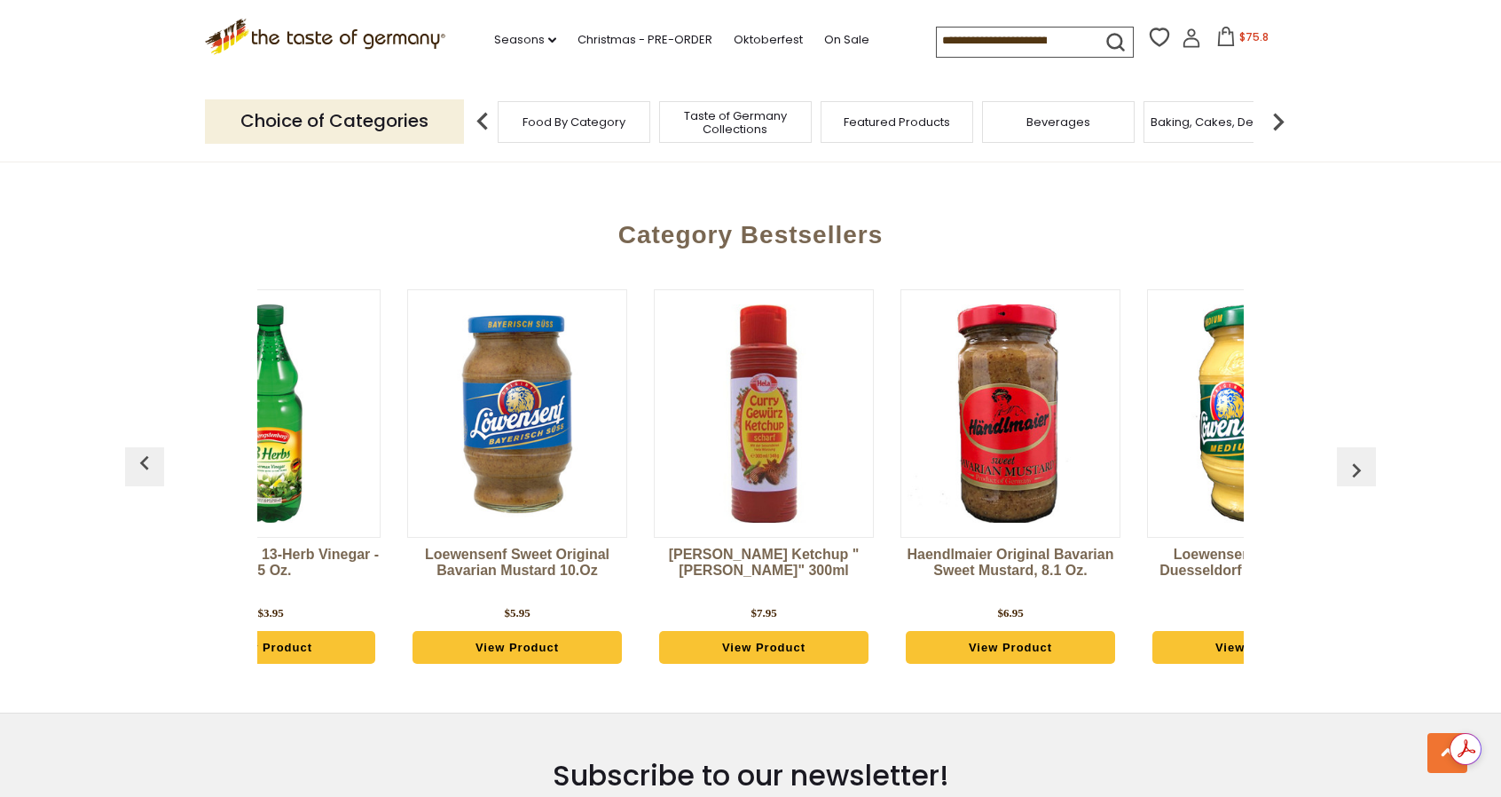
click at [152, 449] on img "button" at bounding box center [144, 463] width 28 height 28
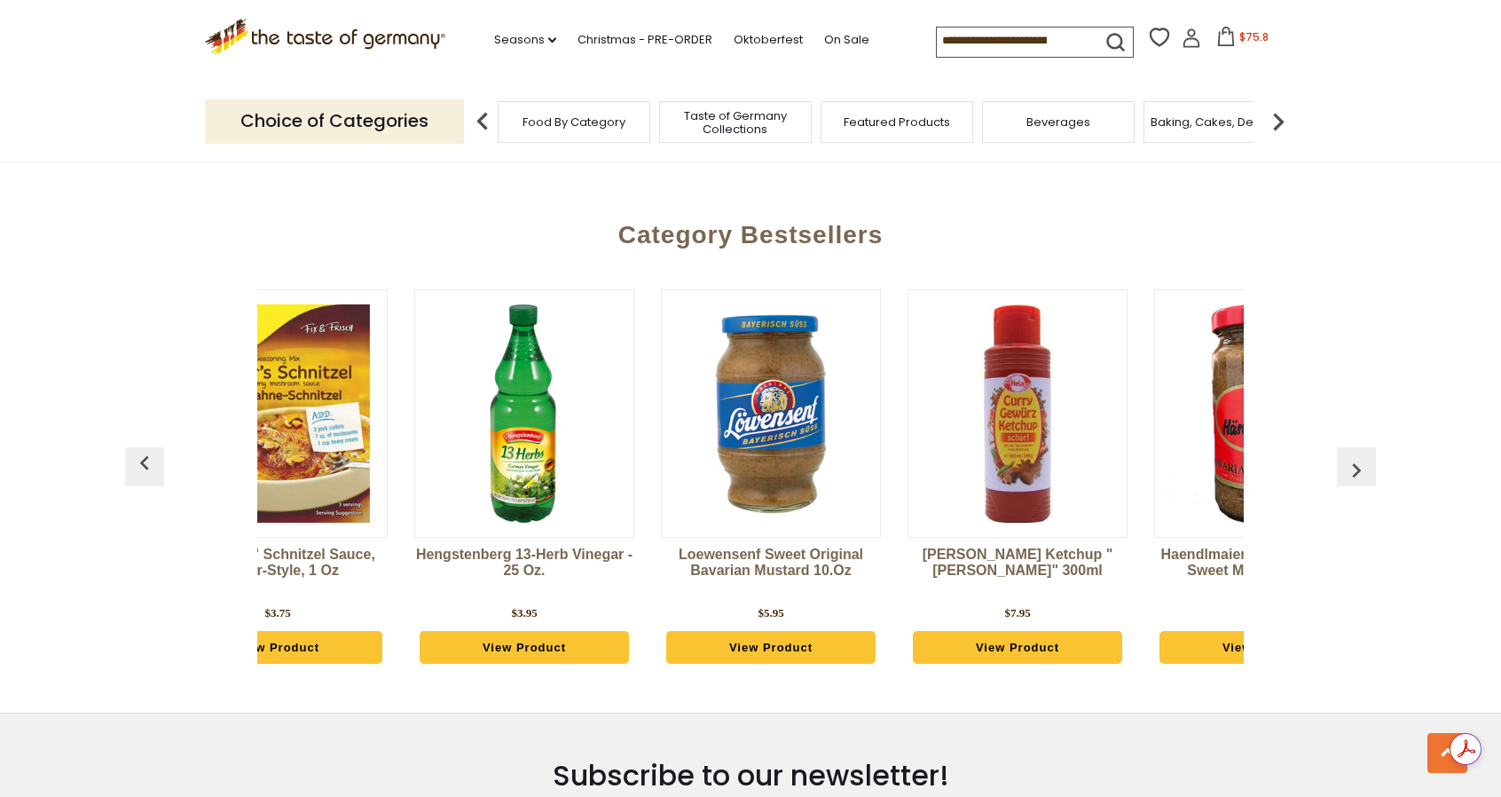
click at [152, 449] on img "button" at bounding box center [144, 463] width 28 height 28
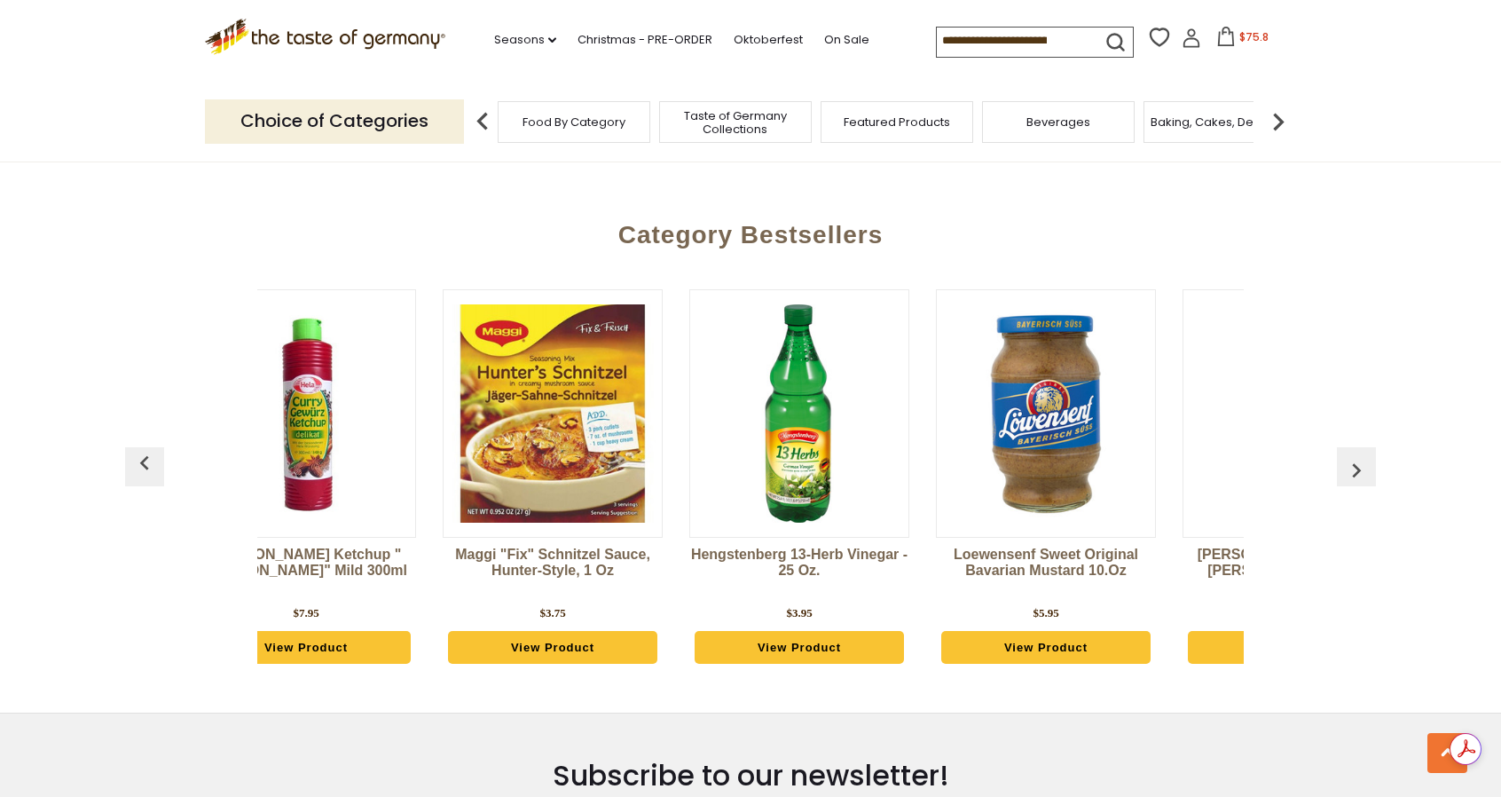
click at [152, 449] on img "button" at bounding box center [144, 463] width 28 height 28
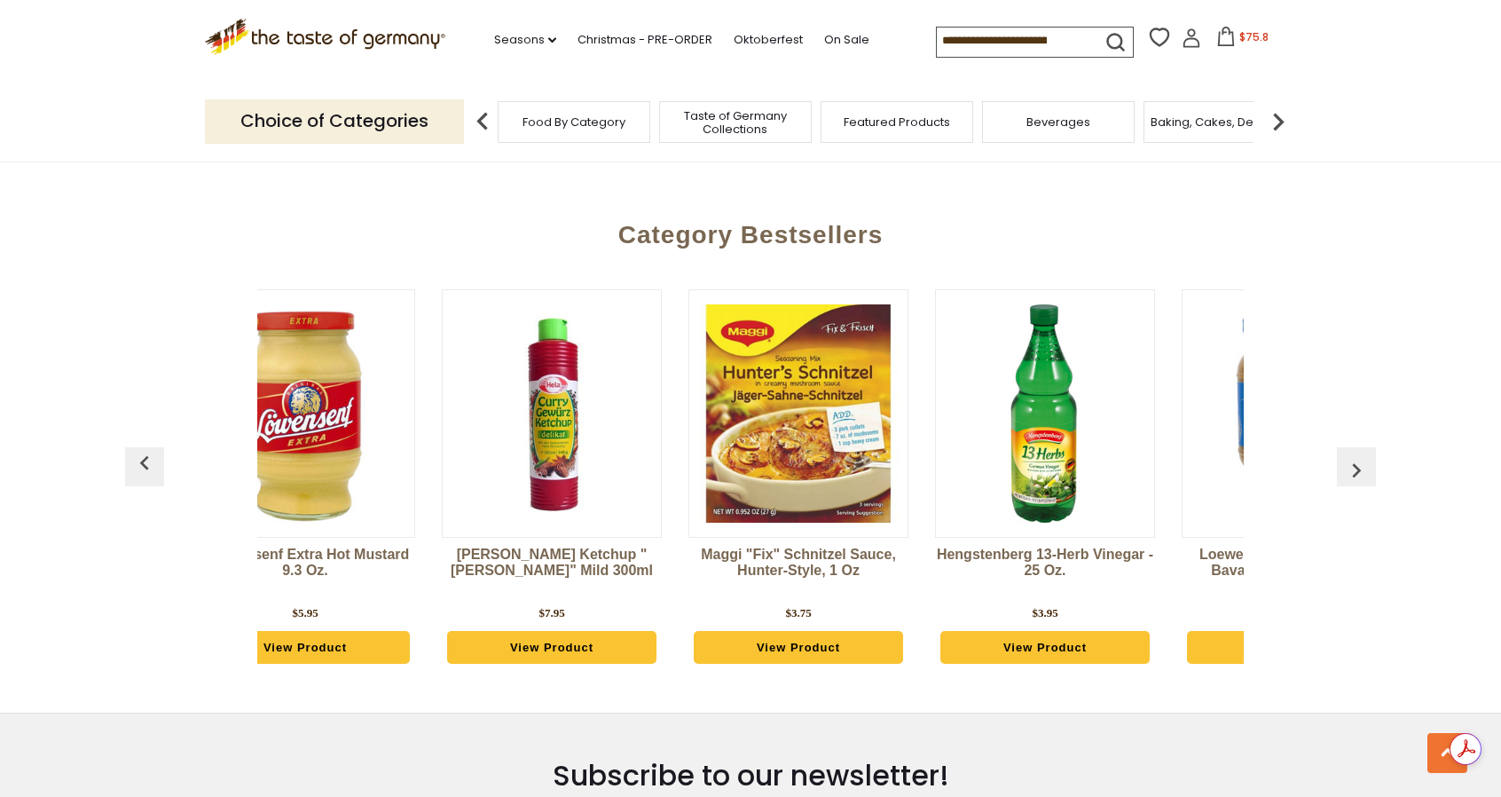
scroll to position [0, 75]
click at [152, 449] on img "button" at bounding box center [144, 463] width 28 height 28
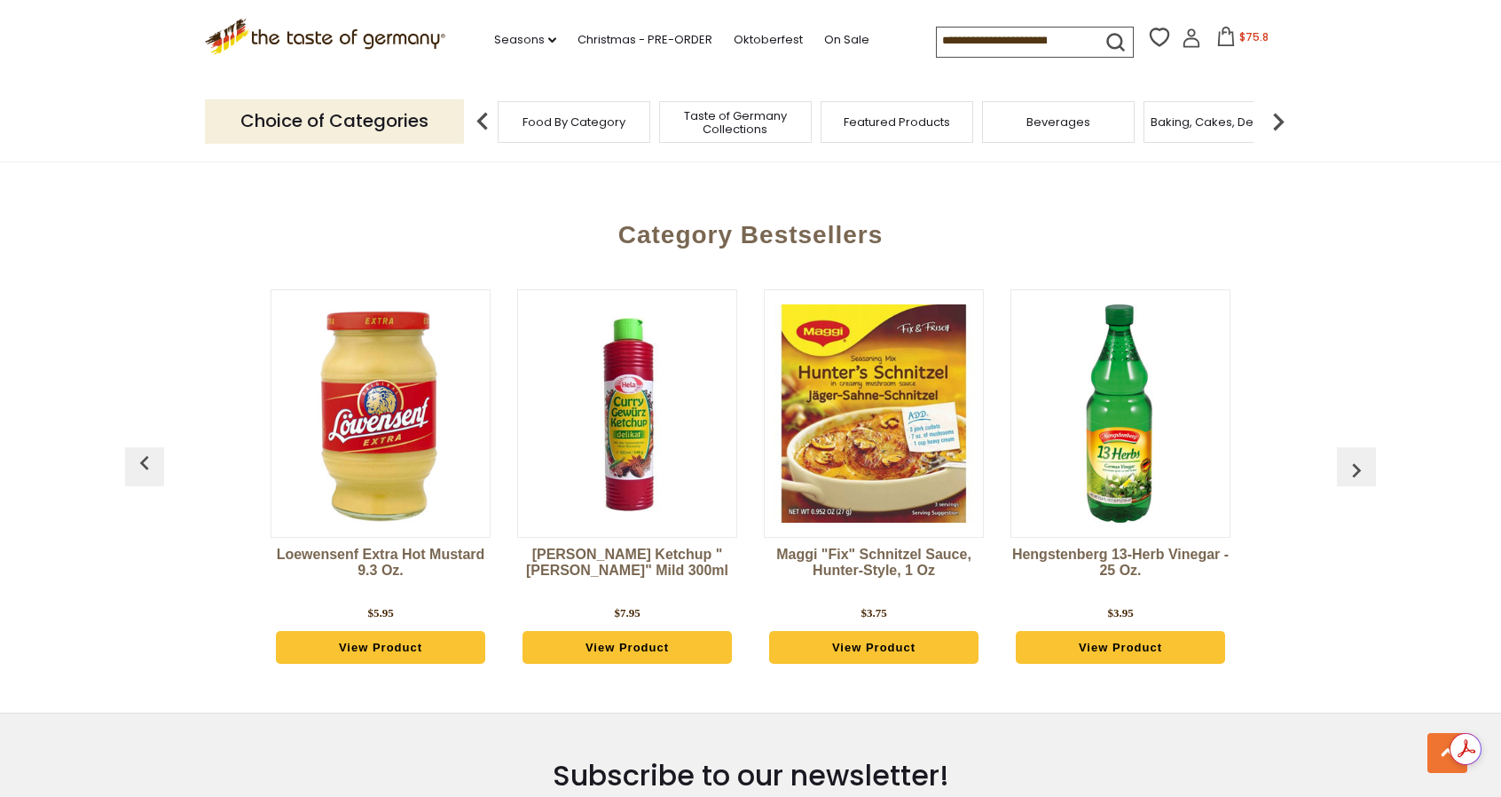
scroll to position [0, 0]
click at [152, 449] on img "button" at bounding box center [144, 463] width 28 height 28
click at [1362, 456] on img "button" at bounding box center [1356, 470] width 28 height 28
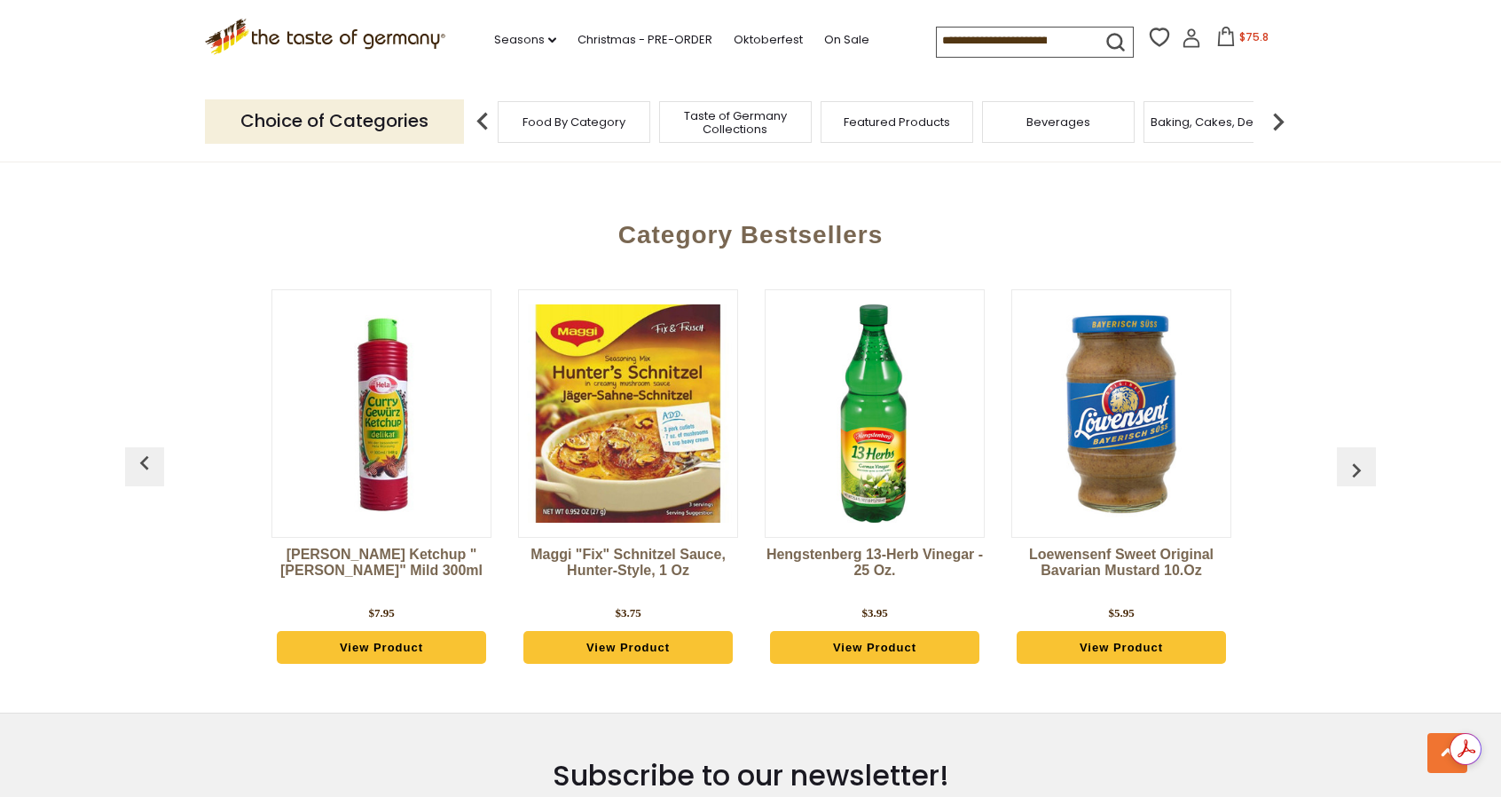
click at [1362, 456] on img "button" at bounding box center [1356, 470] width 28 height 28
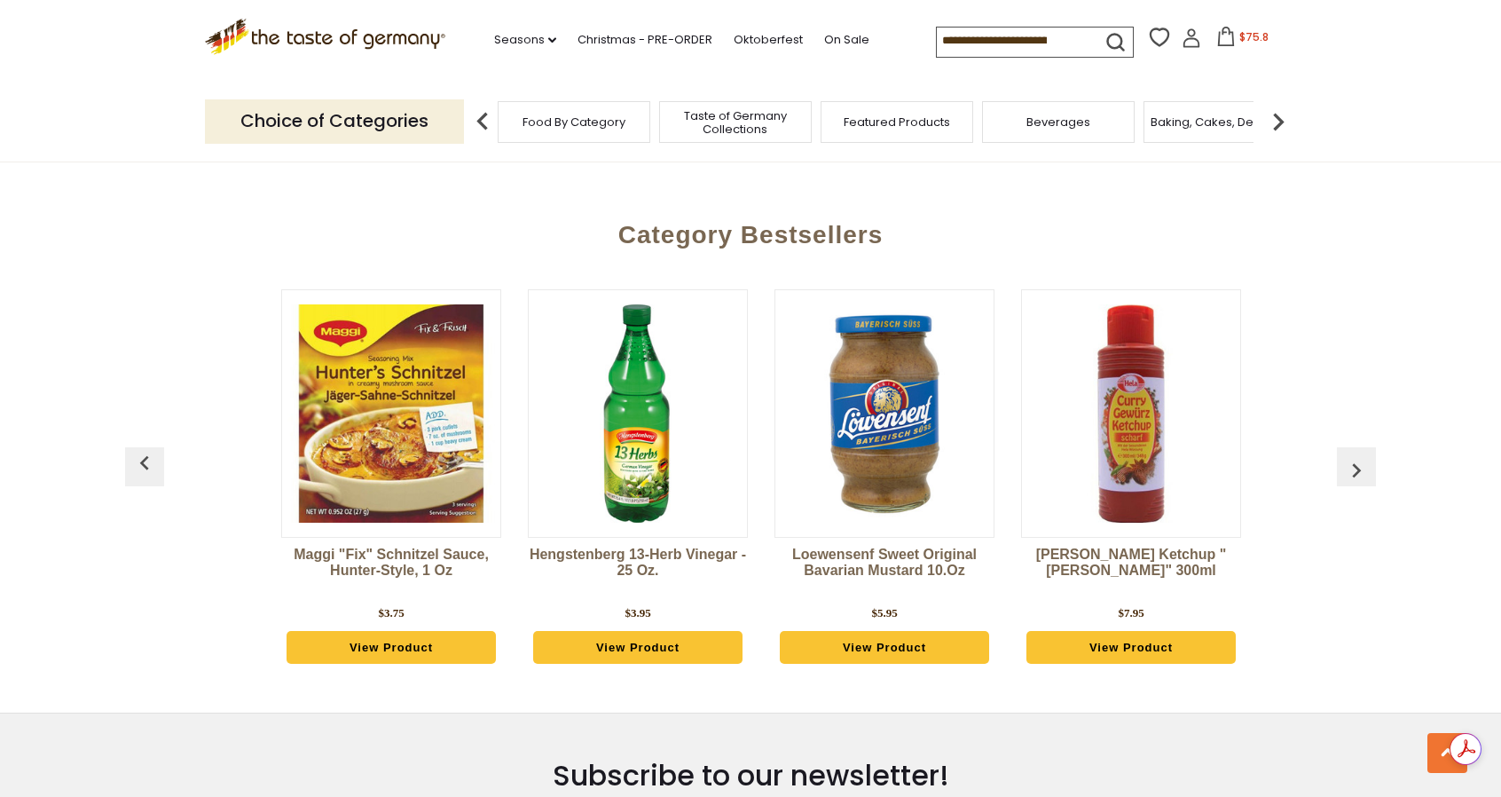
click at [1362, 456] on img "button" at bounding box center [1356, 470] width 28 height 28
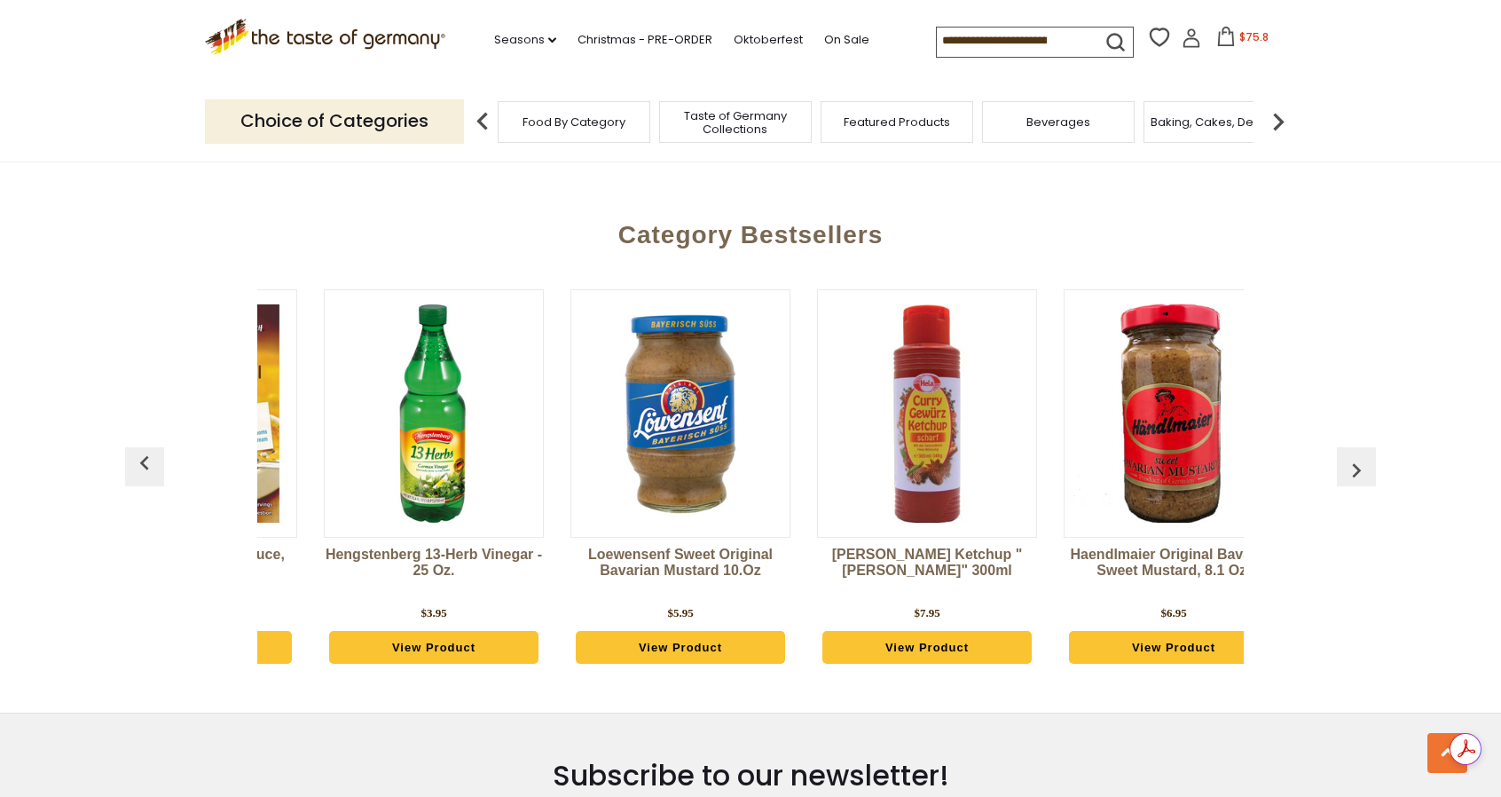
click at [1362, 456] on img "button" at bounding box center [1356, 470] width 28 height 28
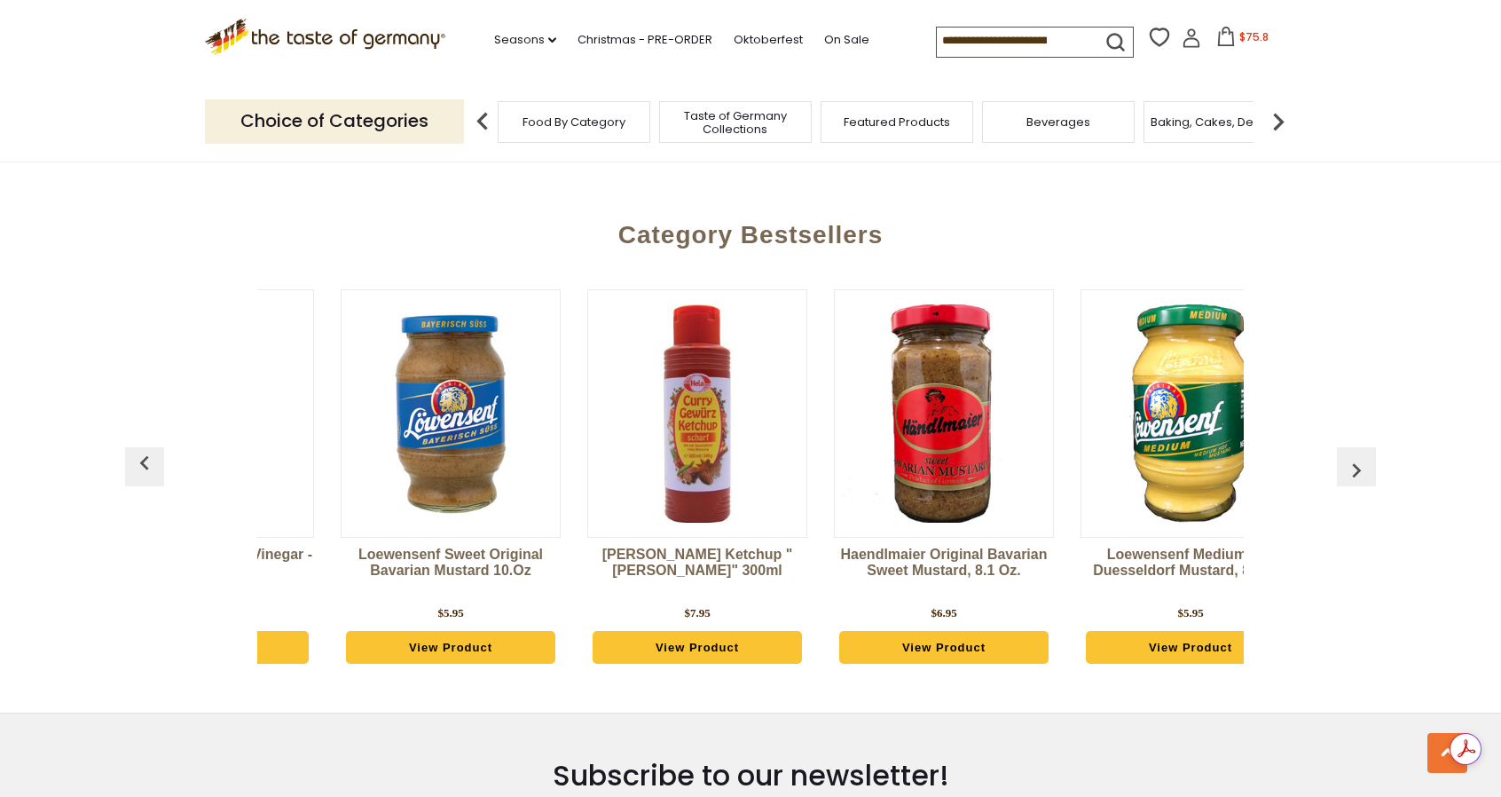
click at [1362, 456] on img "button" at bounding box center [1356, 470] width 28 height 28
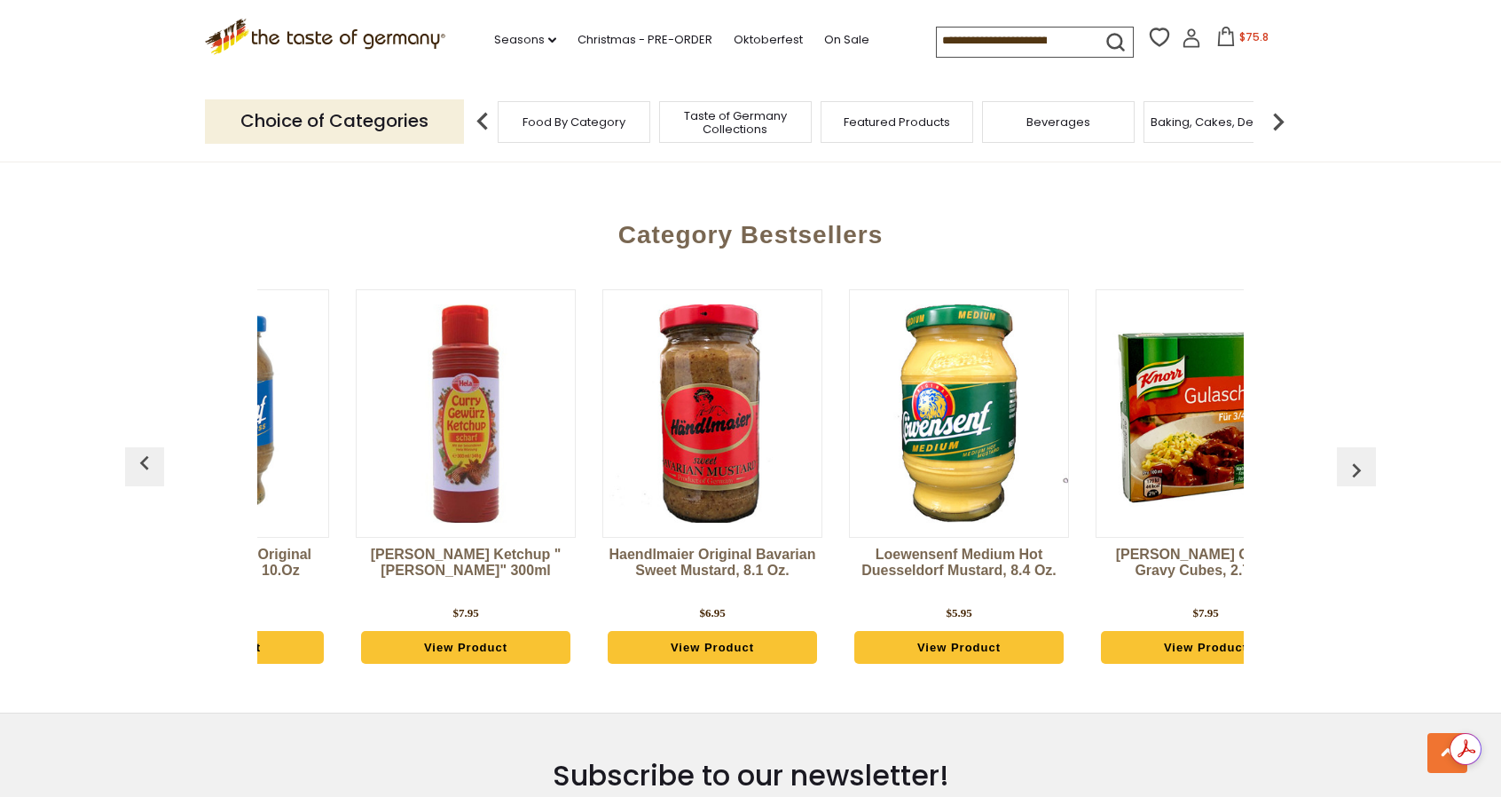
click at [1362, 456] on img "button" at bounding box center [1356, 470] width 28 height 28
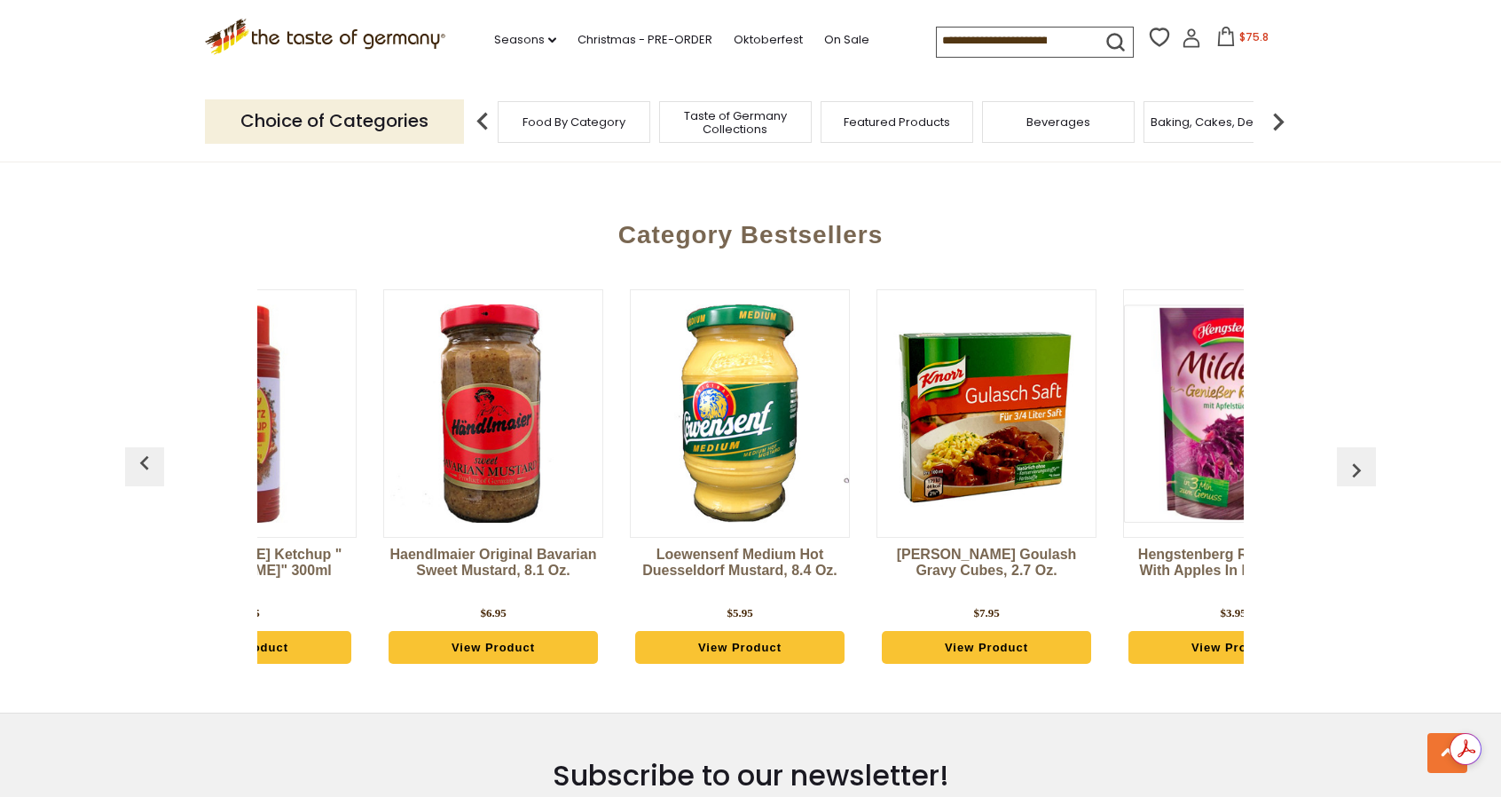
click at [1362, 456] on img "button" at bounding box center [1356, 470] width 28 height 28
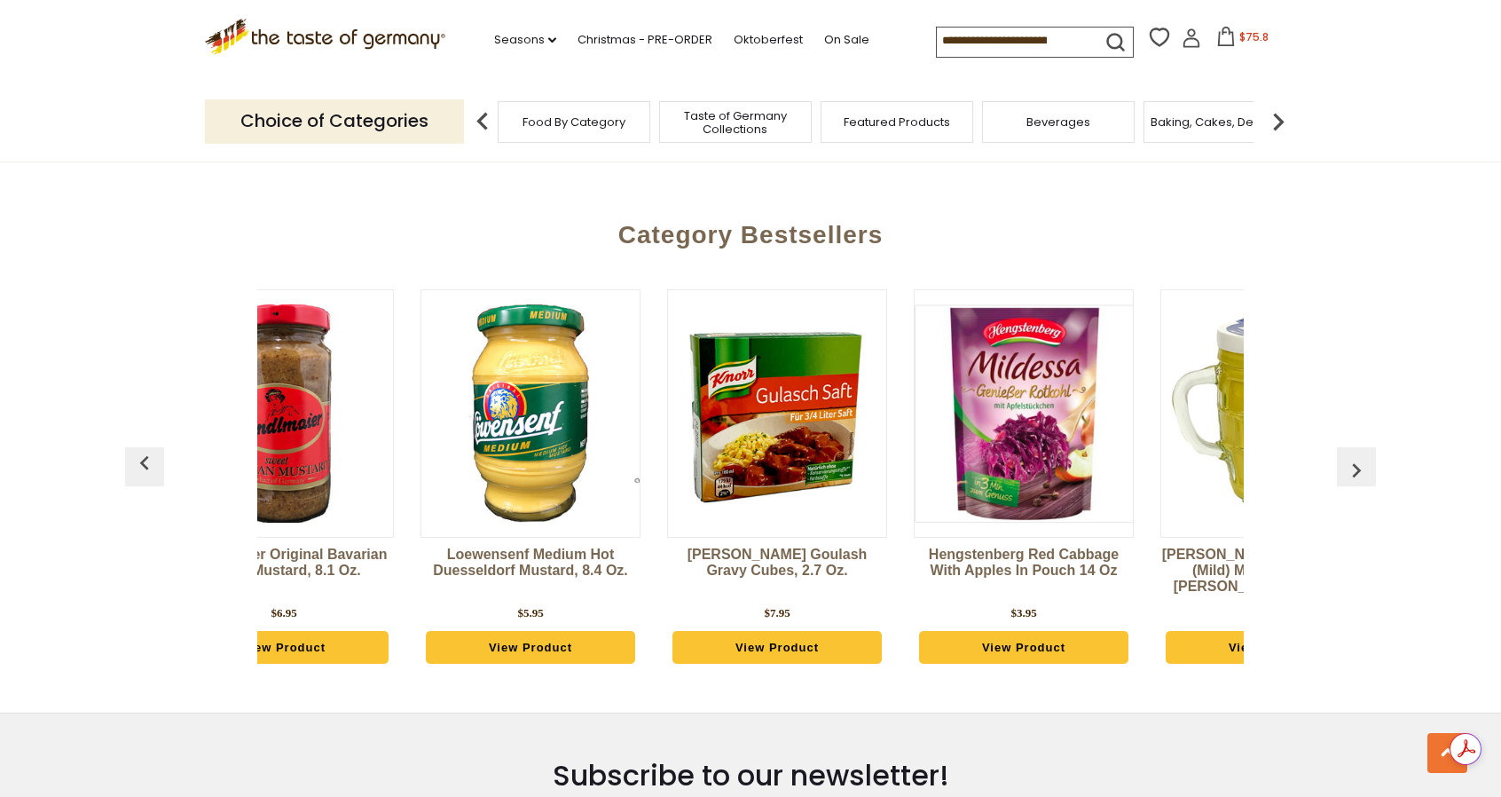
click at [1362, 456] on img "button" at bounding box center [1356, 470] width 28 height 28
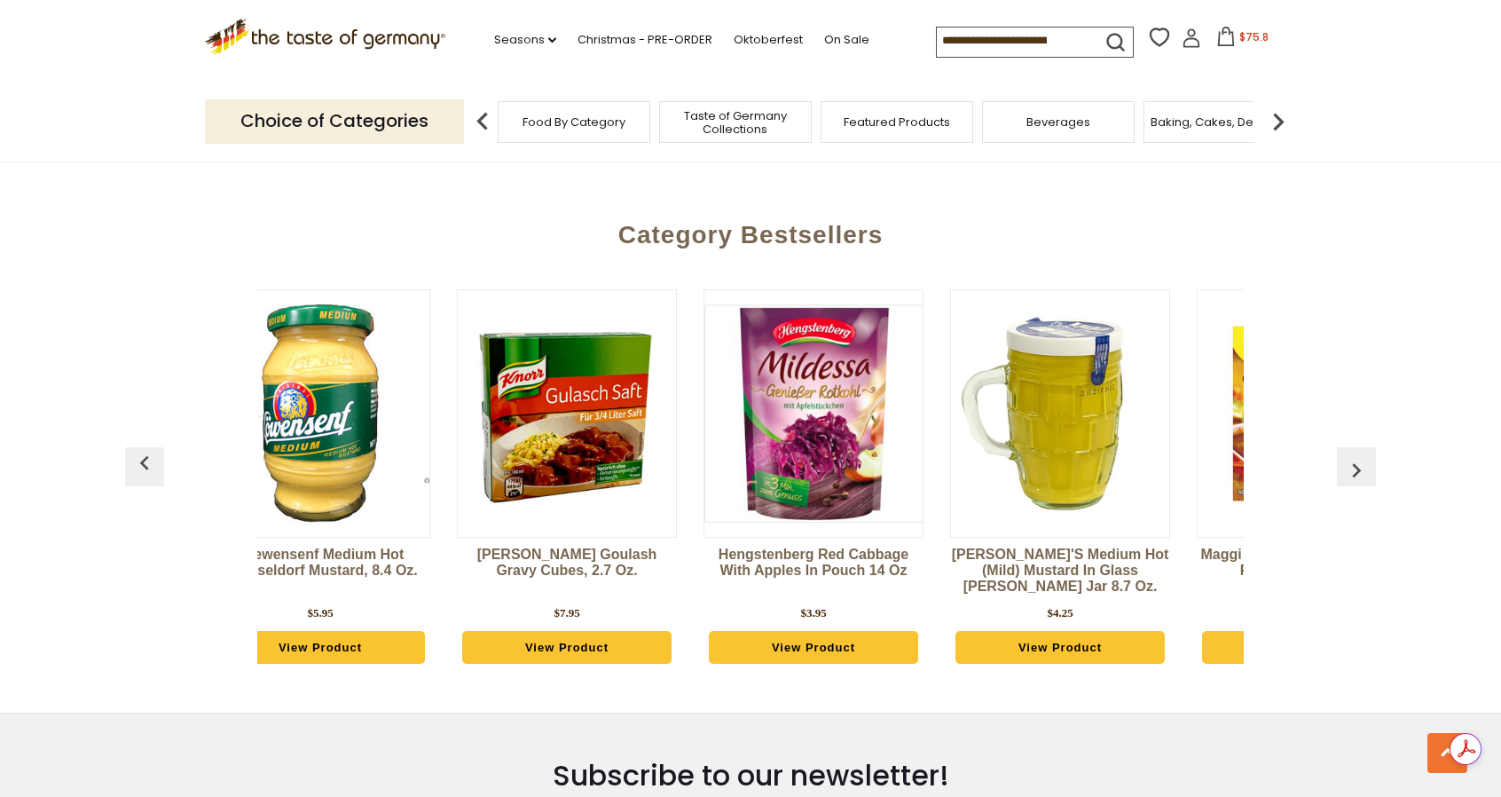
click at [1362, 456] on img "button" at bounding box center [1356, 470] width 28 height 28
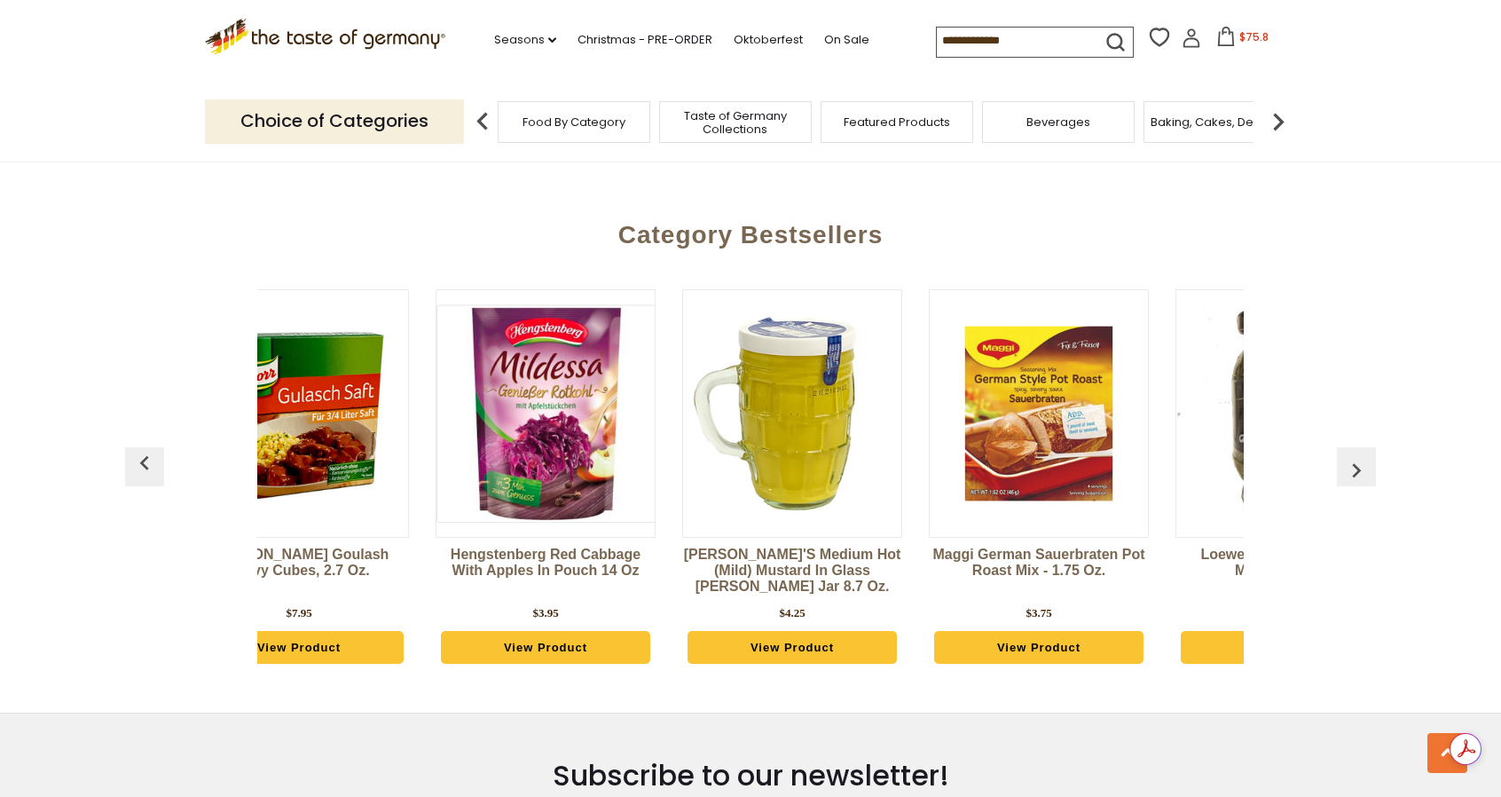
click at [1362, 456] on img "button" at bounding box center [1356, 470] width 28 height 28
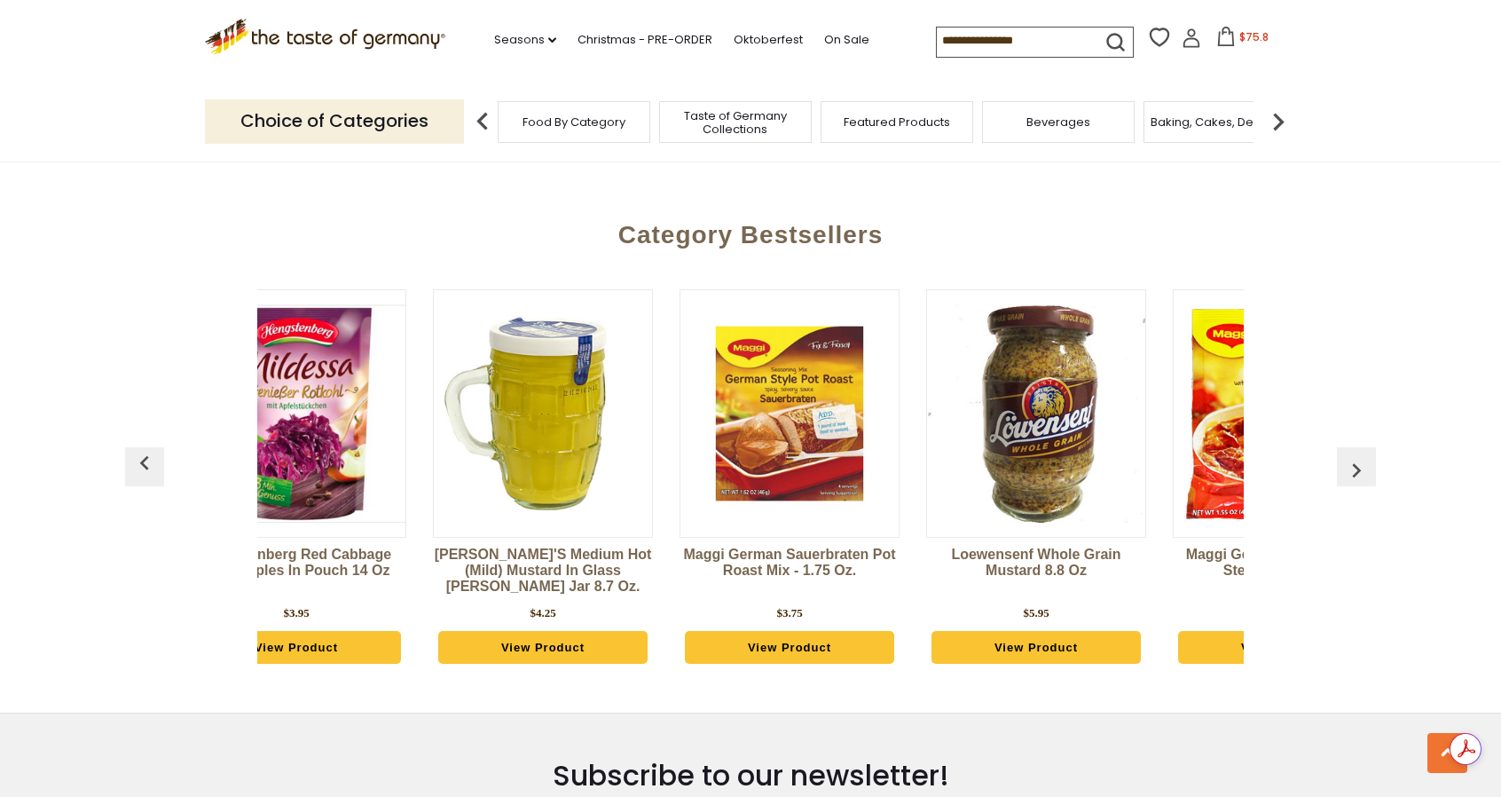
click at [1362, 456] on img "button" at bounding box center [1356, 470] width 28 height 28
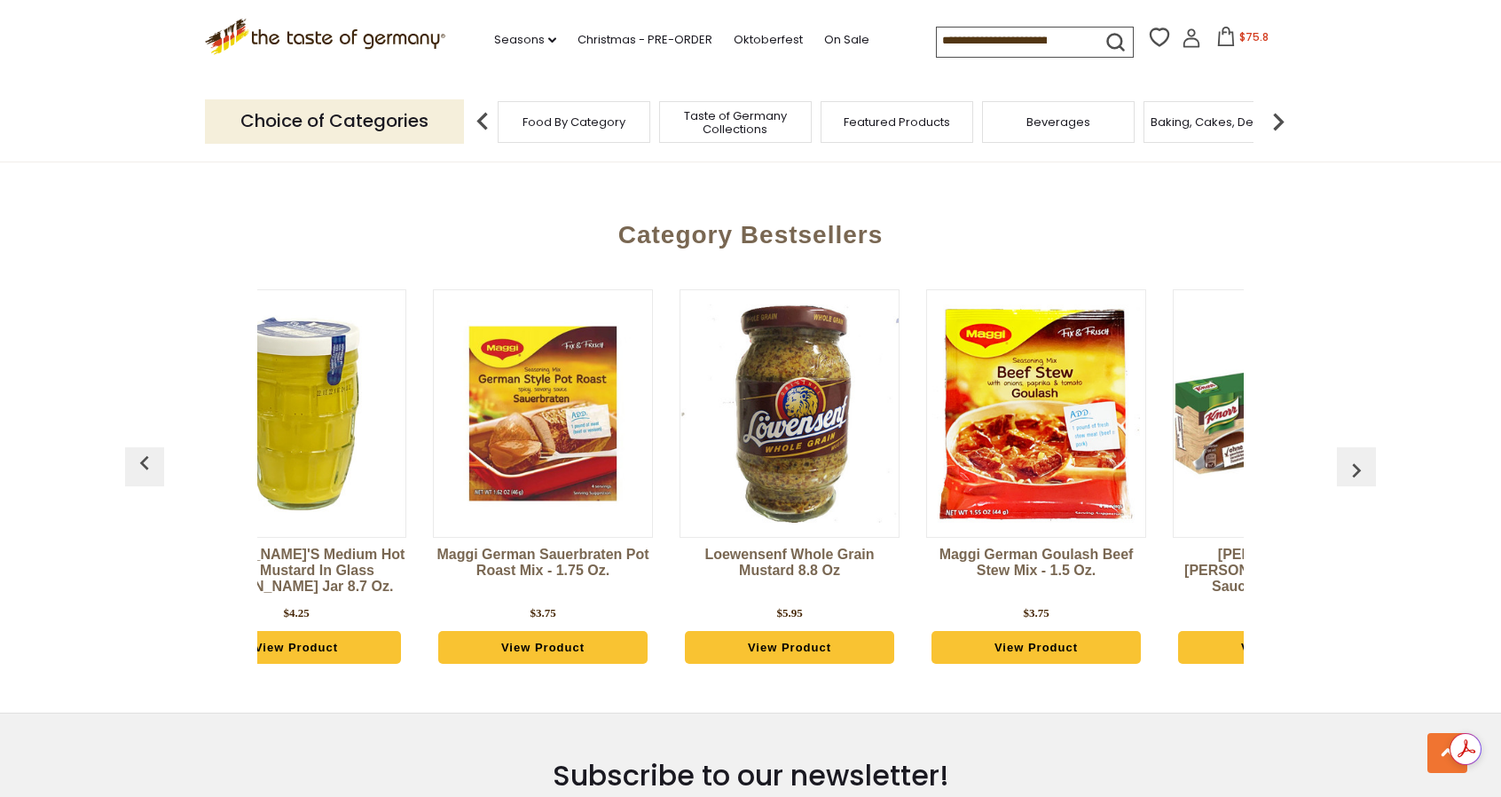
click at [1362, 456] on img "button" at bounding box center [1356, 470] width 28 height 28
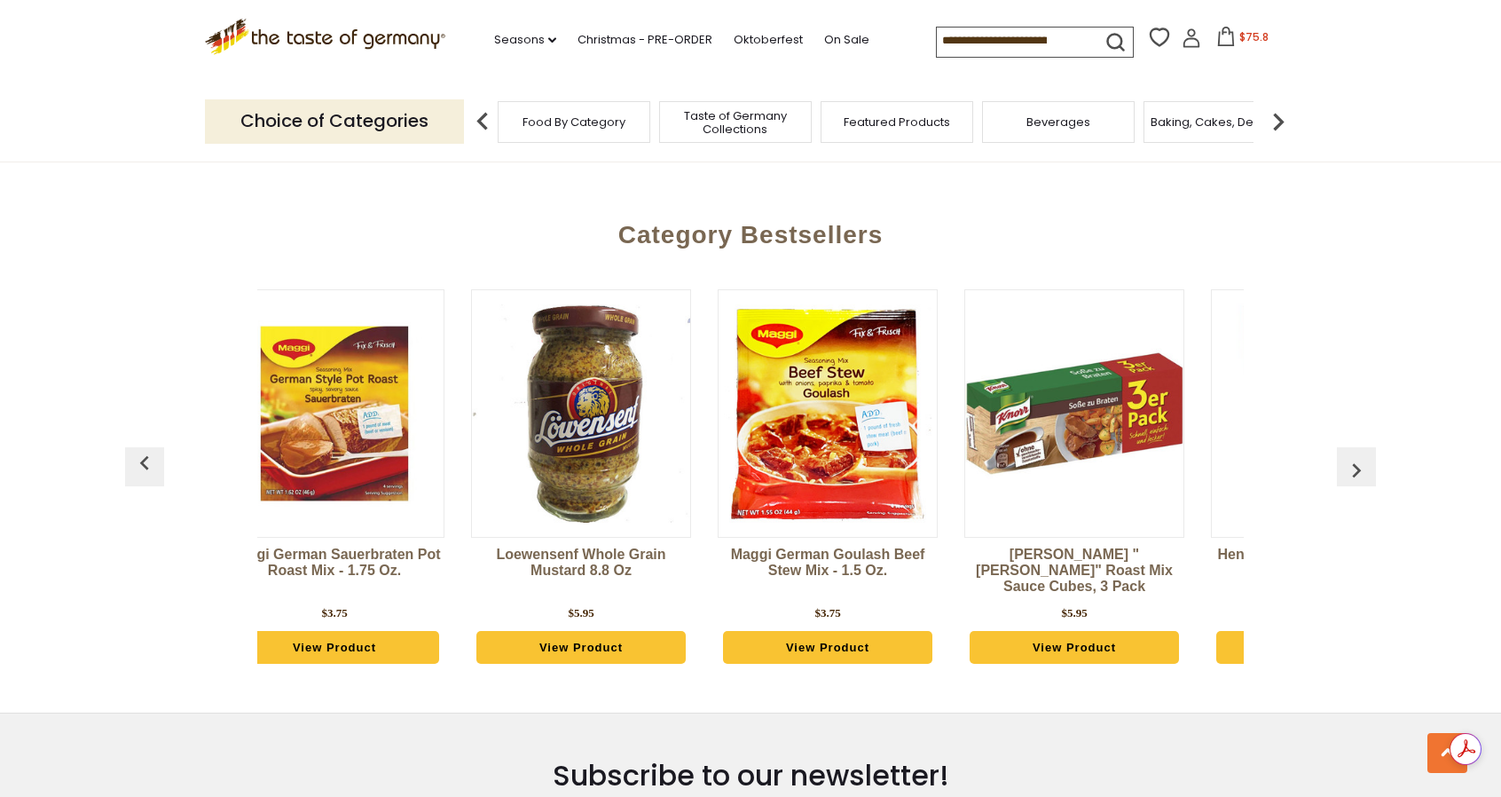
scroll to position [0, 2797]
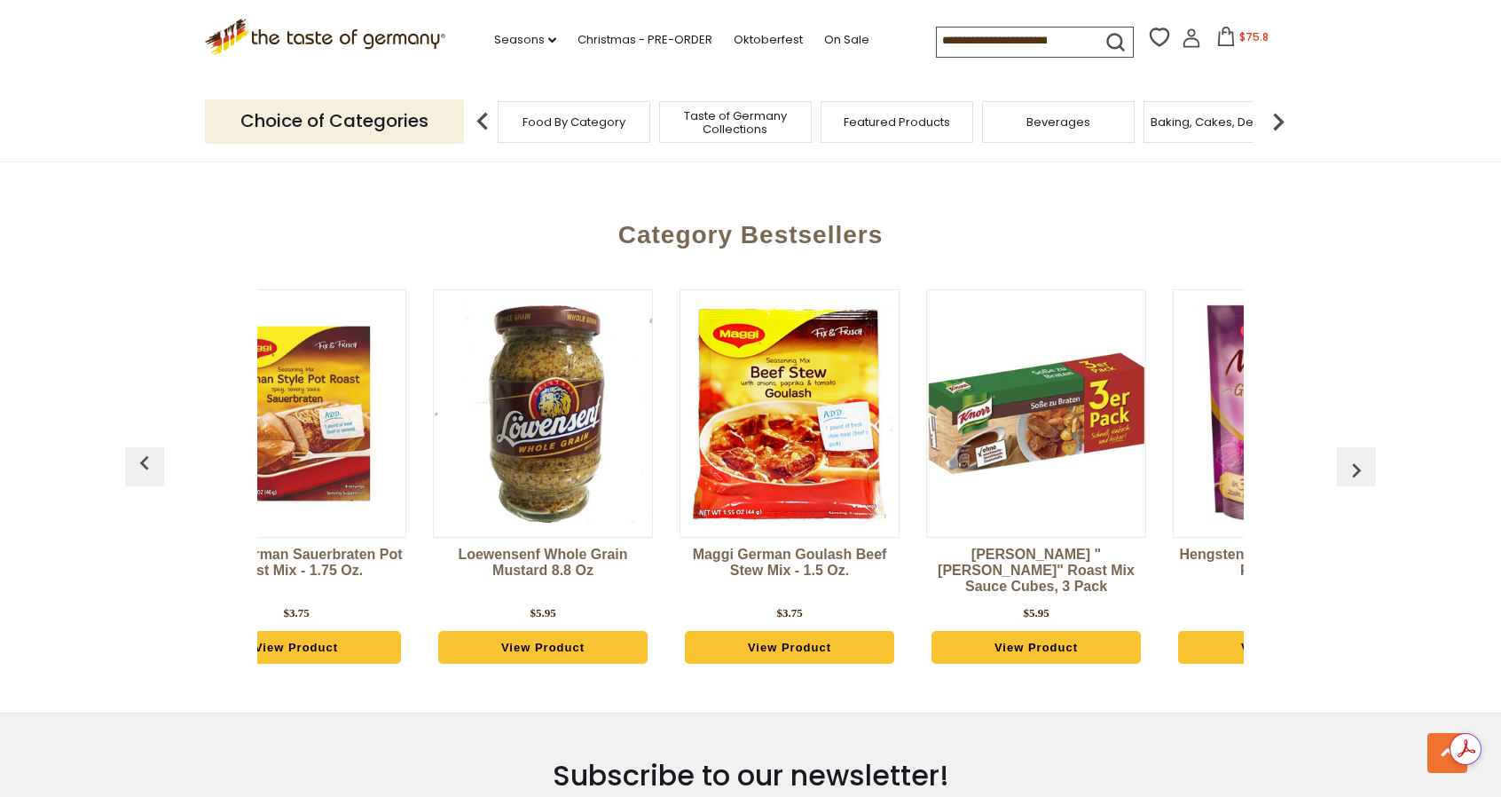
click at [550, 631] on link "View Product" at bounding box center [542, 648] width 209 height 34
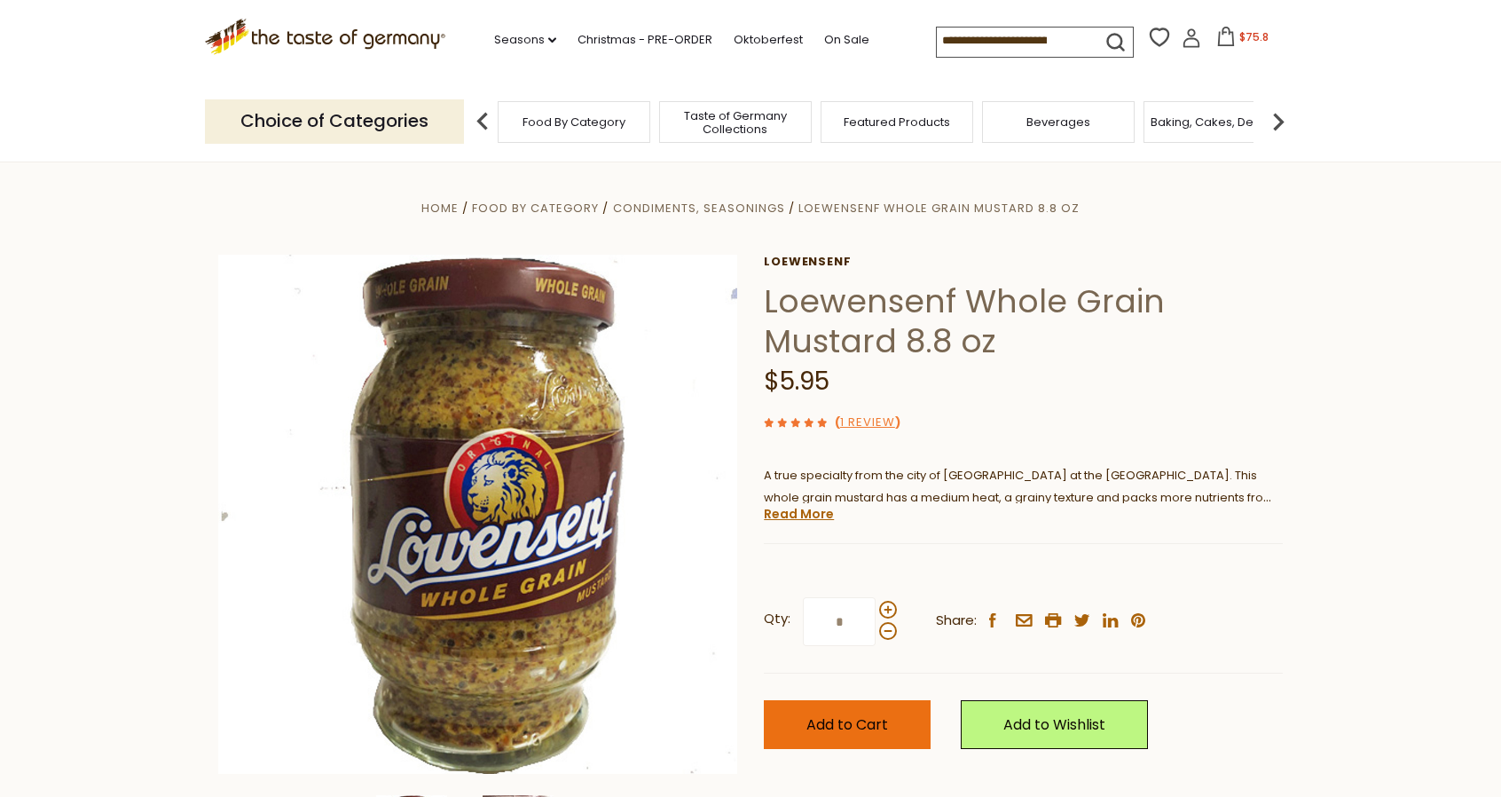
click at [852, 725] on span "Add to Cart" at bounding box center [847, 724] width 82 height 20
click at [578, 122] on span "Food By Category" at bounding box center [573, 121] width 103 height 13
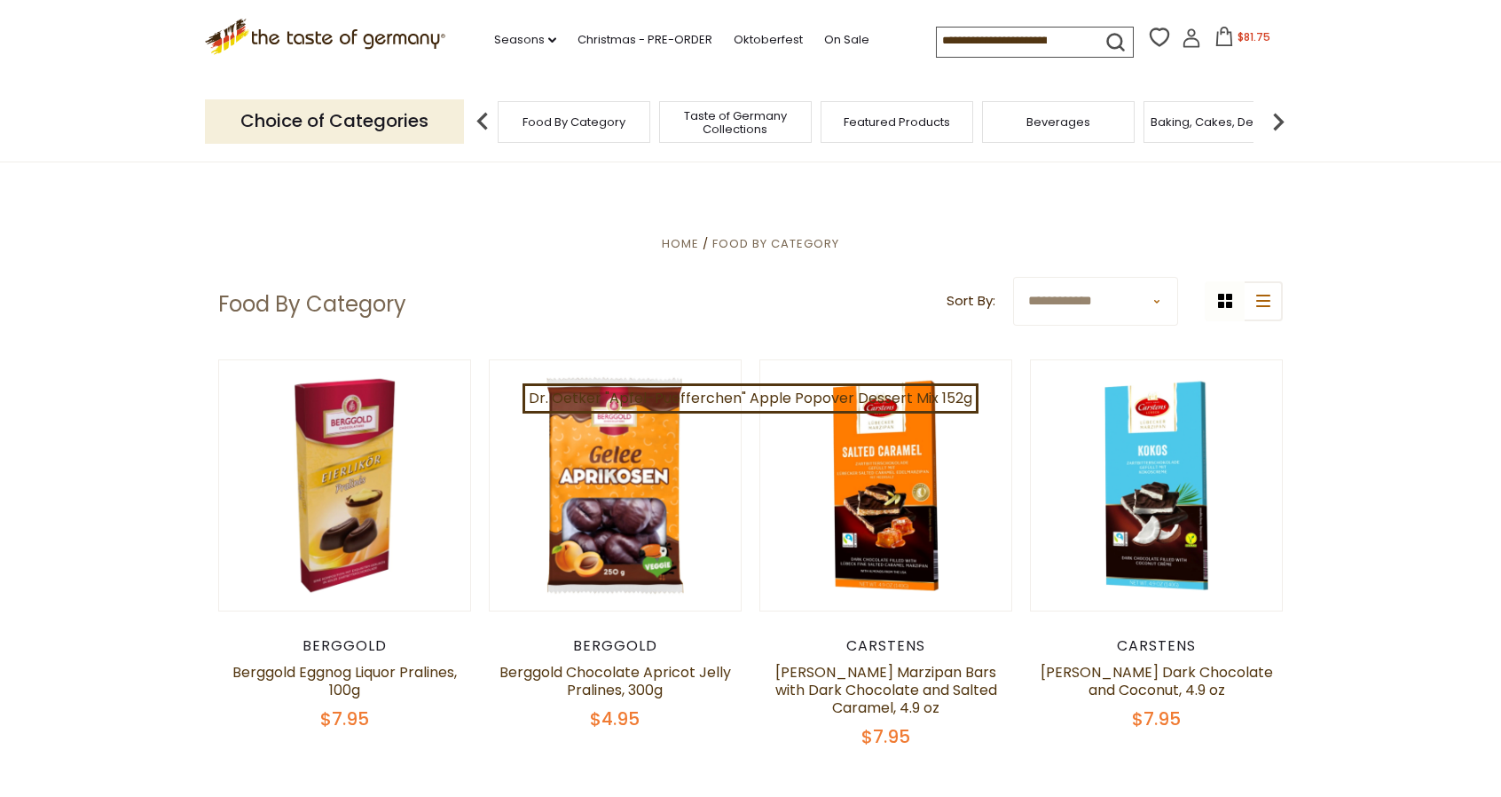
click at [1206, 120] on span "Baking, Cakes, Desserts" at bounding box center [1218, 121] width 137 height 13
